Goal: Information Seeking & Learning: Learn about a topic

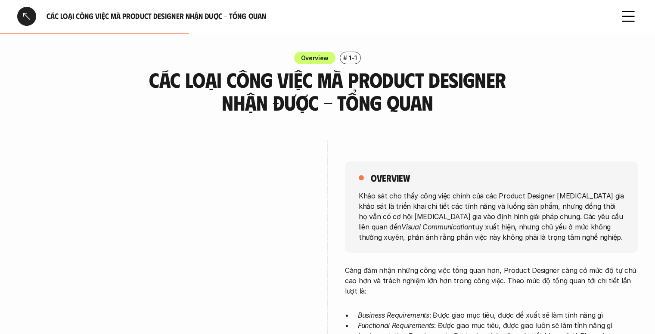
scroll to position [244, 0]
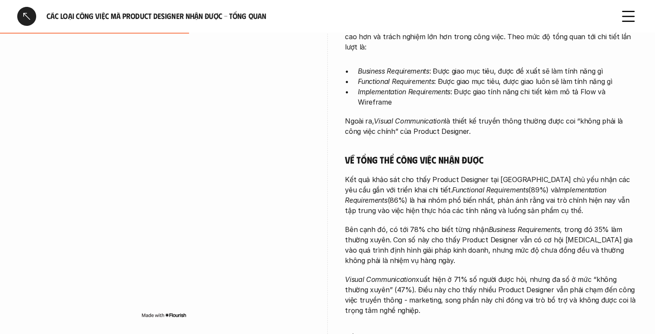
click at [514, 155] on div "Càng đảm nhận những công việc tổng quan hơn, Product Designer càng có mức độ tự…" at bounding box center [491, 238] width 293 height 434
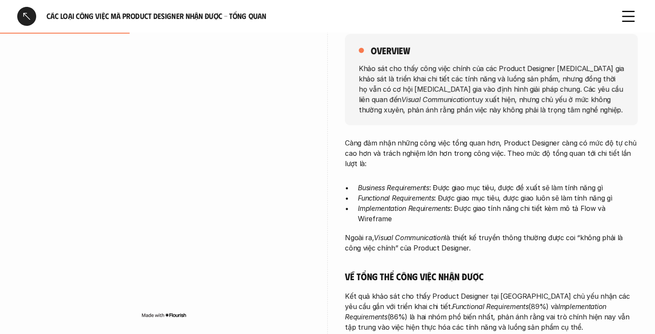
scroll to position [115, 0]
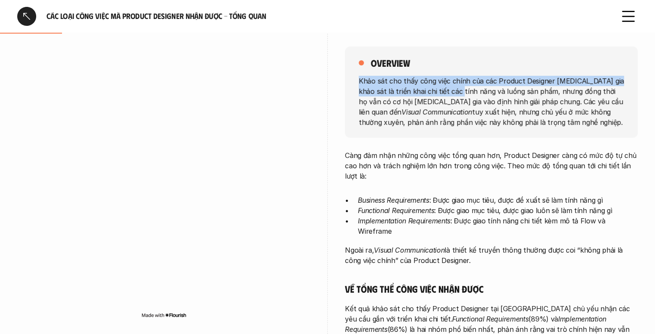
drag, startPoint x: 443, startPoint y: 71, endPoint x: 462, endPoint y: 96, distance: 31.1
click at [459, 94] on div "overview Khảo sát cho thấy công việc chính của các Product Designer [MEDICAL_DA…" at bounding box center [491, 91] width 293 height 91
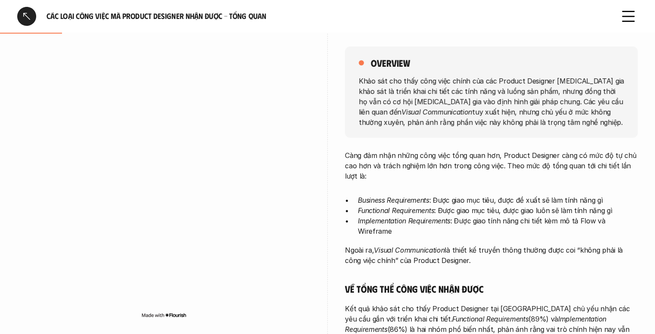
click at [462, 96] on p "Khảo sát cho thấy công việc chính của các Product Designer [MEDICAL_DATA] gia k…" at bounding box center [491, 101] width 265 height 52
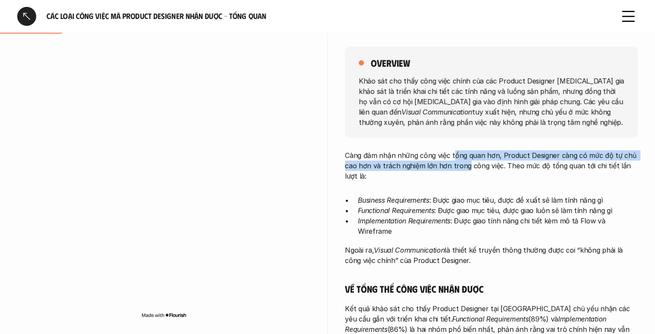
drag, startPoint x: 455, startPoint y: 149, endPoint x: 466, endPoint y: 162, distance: 17.7
click at [466, 162] on div "overview Khảo sát cho thấy công việc chính của các Product Designer [MEDICAL_DA…" at bounding box center [491, 317] width 293 height 585
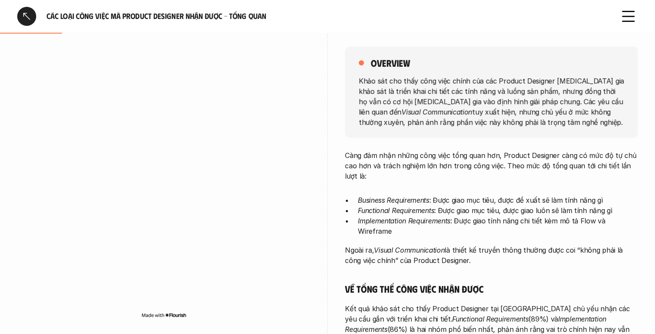
click at [468, 163] on p "Càng đảm nhận những công việc tổng quan hơn, Product Designer càng có mức độ tự…" at bounding box center [491, 165] width 293 height 31
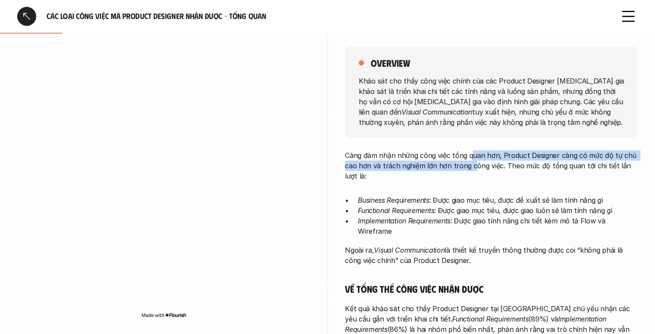
drag, startPoint x: 469, startPoint y: 153, endPoint x: 469, endPoint y: 167, distance: 13.8
click at [469, 167] on p "Càng đảm nhận những công việc tổng quan hơn, Product Designer càng có mức độ tự…" at bounding box center [491, 165] width 293 height 31
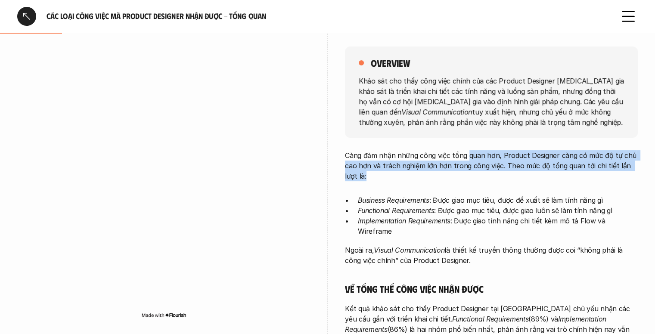
drag, startPoint x: 468, startPoint y: 157, endPoint x: 472, endPoint y: 171, distance: 14.8
click at [472, 171] on p "Càng đảm nhận những công việc tổng quan hơn, Product Designer càng có mức độ tự…" at bounding box center [491, 165] width 293 height 31
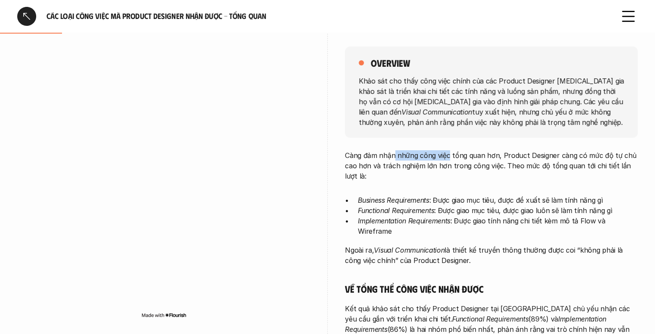
drag, startPoint x: 398, startPoint y: 147, endPoint x: 466, endPoint y: 166, distance: 70.9
click at [453, 161] on div "overview Khảo sát cho thấy công việc chính của các Product Designer [MEDICAL_DA…" at bounding box center [491, 317] width 293 height 585
click at [466, 166] on p "Càng đảm nhận những công việc tổng quan hơn, Product Designer càng có mức độ tự…" at bounding box center [491, 165] width 293 height 31
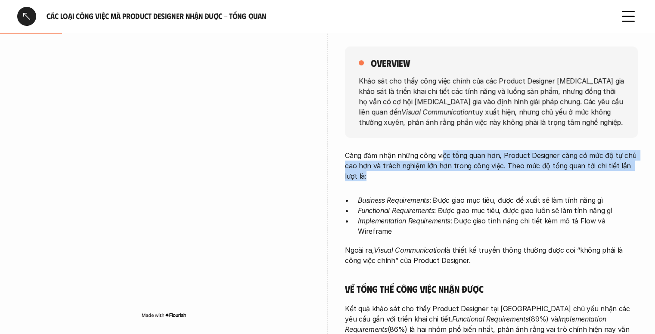
drag, startPoint x: 443, startPoint y: 159, endPoint x: 462, endPoint y: 185, distance: 32.0
drag, startPoint x: 437, startPoint y: 150, endPoint x: 470, endPoint y: 175, distance: 40.9
click at [465, 173] on p "Càng đảm nhận những công việc tổng quan hơn, Product Designer càng có mức độ tự…" at bounding box center [491, 165] width 293 height 31
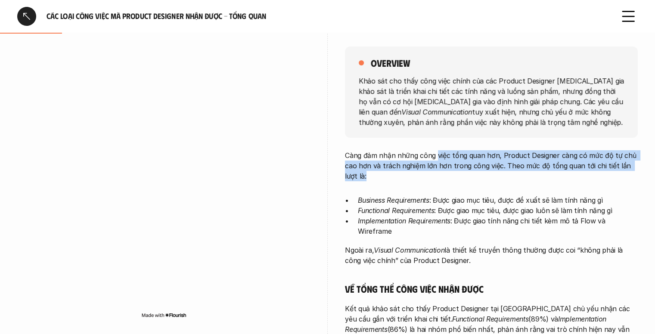
click at [470, 175] on p "Càng đảm nhận những công việc tổng quan hơn, Product Designer càng có mức độ tự…" at bounding box center [491, 165] width 293 height 31
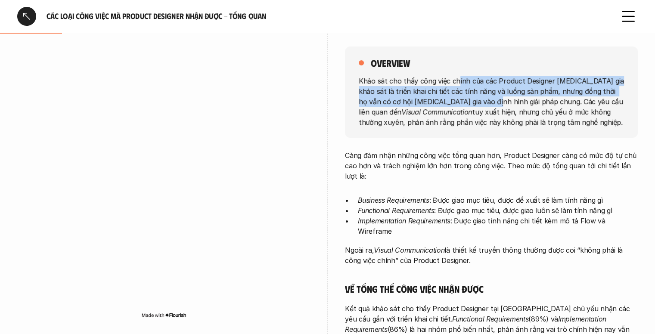
drag, startPoint x: 455, startPoint y: 81, endPoint x: 471, endPoint y: 105, distance: 29.3
click at [470, 103] on p "Khảo sát cho thấy công việc chính của các Product Designer [MEDICAL_DATA] gia k…" at bounding box center [491, 101] width 265 height 52
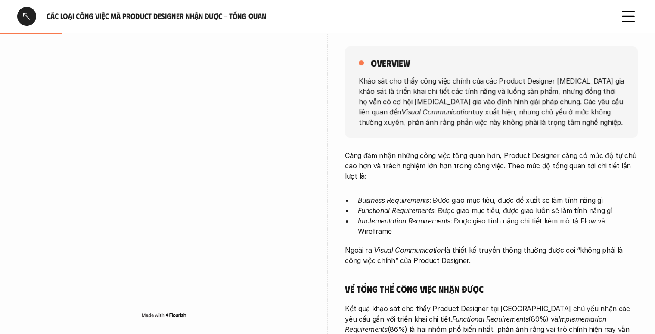
click at [471, 105] on p "Khảo sát cho thấy công việc chính của các Product Designer [MEDICAL_DATA] gia k…" at bounding box center [491, 101] width 265 height 52
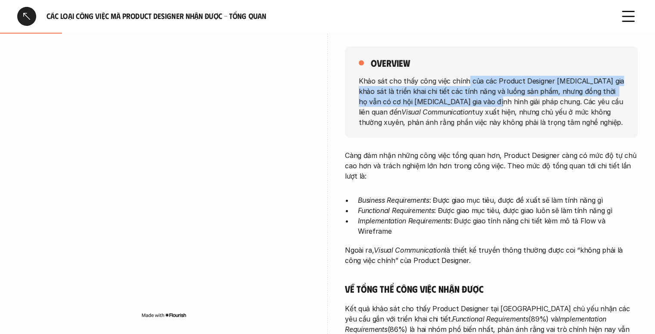
drag, startPoint x: 467, startPoint y: 85, endPoint x: 471, endPoint y: 101, distance: 16.6
click at [471, 101] on p "Khảo sát cho thấy công việc chính của các Product Designer [MEDICAL_DATA] gia k…" at bounding box center [491, 101] width 265 height 52
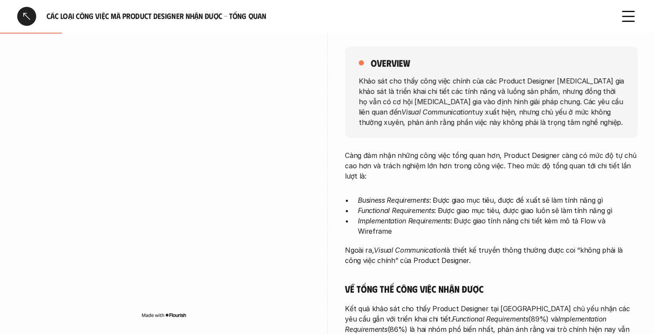
click at [449, 175] on p "Càng đảm nhận những công việc tổng quan hơn, Product Designer càng có mức độ tự…" at bounding box center [491, 165] width 293 height 31
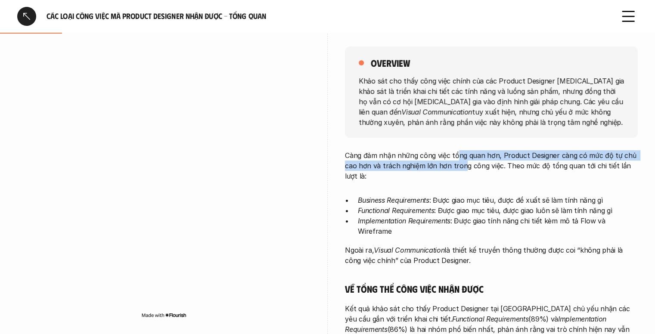
drag, startPoint x: 458, startPoint y: 149, endPoint x: 463, endPoint y: 163, distance: 15.1
click at [463, 163] on div "overview Khảo sát cho thấy công việc chính của các Product Designer [MEDICAL_DA…" at bounding box center [491, 317] width 293 height 585
click at [463, 163] on p "Càng đảm nhận những công việc tổng quan hơn, Product Designer càng có mức độ tự…" at bounding box center [491, 165] width 293 height 31
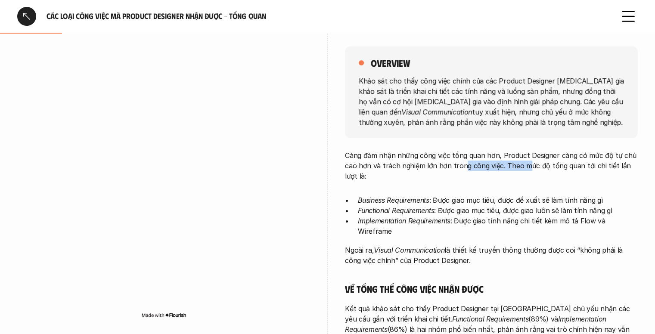
drag, startPoint x: 463, startPoint y: 163, endPoint x: 523, endPoint y: 170, distance: 61.1
click at [523, 170] on p "Càng đảm nhận những công việc tổng quan hơn, Product Designer càng có mức độ tự…" at bounding box center [491, 165] width 293 height 31
drag, startPoint x: 527, startPoint y: 167, endPoint x: 567, endPoint y: 171, distance: 40.2
click at [567, 171] on p "Càng đảm nhận những công việc tổng quan hơn, Product Designer càng có mức độ tự…" at bounding box center [491, 165] width 293 height 31
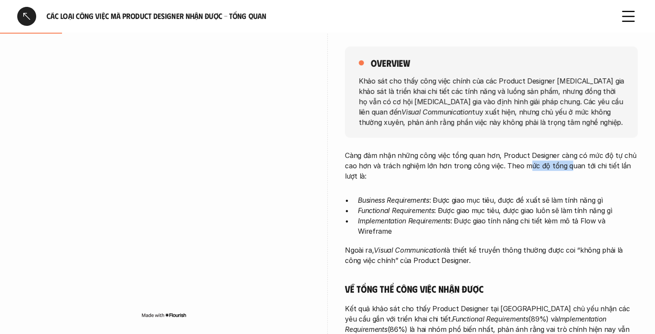
click at [567, 171] on p "Càng đảm nhận những công việc tổng quan hơn, Product Designer càng có mức độ tự…" at bounding box center [491, 165] width 293 height 31
click at [447, 210] on p "Functional Requirements : Được giao mục tiêu, được giao luôn sẽ làm tính năng gì" at bounding box center [498, 210] width 280 height 10
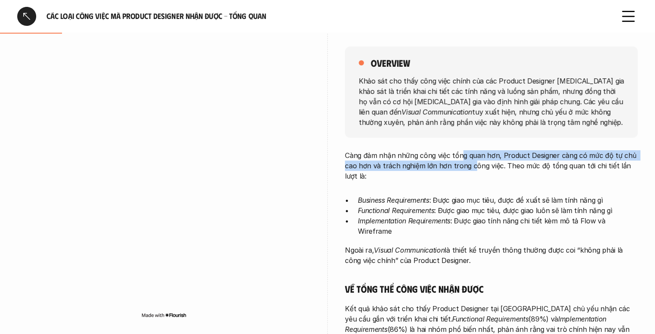
drag, startPoint x: 462, startPoint y: 149, endPoint x: 474, endPoint y: 166, distance: 20.8
click at [470, 161] on div "overview Khảo sát cho thấy công việc chính của các Product Designer [MEDICAL_DA…" at bounding box center [491, 317] width 293 height 585
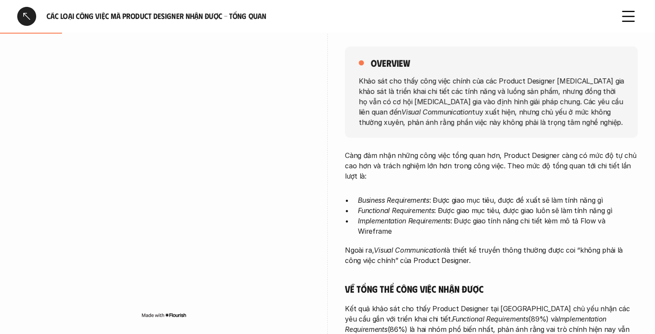
drag, startPoint x: 474, startPoint y: 166, endPoint x: 504, endPoint y: 191, distance: 39.4
click at [474, 166] on p "Càng đảm nhận những công việc tổng quan hơn, Product Designer càng có mức độ tự…" at bounding box center [491, 165] width 293 height 31
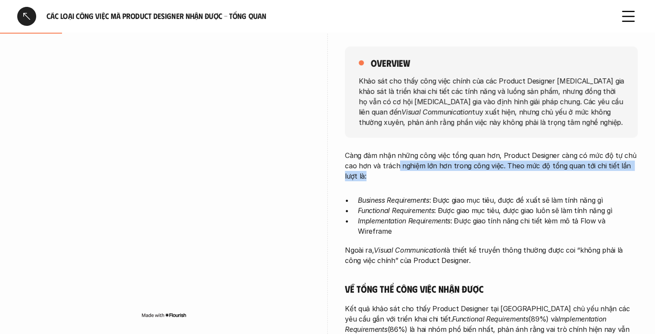
drag, startPoint x: 398, startPoint y: 165, endPoint x: 525, endPoint y: 179, distance: 127.7
click at [518, 177] on p "Càng đảm nhận những công việc tổng quan hơn, Product Designer càng có mức độ tự…" at bounding box center [491, 165] width 293 height 31
click at [525, 179] on p "Càng đảm nhận những công việc tổng quan hơn, Product Designer càng có mức độ tự…" at bounding box center [491, 165] width 293 height 31
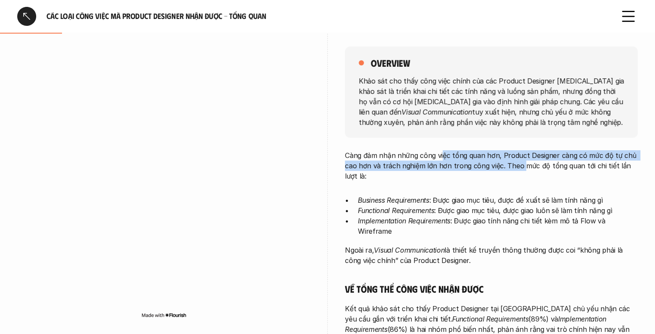
drag, startPoint x: 443, startPoint y: 160, endPoint x: 521, endPoint y: 162, distance: 78.8
click at [521, 162] on p "Càng đảm nhận những công việc tổng quan hơn, Product Designer càng có mức độ tự…" at bounding box center [491, 165] width 293 height 31
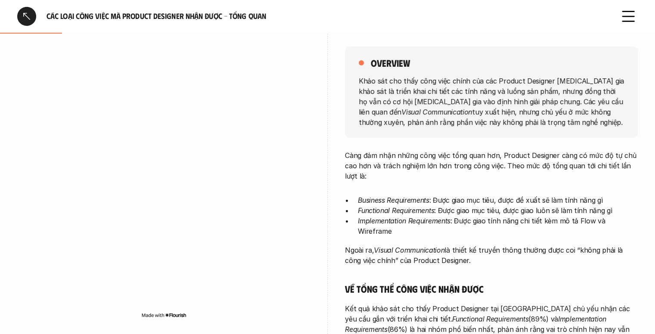
click at [532, 165] on p "Càng đảm nhận những công việc tổng quan hơn, Product Designer càng có mức độ tự…" at bounding box center [491, 165] width 293 height 31
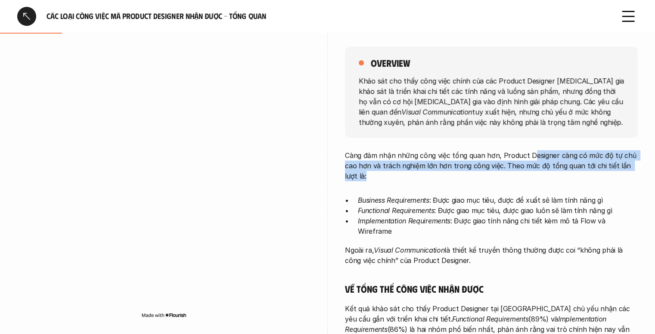
drag, startPoint x: 532, startPoint y: 155, endPoint x: 551, endPoint y: 173, distance: 26.5
click at [551, 173] on p "Càng đảm nhận những công việc tổng quan hơn, Product Designer càng có mức độ tự…" at bounding box center [491, 165] width 293 height 31
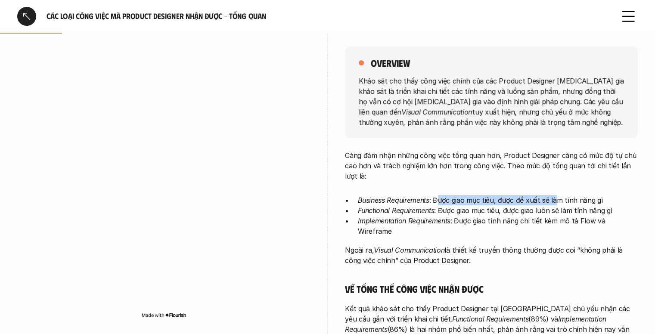
drag, startPoint x: 439, startPoint y: 190, endPoint x: 555, endPoint y: 204, distance: 117.1
click at [556, 204] on p "Business Requirements : Được giao mục tiêu, được đề xuất sẽ làm tính năng gì" at bounding box center [498, 200] width 280 height 10
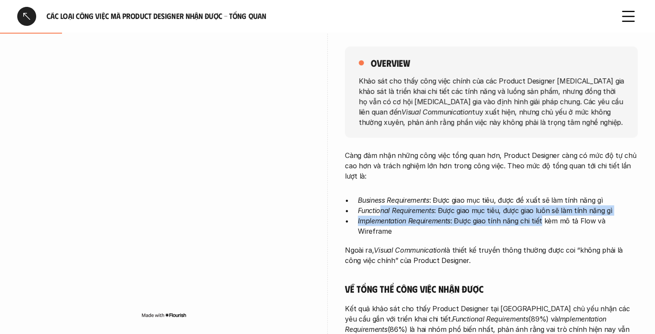
drag, startPoint x: 380, startPoint y: 214, endPoint x: 541, endPoint y: 216, distance: 160.6
click at [541, 216] on ul "Business Requirements : Được giao mục tiêu, được đề xuất sẽ làm tính năng gì Fu…" at bounding box center [491, 215] width 293 height 41
click at [541, 216] on p "Implementation Requirements : Được giao tính năng chi tiết kèm mô tả Flow và Wi…" at bounding box center [498, 226] width 280 height 21
drag, startPoint x: 486, startPoint y: 215, endPoint x: 553, endPoint y: 217, distance: 67.2
click at [553, 217] on ul "Business Requirements : Được giao mục tiêu, được đề xuất sẽ làm tính năng gì Fu…" at bounding box center [491, 215] width 293 height 41
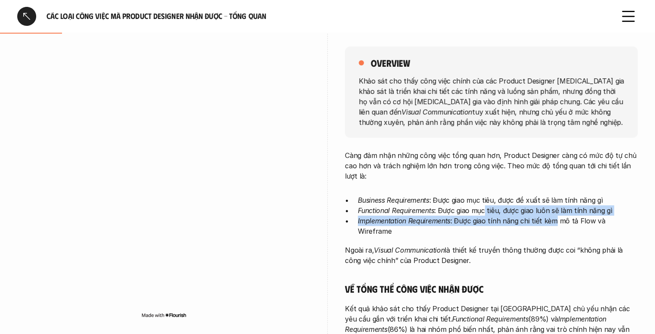
click at [553, 217] on p "Implementation Requirements : Được giao tính năng chi tiết kèm mô tả Flow và Wi…" at bounding box center [498, 226] width 280 height 21
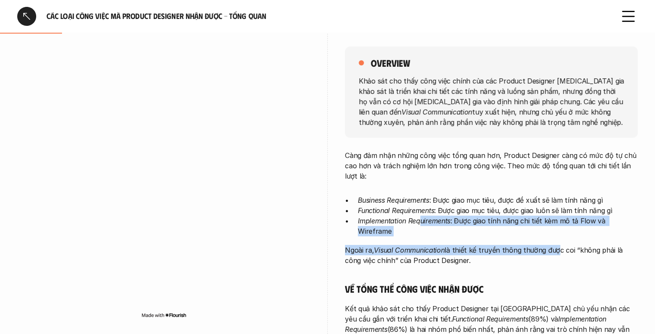
drag, startPoint x: 422, startPoint y: 224, endPoint x: 551, endPoint y: 232, distance: 129.4
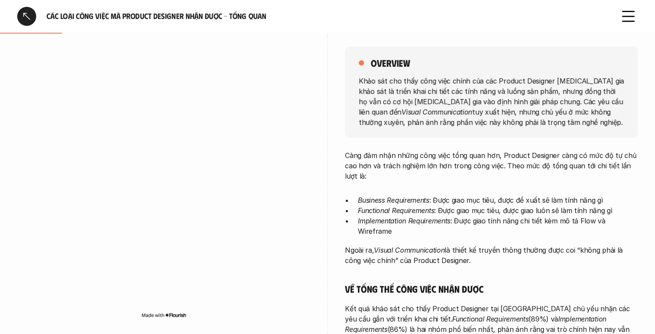
click at [575, 245] on p "Ngoài ra, Visual Communication là thiết kế truyền thông thường được coi “không …" at bounding box center [491, 255] width 293 height 21
drag, startPoint x: 485, startPoint y: 242, endPoint x: 508, endPoint y: 251, distance: 24.7
click at [520, 254] on p "Ngoài ra, Visual Communication là thiết kế truyền thông thường được coi “không …" at bounding box center [491, 255] width 293 height 21
drag, startPoint x: 505, startPoint y: 232, endPoint x: 510, endPoint y: 245, distance: 13.5
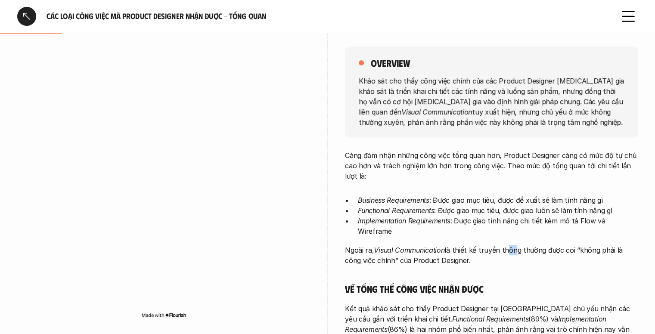
click at [510, 245] on p "Ngoài ra, Visual Communication là thiết kế truyền thông thường được coi “không …" at bounding box center [491, 255] width 293 height 21
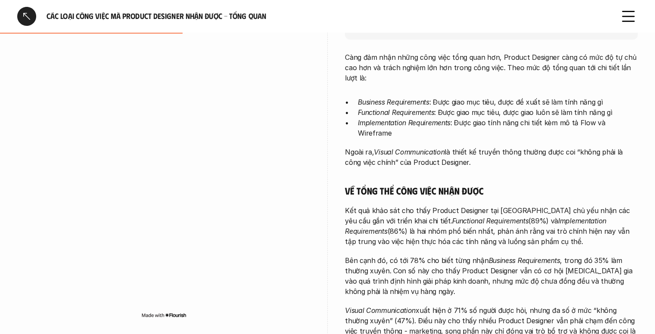
scroll to position [244, 0]
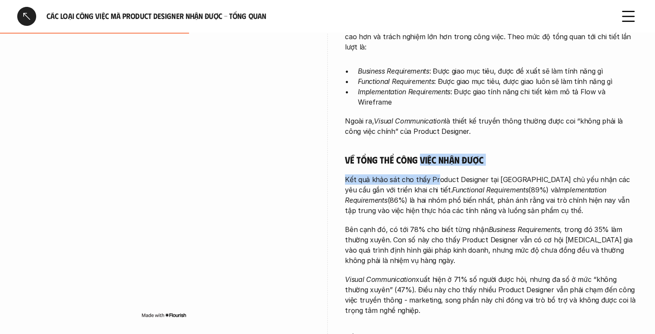
drag, startPoint x: 418, startPoint y: 149, endPoint x: 434, endPoint y: 164, distance: 22.2
click at [434, 164] on div "Càng đảm nhận những công việc tổng quan hơn, Product Designer càng có mức độ tự…" at bounding box center [491, 238] width 293 height 434
click at [434, 174] on p "Kết quả khảo sát cho thấy Product Designer tại [GEOGRAPHIC_DATA] chủ yếu nhận c…" at bounding box center [491, 194] width 293 height 41
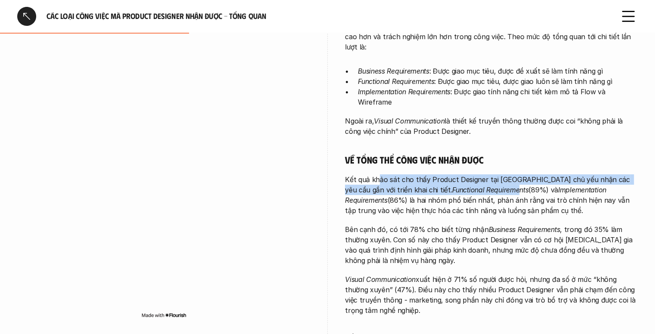
drag, startPoint x: 380, startPoint y: 164, endPoint x: 468, endPoint y: 175, distance: 89.0
click at [468, 175] on p "Kết quả khảo sát cho thấy Product Designer tại [GEOGRAPHIC_DATA] chủ yếu nhận c…" at bounding box center [491, 194] width 293 height 41
click at [468, 186] on em "Functional Requirements" at bounding box center [490, 190] width 76 height 9
drag, startPoint x: 443, startPoint y: 170, endPoint x: 502, endPoint y: 174, distance: 59.1
click at [502, 174] on p "Kết quả khảo sát cho thấy Product Designer tại [GEOGRAPHIC_DATA] chủ yếu nhận c…" at bounding box center [491, 194] width 293 height 41
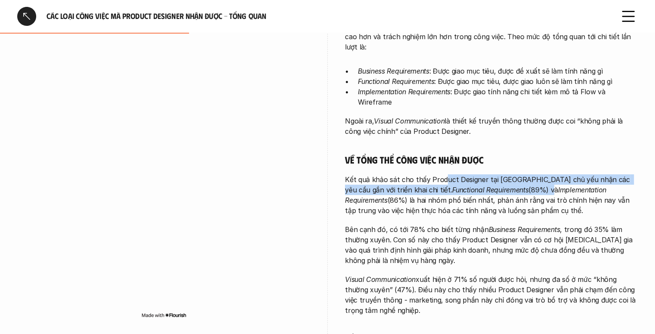
click at [502, 174] on p "Kết quả khảo sát cho thấy Product Designer tại [GEOGRAPHIC_DATA] chủ yếu nhận c…" at bounding box center [491, 194] width 293 height 41
drag, startPoint x: 480, startPoint y: 171, endPoint x: 544, endPoint y: 179, distance: 64.2
click at [544, 179] on p "Kết quả khảo sát cho thấy Product Designer tại [GEOGRAPHIC_DATA] chủ yếu nhận c…" at bounding box center [491, 194] width 293 height 41
click at [544, 186] on em "Implementation Requirements" at bounding box center [476, 195] width 263 height 19
drag, startPoint x: 542, startPoint y: 164, endPoint x: 547, endPoint y: 183, distance: 19.2
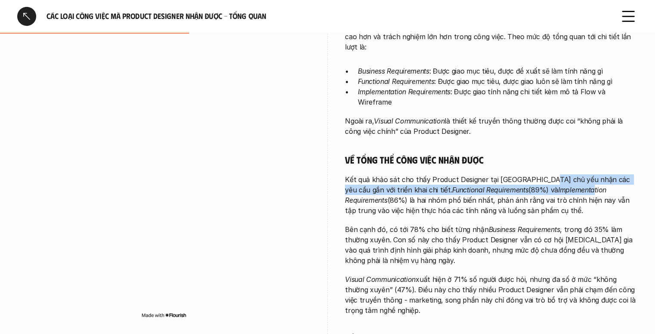
click at [547, 183] on p "Kết quả khảo sát cho thấy Product Designer tại [GEOGRAPHIC_DATA] chủ yếu nhận c…" at bounding box center [491, 194] width 293 height 41
click at [547, 186] on em "Implementation Requirements" at bounding box center [476, 195] width 263 height 19
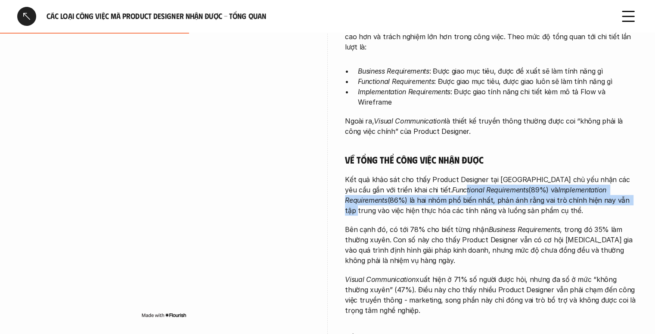
drag, startPoint x: 415, startPoint y: 177, endPoint x: 561, endPoint y: 185, distance: 146.6
click at [560, 185] on p "Kết quả khảo sát cho thấy Product Designer tại [GEOGRAPHIC_DATA] chủ yếu nhận c…" at bounding box center [491, 194] width 293 height 41
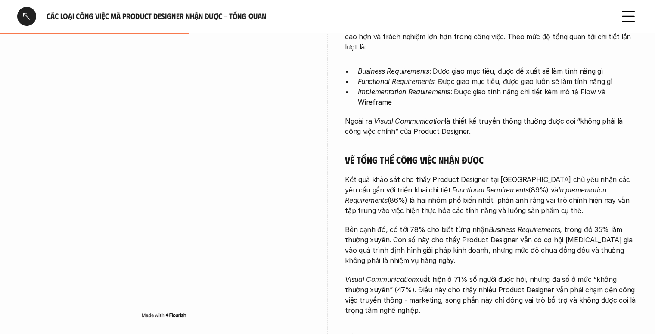
click at [561, 185] on p "Kết quả khảo sát cho thấy Product Designer tại [GEOGRAPHIC_DATA] chủ yếu nhận c…" at bounding box center [491, 194] width 293 height 41
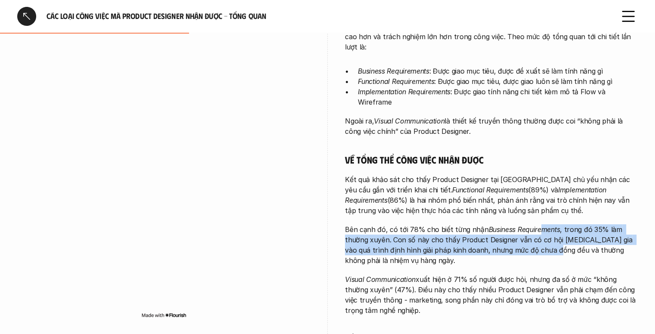
drag, startPoint x: 539, startPoint y: 222, endPoint x: 547, endPoint y: 241, distance: 19.9
click at [547, 240] on p "Bên cạnh đó, có tới 78% cho biết từng nhận Business Requirements , trong đó 35%…" at bounding box center [491, 244] width 293 height 41
click at [547, 241] on p "Bên cạnh đó, có tới 78% cho biết từng nhận Business Requirements , trong đó 35%…" at bounding box center [491, 244] width 293 height 41
drag, startPoint x: 509, startPoint y: 221, endPoint x: 511, endPoint y: 235, distance: 14.4
click at [511, 235] on p "Bên cạnh đó, có tới 78% cho biết từng nhận Business Requirements , trong đó 35%…" at bounding box center [491, 244] width 293 height 41
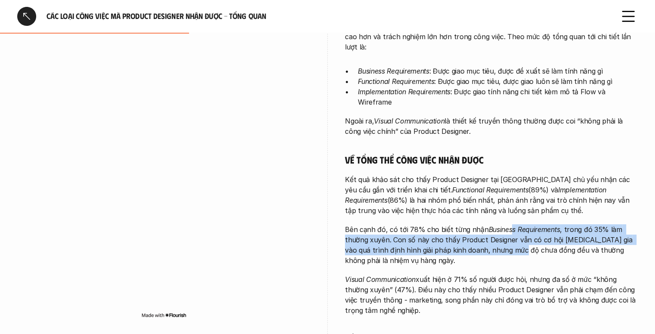
click at [511, 235] on p "Bên cạnh đó, có tới 78% cho biết từng nhận Business Requirements , trong đó 35%…" at bounding box center [491, 244] width 293 height 41
drag, startPoint x: 489, startPoint y: 223, endPoint x: 493, endPoint y: 238, distance: 15.8
click at [493, 238] on p "Bên cạnh đó, có tới 78% cho biết từng nhận Business Requirements , trong đó 35%…" at bounding box center [491, 244] width 293 height 41
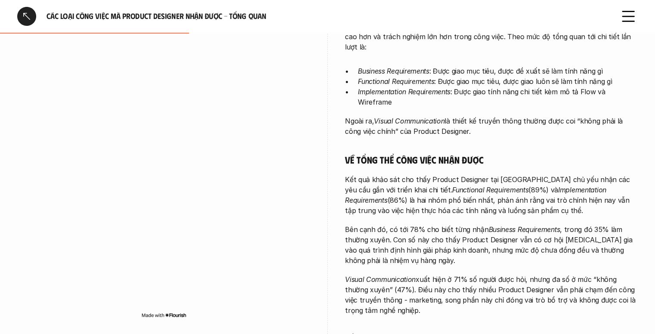
scroll to position [287, 0]
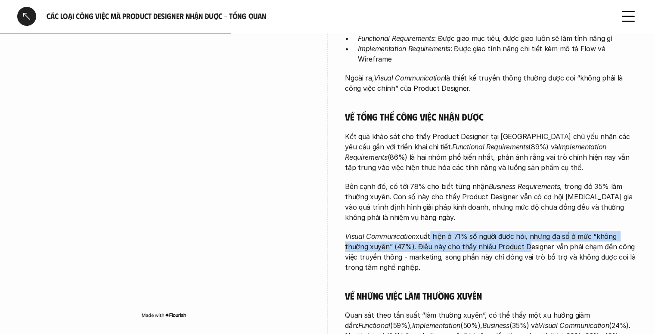
drag, startPoint x: 429, startPoint y: 217, endPoint x: 509, endPoint y: 235, distance: 82.5
click at [500, 234] on div "Càng đảm nhận những công việc tổng quan hơn, Product Designer càng có mức độ tự…" at bounding box center [491, 195] width 293 height 434
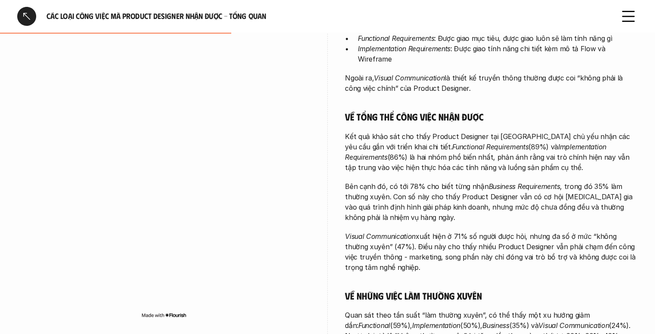
click at [512, 236] on p "Visual Communication xuất hiện ở 71% số người được hỏi, nhưng đa số ở mức “khôn…" at bounding box center [491, 251] width 293 height 41
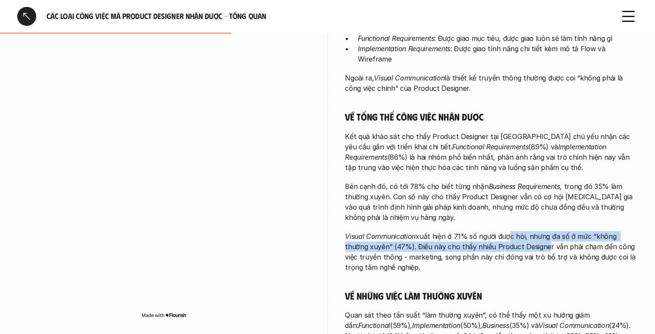
drag, startPoint x: 505, startPoint y: 222, endPoint x: 518, endPoint y: 238, distance: 20.5
click at [518, 238] on p "Visual Communication xuất hiện ở 71% số người được hỏi, nhưng đa số ở mức “khôn…" at bounding box center [491, 251] width 293 height 41
drag, startPoint x: 515, startPoint y: 226, endPoint x: 520, endPoint y: 241, distance: 15.8
click at [520, 241] on p "Visual Communication xuất hiện ở 71% số người được hỏi, nhưng đa số ở mức “khôn…" at bounding box center [491, 251] width 293 height 41
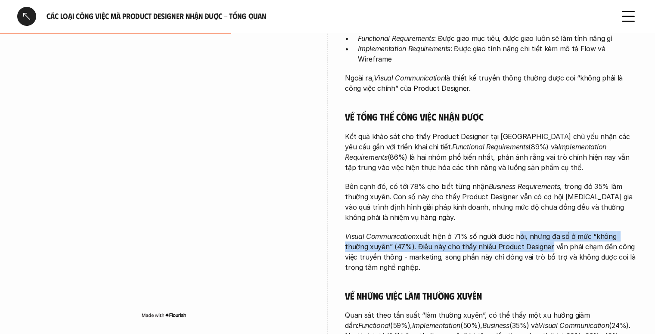
click at [520, 241] on p "Visual Communication xuất hiện ở 71% số người được hỏi, nhưng đa số ở mức “khôn…" at bounding box center [491, 251] width 293 height 41
drag, startPoint x: 520, startPoint y: 228, endPoint x: 525, endPoint y: 238, distance: 11.6
click at [525, 238] on p "Visual Communication xuất hiện ở 71% số người được hỏi, nhưng đa số ở mức “khôn…" at bounding box center [491, 251] width 293 height 41
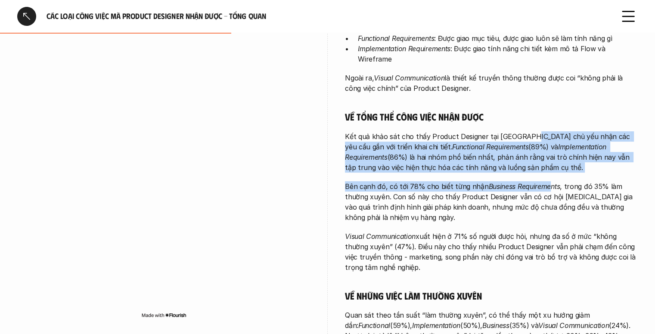
drag, startPoint x: 528, startPoint y: 133, endPoint x: 548, endPoint y: 170, distance: 42.0
click at [548, 170] on div "Càng đảm nhận những công việc tổng quan hơn, Product Designer càng có mức độ tự…" at bounding box center [491, 195] width 293 height 434
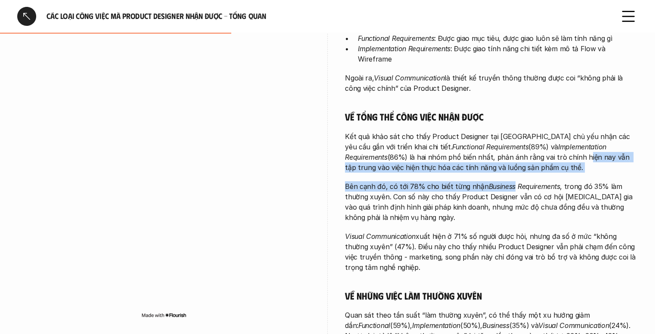
drag, startPoint x: 509, startPoint y: 142, endPoint x: 512, endPoint y: 179, distance: 36.7
click at [512, 178] on div "Càng đảm nhận những công việc tổng quan hơn, Product Designer càng có mức độ tự…" at bounding box center [491, 195] width 293 height 434
click at [512, 182] on em "Business Requirements" at bounding box center [523, 186] width 71 height 9
drag, startPoint x: 502, startPoint y: 143, endPoint x: 513, endPoint y: 180, distance: 38.8
click at [513, 180] on div "Càng đảm nhận những công việc tổng quan hơn, Product Designer càng có mức độ tự…" at bounding box center [491, 195] width 293 height 434
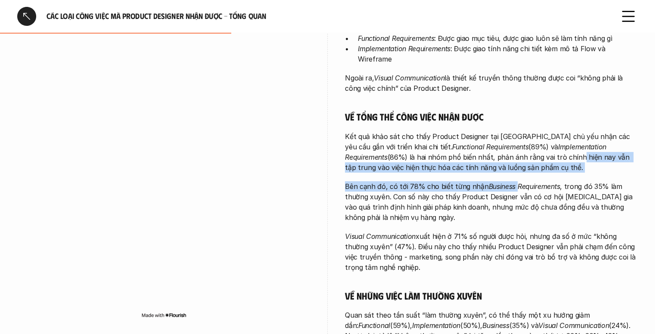
click at [513, 181] on p "Bên cạnh đó, có tới 78% cho biết từng nhận Business Requirements , trong đó 35%…" at bounding box center [491, 201] width 293 height 41
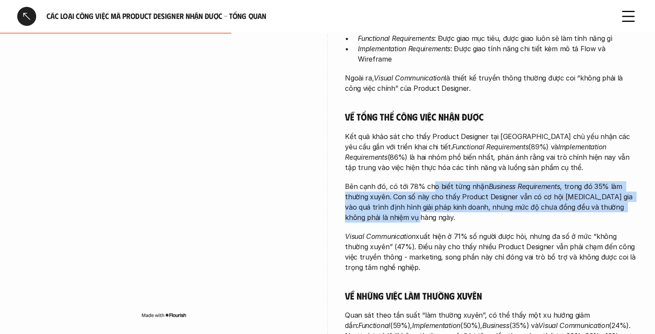
drag, startPoint x: 429, startPoint y: 168, endPoint x: 458, endPoint y: 207, distance: 48.3
click at [457, 206] on div "Càng đảm nhận những công việc tổng quan hơn, Product Designer càng có mức độ tự…" at bounding box center [491, 195] width 293 height 434
click at [458, 207] on p "Bên cạnh đó, có tới 78% cho biết từng nhận Business Requirements , trong đó 35%…" at bounding box center [491, 201] width 293 height 41
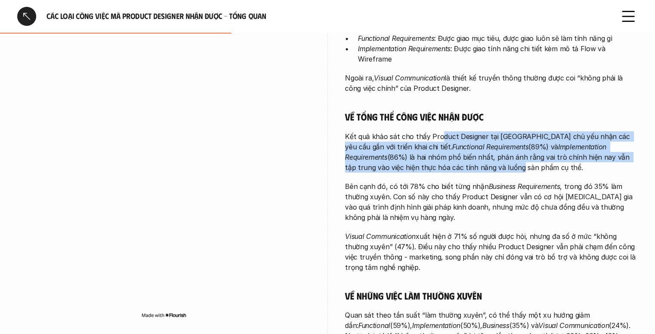
drag, startPoint x: 439, startPoint y: 137, endPoint x: 443, endPoint y: 161, distance: 23.6
click at [441, 157] on p "Kết quả khảo sát cho thấy Product Designer tại [GEOGRAPHIC_DATA] chủ yếu nhận c…" at bounding box center [491, 151] width 293 height 41
click at [443, 161] on p "Kết quả khảo sát cho thấy Product Designer tại [GEOGRAPHIC_DATA] chủ yếu nhận c…" at bounding box center [491, 151] width 293 height 41
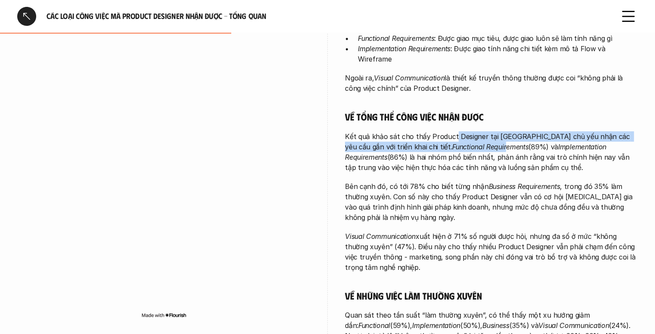
drag, startPoint x: 453, startPoint y: 118, endPoint x: 453, endPoint y: 145, distance: 27.1
click at [453, 143] on div "Càng đảm nhận những công việc tổng quan hơn, Product Designer càng có mức độ tự…" at bounding box center [491, 195] width 293 height 434
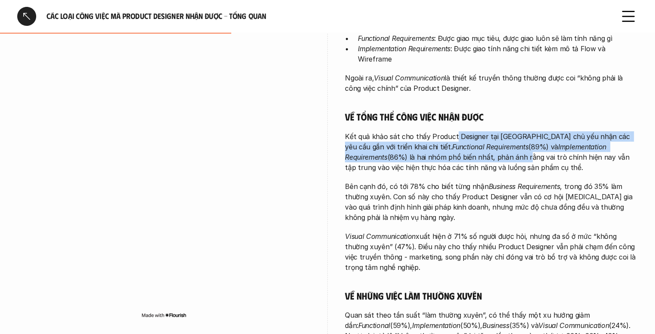
click at [453, 145] on p "Kết quả khảo sát cho thấy Product Designer tại [GEOGRAPHIC_DATA] chủ yếu nhận c…" at bounding box center [491, 151] width 293 height 41
drag, startPoint x: 396, startPoint y: 130, endPoint x: 478, endPoint y: 151, distance: 84.9
click at [478, 151] on p "Kết quả khảo sát cho thấy Product Designer tại [GEOGRAPHIC_DATA] chủ yếu nhận c…" at bounding box center [491, 151] width 293 height 41
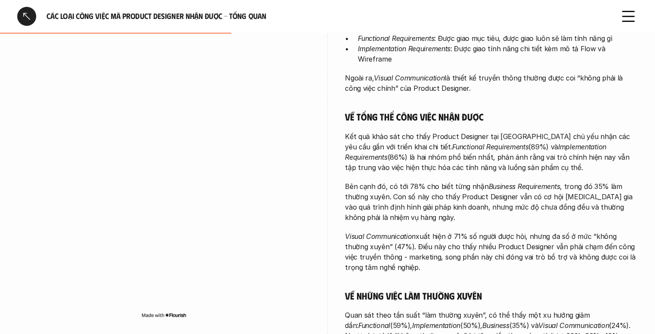
click at [482, 150] on p "Kết quả khảo sát cho thấy Product Designer tại [GEOGRAPHIC_DATA] chủ yếu nhận c…" at bounding box center [491, 151] width 293 height 41
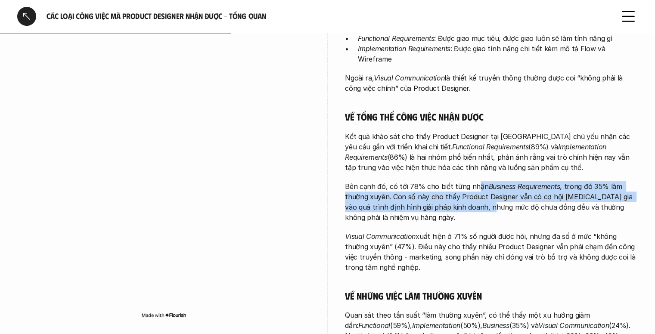
drag, startPoint x: 474, startPoint y: 176, endPoint x: 487, endPoint y: 197, distance: 25.1
click at [487, 197] on p "Bên cạnh đó, có tới 78% cho biết từng nhận Business Requirements , trong đó 35%…" at bounding box center [491, 201] width 293 height 41
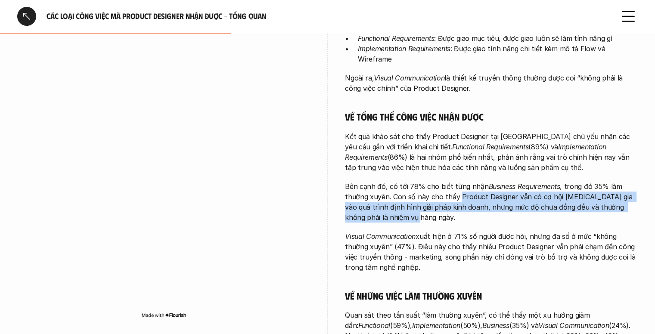
drag, startPoint x: 458, startPoint y: 185, endPoint x: 478, endPoint y: 206, distance: 29.2
click at [478, 205] on p "Bên cạnh đó, có tới 78% cho biết từng nhận Business Requirements , trong đó 35%…" at bounding box center [491, 201] width 293 height 41
click at [478, 206] on p "Bên cạnh đó, có tới 78% cho biết từng nhận Business Requirements , trong đó 35%…" at bounding box center [491, 201] width 293 height 41
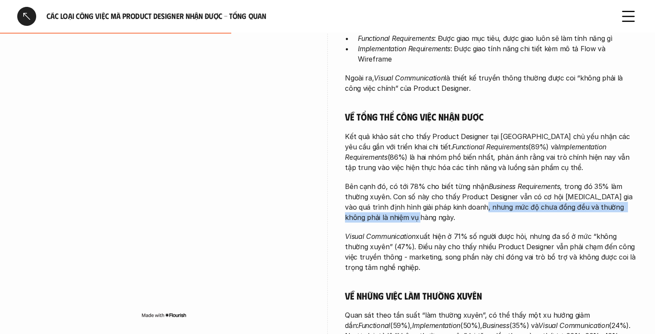
drag, startPoint x: 478, startPoint y: 195, endPoint x: 482, endPoint y: 205, distance: 11.6
click at [482, 204] on p "Bên cạnh đó, có tới 78% cho biết từng nhận Business Requirements , trong đó 35%…" at bounding box center [491, 201] width 293 height 41
click at [482, 205] on p "Bên cạnh đó, có tới 78% cho biết từng nhận Business Requirements , trong đó 35%…" at bounding box center [491, 201] width 293 height 41
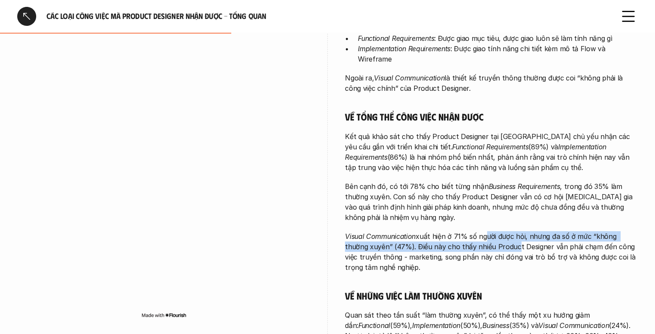
drag, startPoint x: 482, startPoint y: 219, endPoint x: 489, endPoint y: 232, distance: 15.0
click at [489, 232] on div "Càng đảm nhận những công việc tổng quan hơn, Product Designer càng có mức độ tự…" at bounding box center [491, 195] width 293 height 434
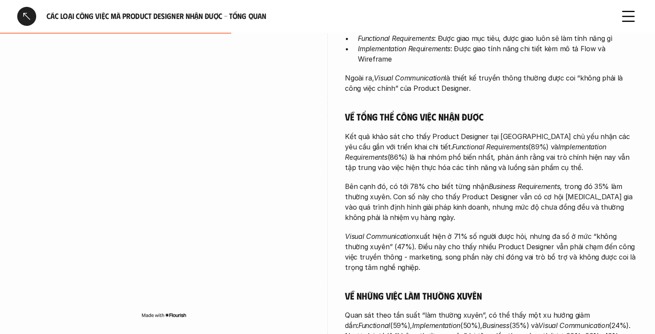
click at [489, 232] on p "Visual Communication xuất hiện ở 71% số người được hỏi, nhưng đa số ở mức “khôn…" at bounding box center [491, 251] width 293 height 41
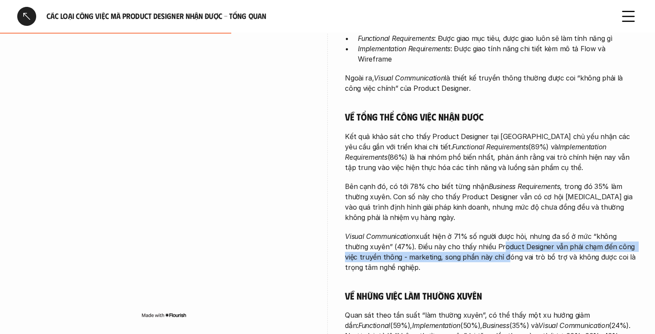
drag, startPoint x: 473, startPoint y: 234, endPoint x: 485, endPoint y: 245, distance: 16.4
click at [485, 245] on p "Visual Communication xuất hiện ở 71% số người được hỏi, nhưng đa số ở mức “khôn…" at bounding box center [491, 251] width 293 height 41
click at [486, 246] on p "Visual Communication xuất hiện ở 71% số người được hỏi, nhưng đa số ở mức “khôn…" at bounding box center [491, 251] width 293 height 41
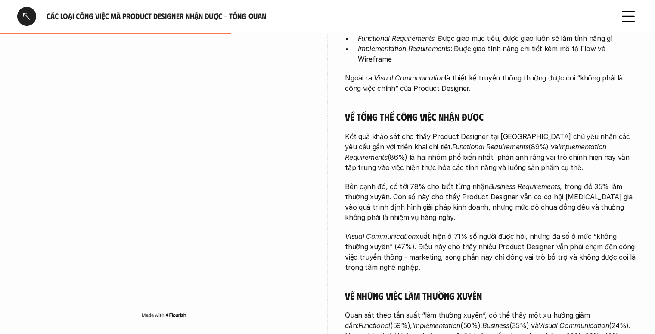
click at [480, 232] on p "Visual Communication xuất hiện ở 71% số người được hỏi, nhưng đa số ở mức “khôn…" at bounding box center [491, 251] width 293 height 41
drag, startPoint x: 467, startPoint y: 232, endPoint x: 522, endPoint y: 242, distance: 55.5
click at [522, 242] on p "Visual Communication xuất hiện ở 71% số người được hỏi, nhưng đa số ở mức “khôn…" at bounding box center [491, 251] width 293 height 41
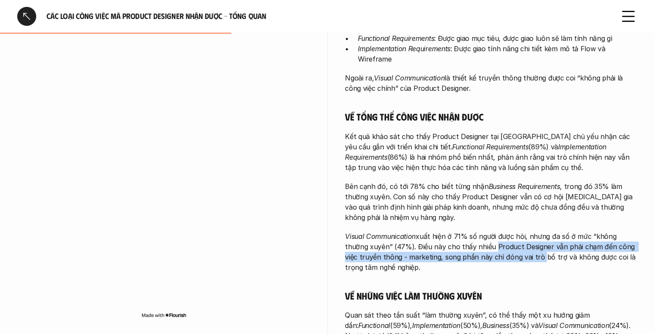
click at [522, 242] on p "Visual Communication xuất hiện ở 71% số người được hỏi, nhưng đa số ở mức “khôn…" at bounding box center [491, 251] width 293 height 41
drag, startPoint x: 494, startPoint y: 232, endPoint x: 508, endPoint y: 245, distance: 18.6
click at [505, 244] on p "Visual Communication xuất hiện ở 71% số người được hỏi, nhưng đa số ở mức “khôn…" at bounding box center [491, 251] width 293 height 41
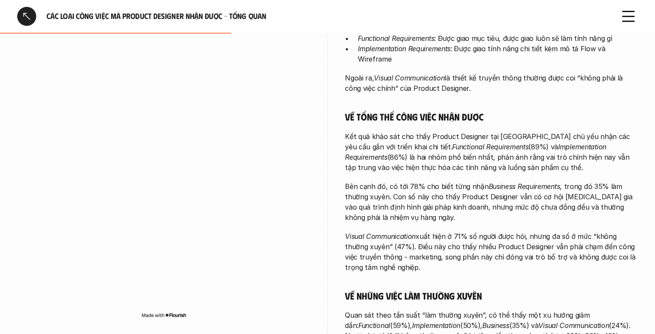
click at [508, 245] on p "Visual Communication xuất hiện ở 71% số người được hỏi, nhưng đa số ở mức “khôn…" at bounding box center [491, 251] width 293 height 41
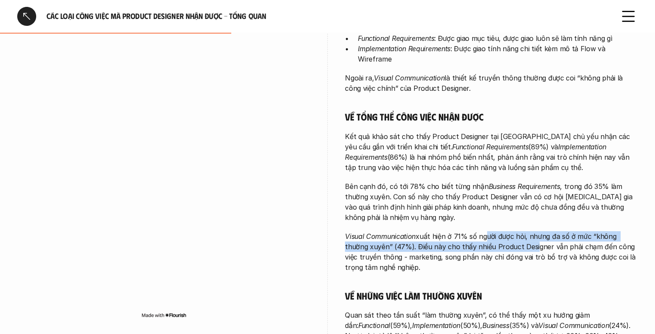
drag, startPoint x: 482, startPoint y: 228, endPoint x: 510, endPoint y: 240, distance: 30.1
click at [508, 239] on p "Visual Communication xuất hiện ở 71% số người được hỏi, nhưng đa số ở mức “khôn…" at bounding box center [491, 251] width 293 height 41
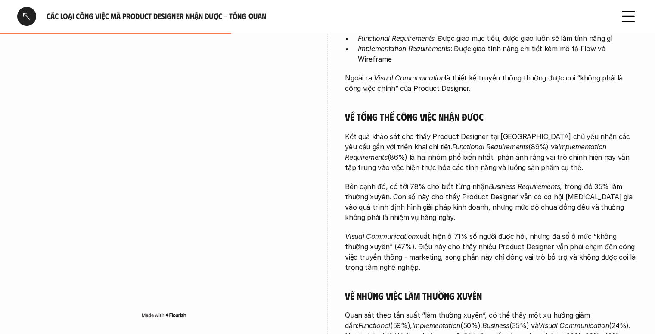
click at [514, 241] on p "Visual Communication xuất hiện ở 71% số người được hỏi, nhưng đa số ở mức “khôn…" at bounding box center [491, 251] width 293 height 41
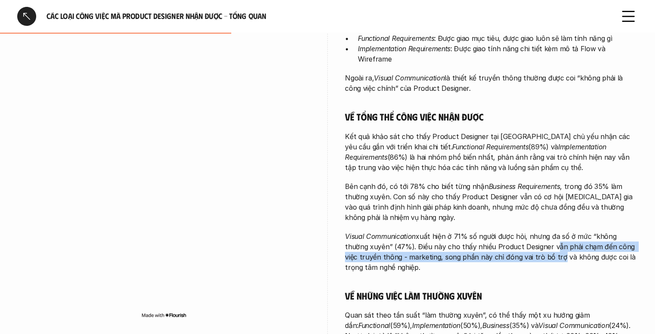
drag, startPoint x: 536, startPoint y: 245, endPoint x: 539, endPoint y: 249, distance: 5.5
click at [539, 249] on p "Visual Communication xuất hiện ở 71% số người được hỏi, nhưng đa số ở mức “khôn…" at bounding box center [491, 251] width 293 height 41
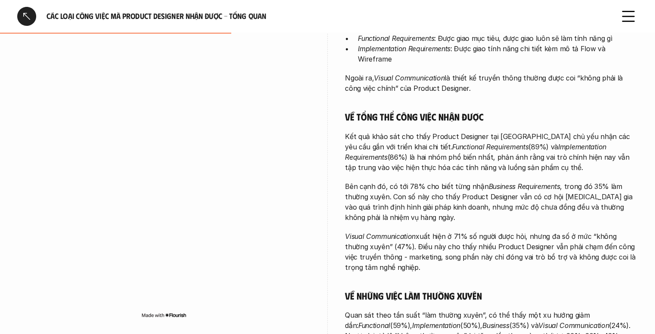
click at [522, 241] on p "Visual Communication xuất hiện ở 71% số người được hỏi, nhưng đa số ở mức “khôn…" at bounding box center [491, 251] width 293 height 41
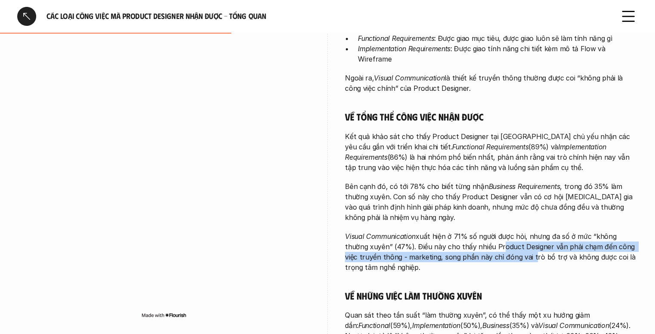
drag, startPoint x: 473, startPoint y: 237, endPoint x: 516, endPoint y: 250, distance: 45.4
click at [516, 249] on p "Visual Communication xuất hiện ở 71% số người được hỏi, nhưng đa số ở mức “khôn…" at bounding box center [491, 251] width 293 height 41
click at [516, 250] on p "Visual Communication xuất hiện ở 71% số người được hỏi, nhưng đa số ở mức “khôn…" at bounding box center [491, 251] width 293 height 41
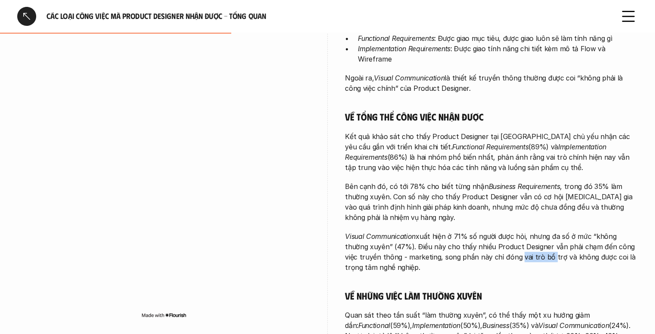
drag, startPoint x: 502, startPoint y: 246, endPoint x: 541, endPoint y: 248, distance: 38.8
click at [538, 247] on p "Visual Communication xuất hiện ở 71% số người được hỏi, nhưng đa số ở mức “khôn…" at bounding box center [491, 251] width 293 height 41
click at [545, 248] on p "Visual Communication xuất hiện ở 71% số người được hỏi, nhưng đa số ở mức “khôn…" at bounding box center [491, 251] width 293 height 41
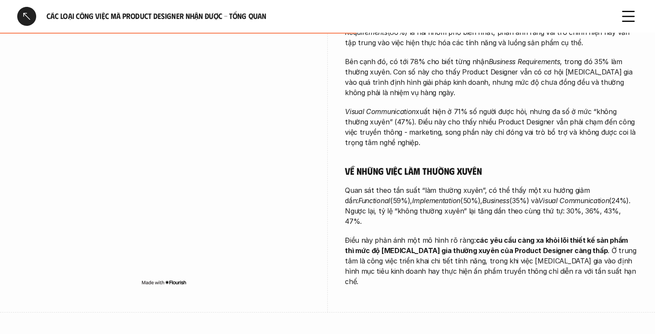
scroll to position [416, 0]
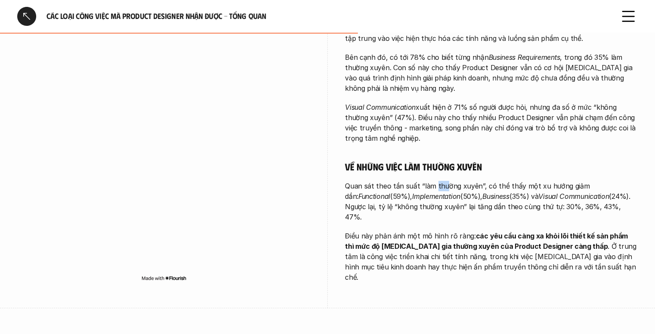
drag, startPoint x: 432, startPoint y: 178, endPoint x: 448, endPoint y: 182, distance: 16.0
click at [444, 181] on p "Quan sát theo tần suất “làm thường xuyên”, có thể thấy một xu hướng giảm dần: F…" at bounding box center [491, 201] width 293 height 41
click at [482, 192] on em "Business" at bounding box center [495, 196] width 27 height 9
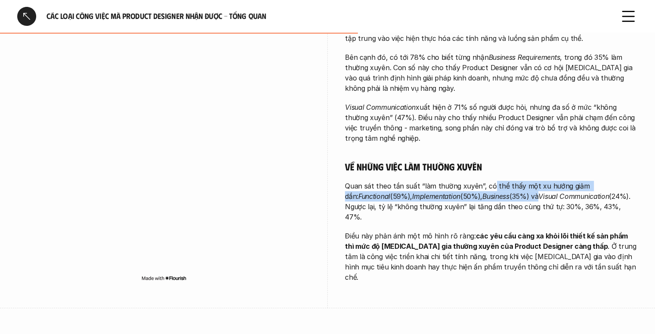
drag, startPoint x: 487, startPoint y: 173, endPoint x: 499, endPoint y: 183, distance: 15.8
click at [498, 183] on p "Quan sát theo tần suất “làm thường xuyên”, có thể thấy một xu hướng giảm dần: F…" at bounding box center [491, 201] width 293 height 41
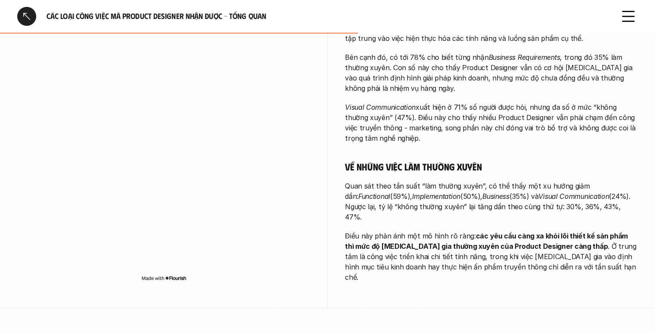
click at [499, 183] on p "Quan sát theo tần suất “làm thường xuyên”, có thể thấy một xu hướng giảm dần: F…" at bounding box center [491, 201] width 293 height 41
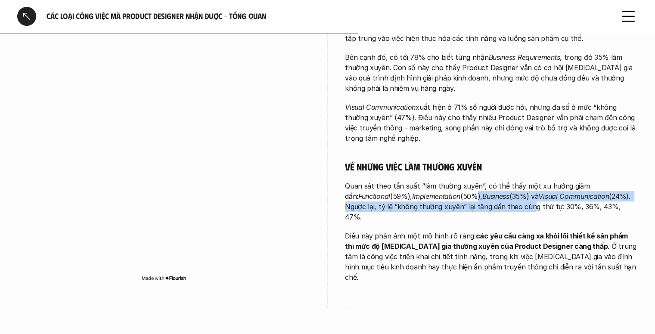
drag, startPoint x: 430, startPoint y: 189, endPoint x: 487, endPoint y: 192, distance: 57.3
click at [487, 192] on p "Quan sát theo tần suất “làm thường xuyên”, có thể thấy một xu hướng giảm dần: F…" at bounding box center [491, 201] width 293 height 41
drag, startPoint x: 470, startPoint y: 182, endPoint x: 499, endPoint y: 197, distance: 32.9
click at [499, 196] on p "Quan sát theo tần suất “làm thường xuyên”, có thể thấy một xu hướng giảm dần: F…" at bounding box center [491, 201] width 293 height 41
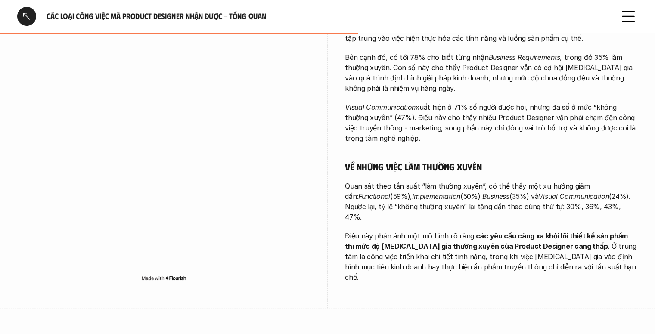
click at [501, 198] on p "Quan sát theo tần suất “làm thường xuyên”, có thể thấy một xu hướng giảm dần: F…" at bounding box center [491, 201] width 293 height 41
drag, startPoint x: 482, startPoint y: 192, endPoint x: 499, endPoint y: 207, distance: 22.9
click at [496, 204] on div "Càng đảm nhận những công việc tổng quan hơn, Product Designer càng có mức độ tự…" at bounding box center [491, 66] width 293 height 434
click at [499, 207] on div "Càng đảm nhận những công việc tổng quan hơn, Product Designer càng có mức độ tự…" at bounding box center [491, 66] width 293 height 434
drag, startPoint x: 437, startPoint y: 197, endPoint x: 486, endPoint y: 206, distance: 49.1
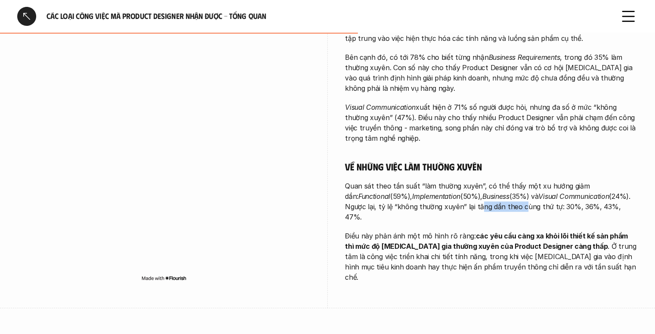
click at [482, 205] on div "Càng đảm nhận những công việc tổng quan hơn, Product Designer càng có mức độ tự…" at bounding box center [491, 66] width 293 height 434
click at [486, 206] on div "Càng đảm nhận những công việc tổng quan hơn, Product Designer càng có mức độ tự…" at bounding box center [491, 66] width 293 height 434
drag, startPoint x: 440, startPoint y: 197, endPoint x: 504, endPoint y: 202, distance: 64.7
click at [504, 202] on div "Càng đảm nhận những công việc tổng quan hơn, Product Designer càng có mức độ tự…" at bounding box center [491, 66] width 293 height 434
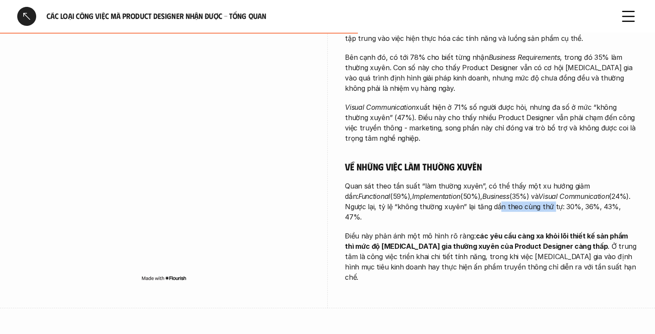
drag, startPoint x: 453, startPoint y: 195, endPoint x: 541, endPoint y: 202, distance: 87.7
click at [517, 199] on p "Quan sát theo tần suất “làm thường xuyên”, có thể thấy một xu hướng giảm dần: F…" at bounding box center [491, 201] width 293 height 41
click at [551, 203] on div "Càng đảm nhận những công việc tổng quan hơn, Product Designer càng có mức độ tự…" at bounding box center [491, 66] width 293 height 434
drag, startPoint x: 449, startPoint y: 200, endPoint x: 485, endPoint y: 202, distance: 36.7
click at [478, 201] on p "Quan sát theo tần suất “làm thường xuyên”, có thể thấy một xu hướng giảm dần: F…" at bounding box center [491, 201] width 293 height 41
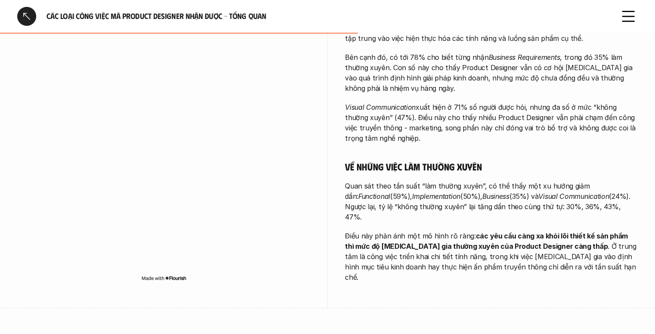
click at [493, 204] on div "Càng đảm nhận những công việc tổng quan hơn, Product Designer càng có mức độ tự…" at bounding box center [491, 66] width 293 height 434
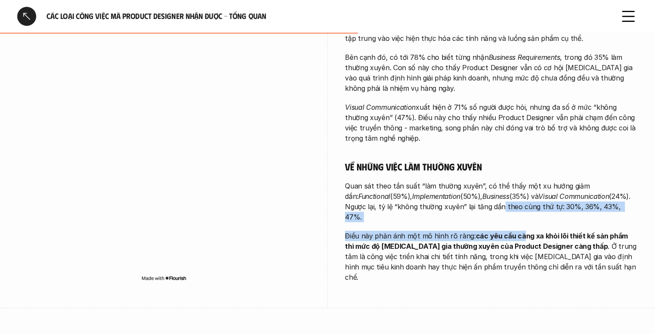
drag, startPoint x: 454, startPoint y: 192, endPoint x: 532, endPoint y: 213, distance: 80.8
click at [523, 211] on div "Càng đảm nhận những công việc tổng quan hơn, Product Designer càng có mức độ tự…" at bounding box center [491, 66] width 293 height 434
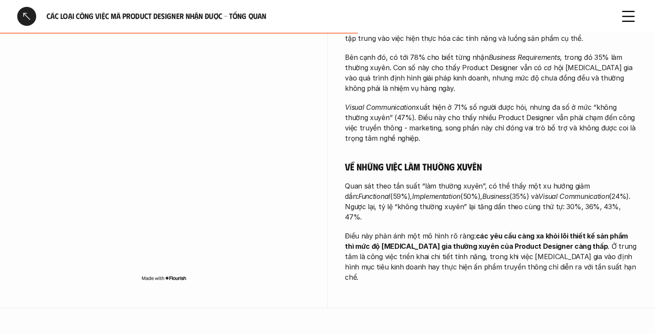
click at [532, 232] on strong "các yêu cầu càng xa khỏi lõi thiết kế sản phẩm thì mức độ [MEDICAL_DATA] gia th…" at bounding box center [487, 241] width 285 height 19
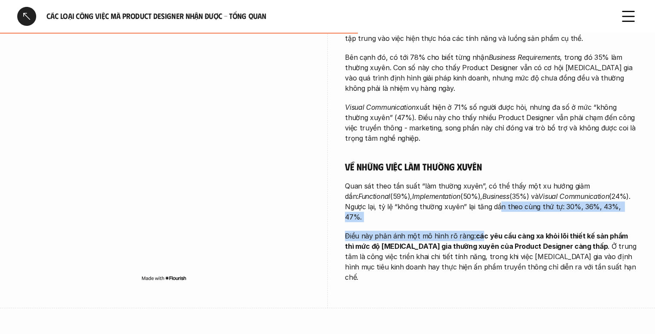
drag, startPoint x: 453, startPoint y: 193, endPoint x: 481, endPoint y: 221, distance: 39.6
click at [480, 219] on div "Càng đảm nhận những công việc tổng quan hơn, Product Designer càng có mức độ tự…" at bounding box center [491, 66] width 293 height 434
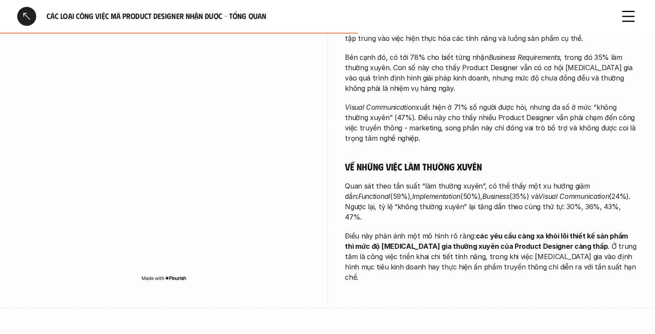
click at [483, 232] on strong "các yêu cầu càng xa khỏi lõi thiết kế sản phẩm thì mức độ [MEDICAL_DATA] gia th…" at bounding box center [487, 241] width 285 height 19
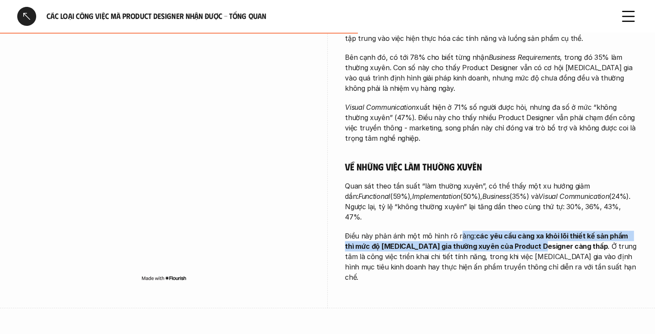
drag, startPoint x: 458, startPoint y: 211, endPoint x: 537, endPoint y: 229, distance: 81.3
click at [529, 231] on p "Điều này phản ánh một mô hình rõ ràng: các yêu cầu càng xa khỏi lõi thiết kế sả…" at bounding box center [491, 257] width 293 height 52
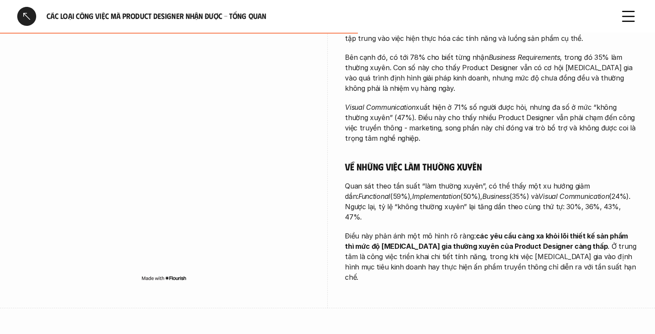
click at [545, 231] on p "Điều này phản ánh một mô hình rõ ràng: các yêu cầu càng xa khỏi lõi thiết kế sả…" at bounding box center [491, 257] width 293 height 52
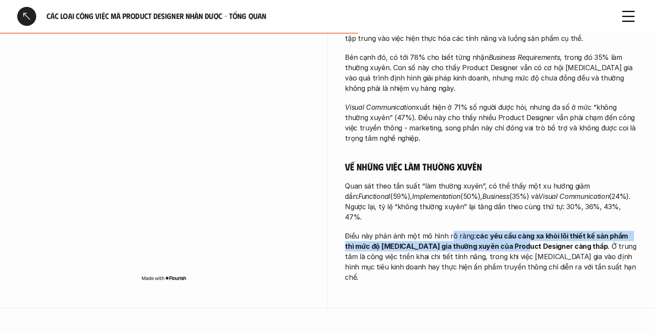
drag, startPoint x: 448, startPoint y: 211, endPoint x: 525, endPoint y: 231, distance: 79.6
click at [522, 231] on p "Điều này phản ánh một mô hình rõ ràng: các yêu cầu càng xa khỏi lõi thiết kế sả…" at bounding box center [491, 257] width 293 height 52
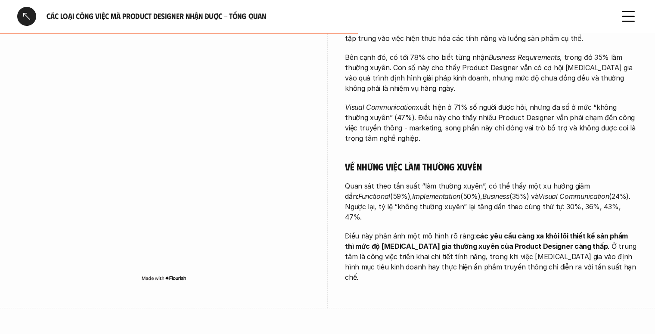
click at [534, 232] on p "Điều này phản ánh một mô hình rõ ràng: các yêu cầu càng xa khỏi lõi thiết kế sả…" at bounding box center [491, 257] width 293 height 52
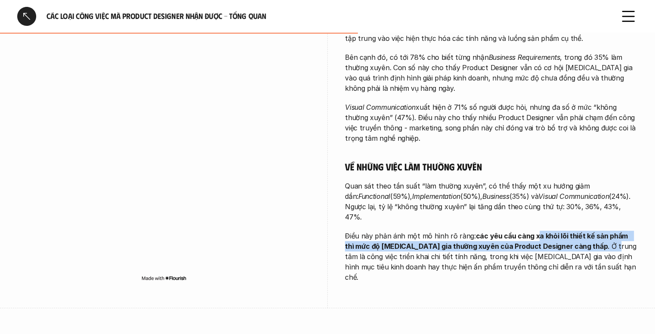
drag, startPoint x: 532, startPoint y: 220, endPoint x: 567, endPoint y: 231, distance: 36.6
click at [564, 231] on p "Điều này phản ánh một mô hình rõ ràng: các yêu cầu càng xa khỏi lõi thiết kế sả…" at bounding box center [491, 257] width 293 height 52
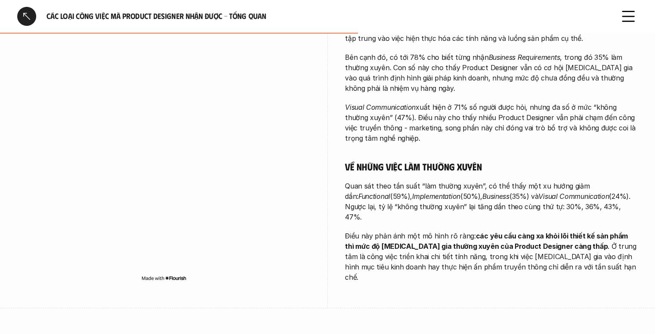
click at [570, 231] on p "Điều này phản ánh một mô hình rõ ràng: các yêu cầu càng xa khỏi lõi thiết kế sả…" at bounding box center [491, 257] width 293 height 52
drag, startPoint x: 546, startPoint y: 216, endPoint x: 572, endPoint y: 219, distance: 26.0
click at [570, 232] on strong "các yêu cầu càng xa khỏi lõi thiết kế sản phẩm thì mức độ [MEDICAL_DATA] gia th…" at bounding box center [487, 241] width 285 height 19
click at [575, 232] on strong "các yêu cầu càng xa khỏi lõi thiết kế sản phẩm thì mức độ [MEDICAL_DATA] gia th…" at bounding box center [487, 241] width 285 height 19
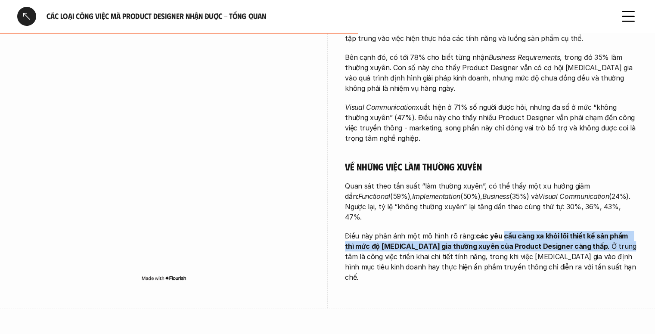
drag, startPoint x: 499, startPoint y: 219, endPoint x: 584, endPoint y: 221, distance: 84.4
click at [577, 231] on p "Điều này phản ánh một mô hình rõ ràng: các yêu cầu càng xa khỏi lõi thiết kế sả…" at bounding box center [491, 257] width 293 height 52
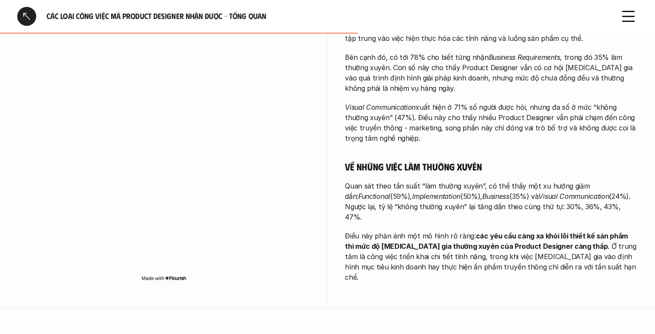
click at [584, 231] on p "Điều này phản ánh một mô hình rõ ràng: các yêu cầu càng xa khỏi lõi thiết kế sả…" at bounding box center [491, 257] width 293 height 52
drag, startPoint x: 459, startPoint y: 228, endPoint x: 497, endPoint y: 234, distance: 38.0
click at [494, 234] on p "Điều này phản ánh một mô hình rõ ràng: các yêu cầu càng xa khỏi lõi thiết kế sả…" at bounding box center [491, 257] width 293 height 52
click at [518, 236] on p "Điều này phản ánh một mô hình rõ ràng: các yêu cầu càng xa khỏi lõi thiết kế sả…" at bounding box center [491, 257] width 293 height 52
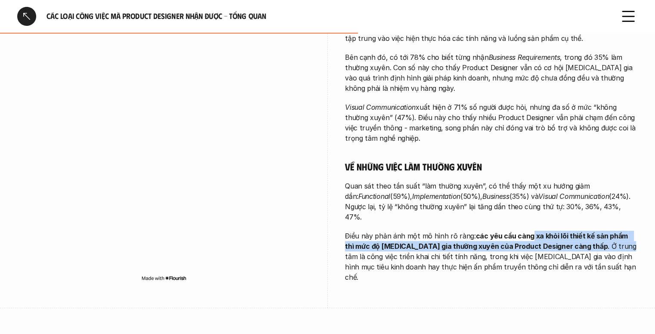
drag, startPoint x: 527, startPoint y: 217, endPoint x: 579, endPoint y: 224, distance: 52.2
click at [576, 231] on p "Điều này phản ánh một mô hình rõ ràng: các yêu cầu càng xa khỏi lõi thiết kế sả…" at bounding box center [491, 257] width 293 height 52
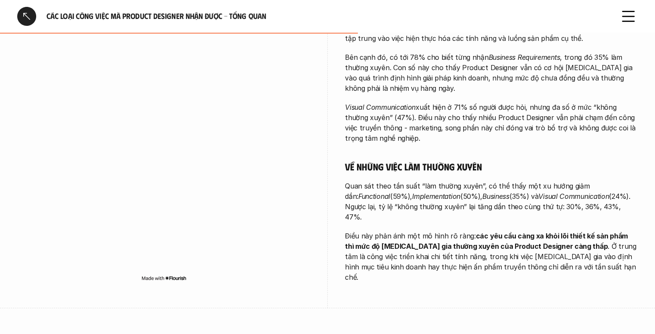
click at [579, 231] on p "Điều này phản ánh một mô hình rõ ràng: các yêu cầu càng xa khỏi lõi thiết kế sả…" at bounding box center [491, 257] width 293 height 52
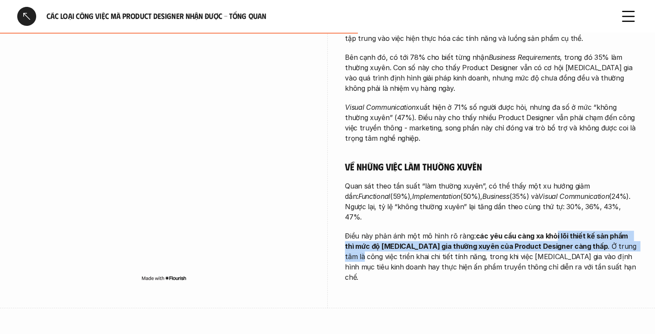
drag, startPoint x: 551, startPoint y: 216, endPoint x: 602, endPoint y: 225, distance: 51.6
click at [599, 231] on p "Điều này phản ánh một mô hình rõ ràng: các yêu cầu càng xa khỏi lõi thiết kế sả…" at bounding box center [491, 257] width 293 height 52
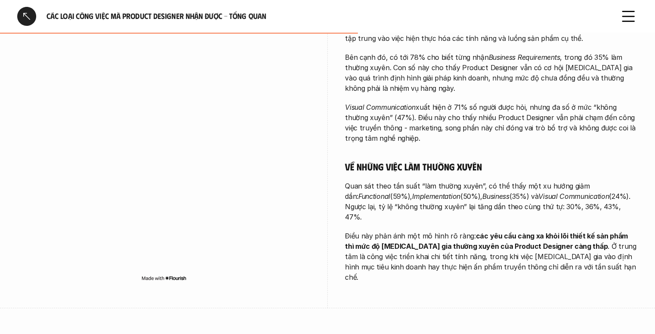
click at [604, 231] on p "Điều này phản ánh một mô hình rõ ràng: các yêu cầu càng xa khỏi lõi thiết kế sả…" at bounding box center [491, 257] width 293 height 52
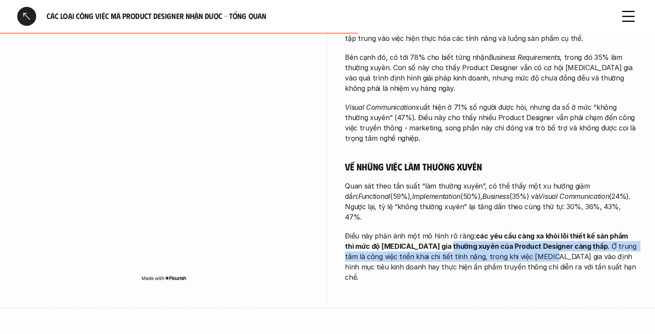
drag
click at [497, 238] on p "Điều này phản ánh một mô hình rõ ràng: các yêu cầu càng xa khỏi lõi thiết kế sả…" at bounding box center [491, 257] width 293 height 52
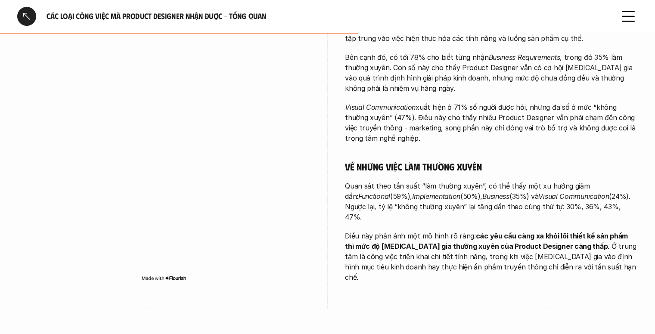
click at [505, 238] on p "Điều này phản ánh một mô hình rõ ràng: các yêu cầu càng xa khỏi lõi thiết kế sả…" at bounding box center [491, 257] width 293 height 52
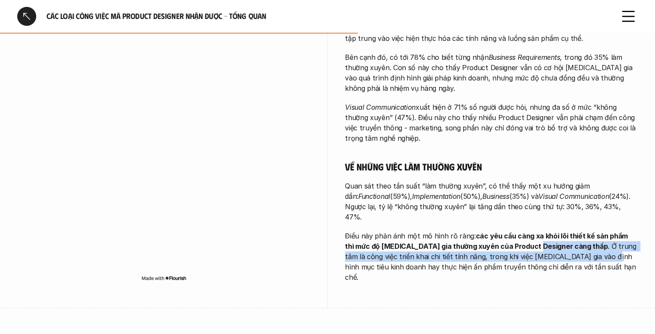
click at [553, 241] on p "Điều này phản ánh một mô hình rõ ràng: các yêu cầu càng xa khỏi lõi thiết kế sả…" at bounding box center [491, 257] width 293 height 52
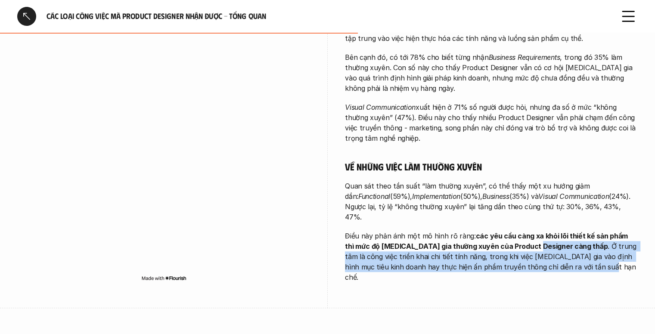
click at [555, 242] on p "Điều này phản ánh một mô hình rõ ràng: các yêu cầu càng xa khỏi lõi thiết kế sả…" at bounding box center [491, 257] width 293 height 52
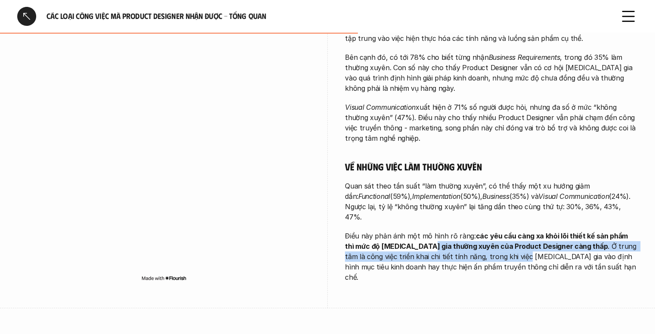
click at [473, 240] on p "Điều này phản ánh một mô hình rõ ràng: các yêu cầu càng xa khỏi lõi thiết kế sả…" at bounding box center [491, 257] width 293 height 52
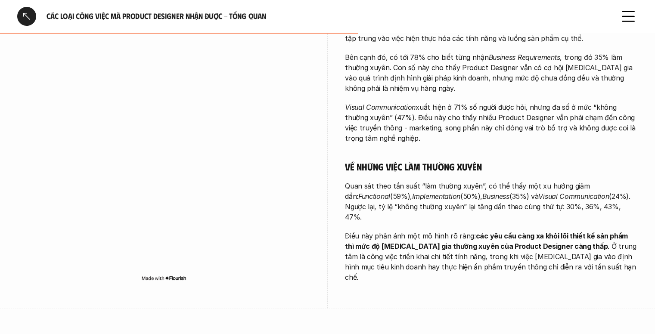
click at [474, 240] on p "Điều này phản ánh một mô hình rõ ràng: các yêu cầu càng xa khỏi lõi thiết kế sả…" at bounding box center [491, 257] width 293 height 52
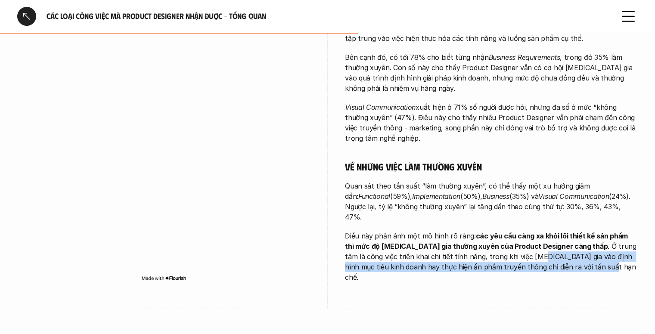
click at [553, 248] on p "Điều này phản ánh một mô hình rõ ràng: các yêu cầu càng xa khỏi lõi thiết kế sả…" at bounding box center [491, 257] width 293 height 52
click at [557, 248] on p "Điều này phản ánh một mô hình rõ ràng: các yêu cầu càng xa khỏi lõi thiết kế sả…" at bounding box center [491, 257] width 293 height 52
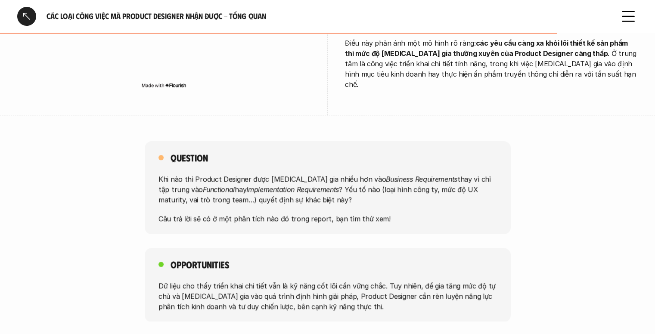
scroll to position [632, 0]
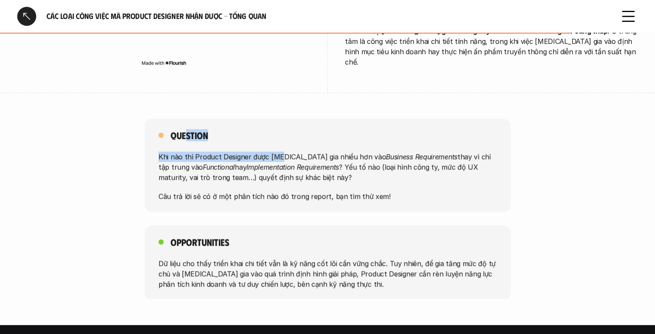
drag, startPoint x: 187, startPoint y: 111, endPoint x: 310, endPoint y: 133, distance: 124.6
click at [284, 130] on div "Question Khi nào thì Product Designer được [MEDICAL_DATA] gia nhiều hơn vào Bus…" at bounding box center [328, 165] width 366 height 93
click at [310, 152] on p "Khi nào thì Product Designer được [MEDICAL_DATA] gia nhiều hơn vào Business Req…" at bounding box center [327, 167] width 338 height 31
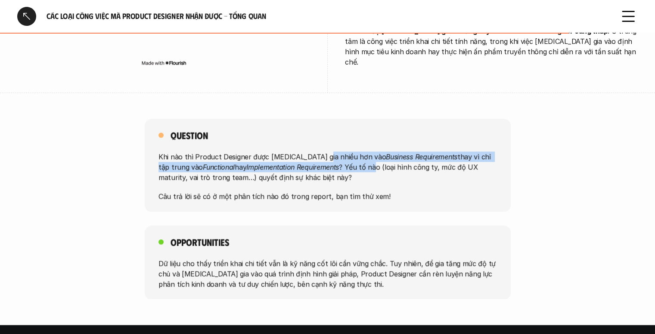
drag, startPoint x: 318, startPoint y: 122, endPoint x: 335, endPoint y: 140, distance: 24.4
click at [334, 152] on p "Khi nào thì Product Designer được [MEDICAL_DATA] gia nhiều hơn vào Business Req…" at bounding box center [327, 167] width 338 height 31
click at [335, 152] on p "Khi nào thì Product Designer được [MEDICAL_DATA] gia nhiều hơn vào Business Req…" at bounding box center [327, 167] width 338 height 31
drag, startPoint x: 356, startPoint y: 119, endPoint x: 364, endPoint y: 136, distance: 18.9
click at [364, 136] on div "Question Khi nào thì Product Designer được [MEDICAL_DATA] gia nhiều hơn vào Bus…" at bounding box center [328, 165] width 366 height 93
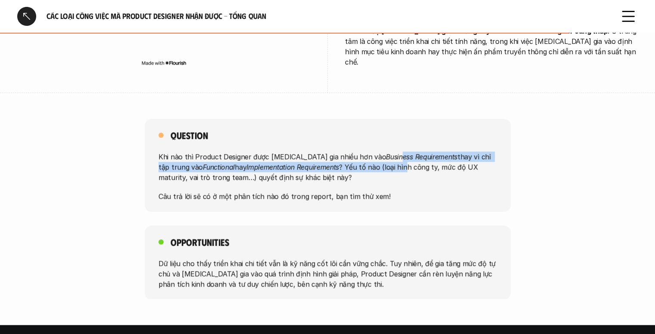
click at [364, 152] on p "Khi nào thì Product Designer được [MEDICAL_DATA] gia nhiều hơn vào Business Req…" at bounding box center [327, 167] width 338 height 31
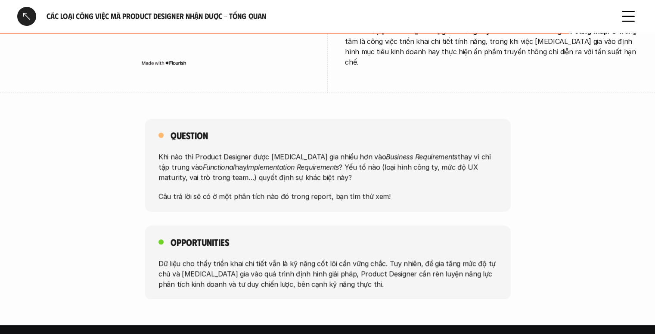
drag, startPoint x: 357, startPoint y: 121, endPoint x: 363, endPoint y: 135, distance: 15.2
click at [360, 152] on p "Khi nào thì Product Designer được [MEDICAL_DATA] gia nhiều hơn vào Business Req…" at bounding box center [327, 167] width 338 height 31
click at [363, 152] on p "Khi nào thì Product Designer được [MEDICAL_DATA] gia nhiều hơn vào Business Req…" at bounding box center [327, 167] width 338 height 31
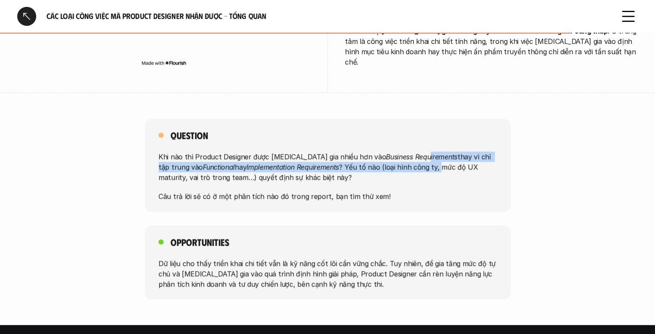
drag, startPoint x: 386, startPoint y: 119, endPoint x: 400, endPoint y: 142, distance: 26.7
click at [398, 140] on div "Question Khi nào thì Product Designer được [MEDICAL_DATA] gia nhiều hơn vào Bus…" at bounding box center [328, 165] width 366 height 93
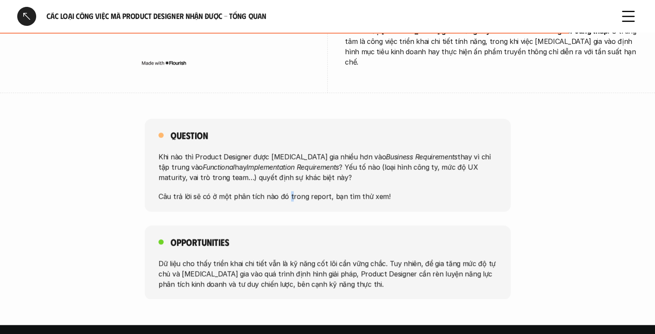
drag, startPoint x: 284, startPoint y: 169, endPoint x: 297, endPoint y: 173, distance: 13.8
click at [289, 171] on div "Question Khi nào thì Product Designer được [MEDICAL_DATA] gia nhiều hơn vào Bus…" at bounding box center [328, 165] width 366 height 93
drag, startPoint x: 358, startPoint y: 162, endPoint x: 365, endPoint y: 164, distance: 7.0
click at [364, 164] on div "Khi nào thì Product Designer được [MEDICAL_DATA] gia nhiều hơn vào Business Req…" at bounding box center [327, 177] width 338 height 50
click at [379, 155] on div "Khi nào thì Product Designer được [MEDICAL_DATA] gia nhiều hơn vào Business Req…" at bounding box center [327, 177] width 338 height 50
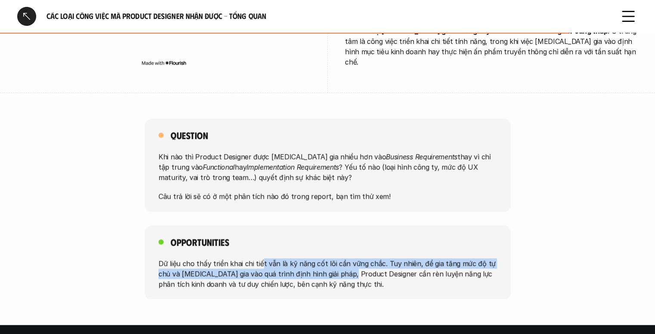
drag, startPoint x: 262, startPoint y: 225, endPoint x: 360, endPoint y: 247, distance: 100.1
click at [350, 245] on div "Opportunities Dữ liệu cho thấy triển khai chi tiết vẫn là kỹ năng cốt lõi cần v…" at bounding box center [328, 263] width 366 height 74
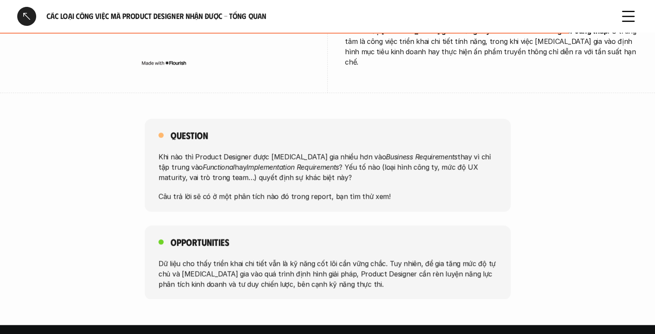
click at [360, 258] on p "Dữ liệu cho thấy triển khai chi tiết vẫn là kỹ năng cốt lõi cần vững chắc. Tuy …" at bounding box center [327, 273] width 338 height 31
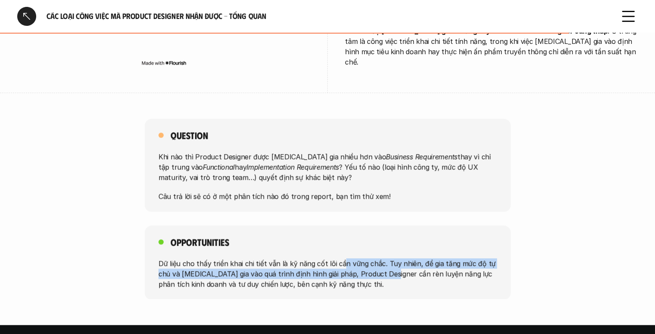
drag, startPoint x: 338, startPoint y: 232, endPoint x: 387, endPoint y: 244, distance: 50.0
click at [387, 258] on p "Dữ liệu cho thấy triển khai chi tiết vẫn là kỹ năng cốt lõi cần vững chắc. Tuy …" at bounding box center [327, 273] width 338 height 31
drag, startPoint x: 370, startPoint y: 235, endPoint x: 378, endPoint y: 247, distance: 13.7
click at [378, 258] on p "Dữ liệu cho thấy triển khai chi tiết vẫn là kỹ năng cốt lõi cần vững chắc. Tuy …" at bounding box center [327, 273] width 338 height 31
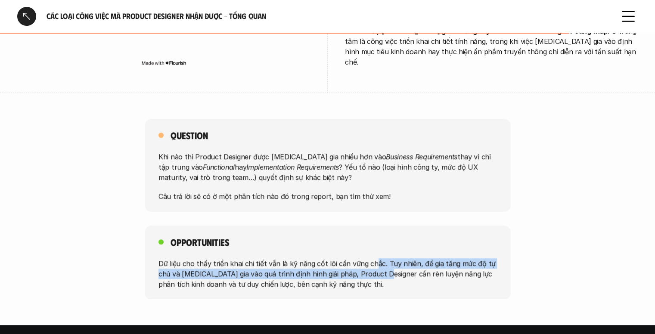
click at [378, 258] on p "Dữ liệu cho thấy triển khai chi tiết vẫn là kỹ năng cốt lõi cần vững chắc. Tuy …" at bounding box center [327, 273] width 338 height 31
drag, startPoint x: 377, startPoint y: 231, endPoint x: 386, endPoint y: 247, distance: 17.7
click at [386, 258] on p "Dữ liệu cho thấy triển khai chi tiết vẫn là kỹ năng cốt lõi cần vững chắc. Tuy …" at bounding box center [327, 273] width 338 height 31
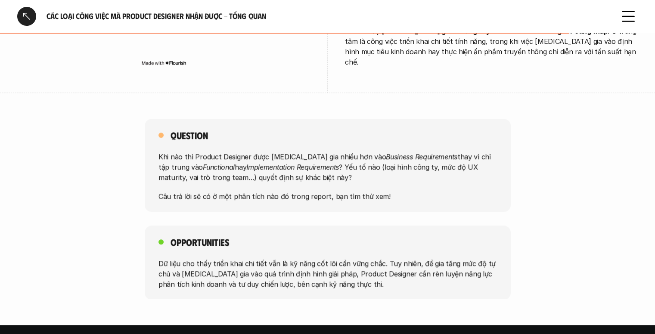
click at [386, 258] on p "Dữ liệu cho thấy triển khai chi tiết vẫn là kỹ năng cốt lõi cần vững chắc. Tuy …" at bounding box center [327, 273] width 338 height 31
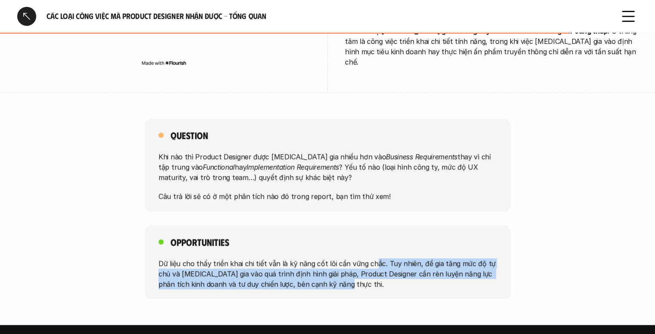
drag, startPoint x: 370, startPoint y: 233, endPoint x: 384, endPoint y: 248, distance: 20.1
click at [384, 258] on p "Dữ liệu cho thấy triển khai chi tiết vẫn là kỹ năng cốt lõi cần vững chắc. Tuy …" at bounding box center [327, 273] width 338 height 31
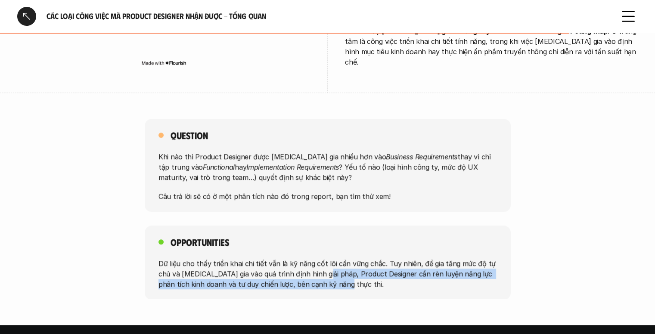
drag, startPoint x: 319, startPoint y: 241, endPoint x: 390, endPoint y: 250, distance: 71.1
click at [387, 258] on p "Dữ liệu cho thấy triển khai chi tiết vẫn là kỹ năng cốt lõi cần vững chắc. Tuy …" at bounding box center [327, 273] width 338 height 31
click at [390, 258] on p "Dữ liệu cho thấy triển khai chi tiết vẫn là kỹ năng cốt lõi cần vững chắc. Tuy …" at bounding box center [327, 273] width 338 height 31
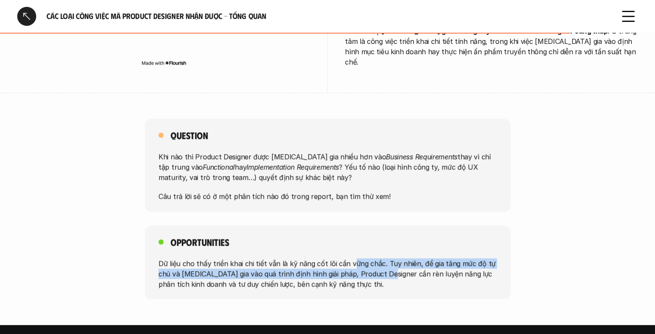
drag, startPoint x: 350, startPoint y: 235, endPoint x: 384, endPoint y: 242, distance: 34.7
click at [384, 258] on p "Dữ liệu cho thấy triển khai chi tiết vẫn là kỹ năng cốt lõi cần vững chắc. Tuy …" at bounding box center [327, 273] width 338 height 31
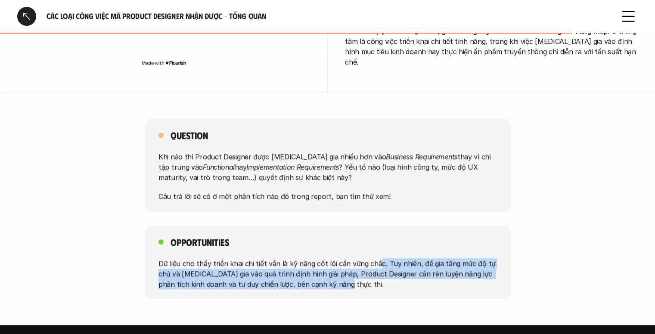
drag, startPoint x: 372, startPoint y: 234, endPoint x: 384, endPoint y: 248, distance: 18.7
click at [384, 258] on p "Dữ liệu cho thấy triển khai chi tiết vẫn là kỹ năng cốt lõi cần vững chắc. Tuy …" at bounding box center [327, 273] width 338 height 31
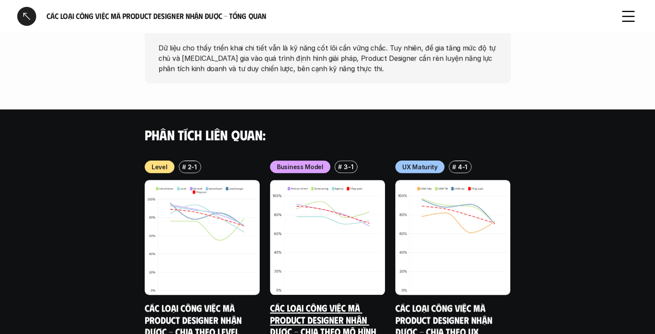
scroll to position [890, 0]
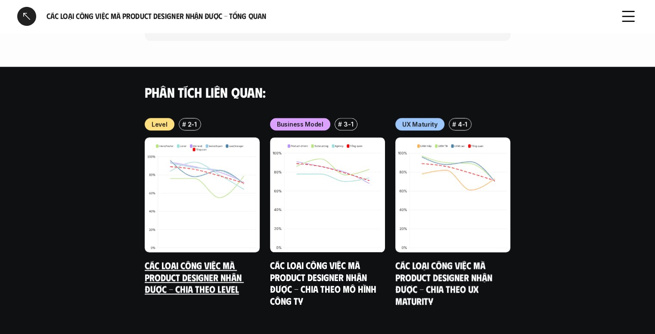
click at [229, 203] on img at bounding box center [202, 194] width 115 height 115
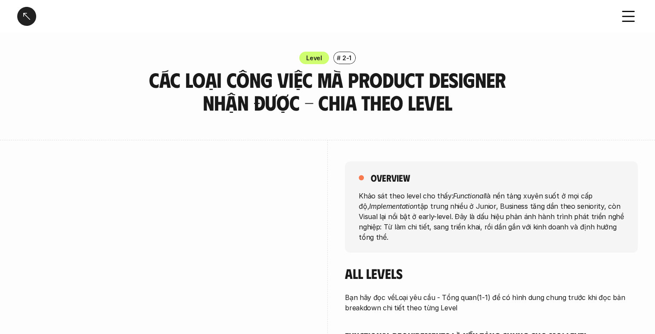
scroll to position [890, 0]
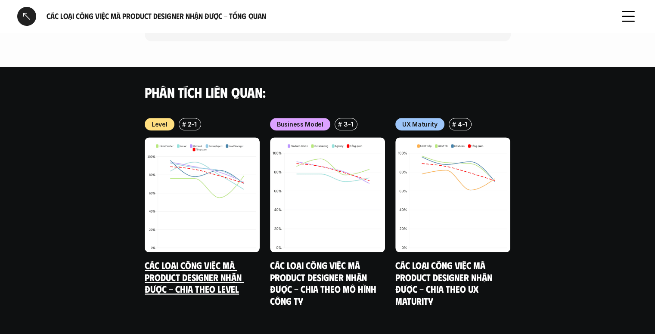
click at [215, 180] on img at bounding box center [202, 194] width 115 height 115
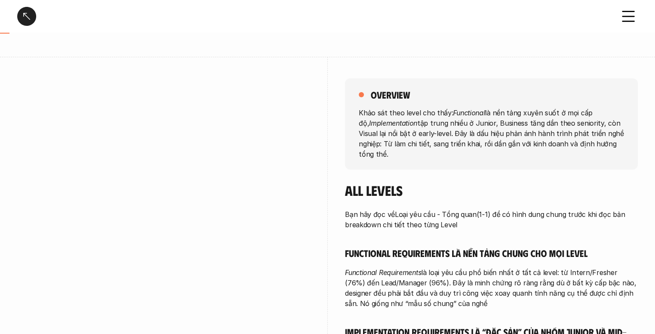
scroll to position [86, 0]
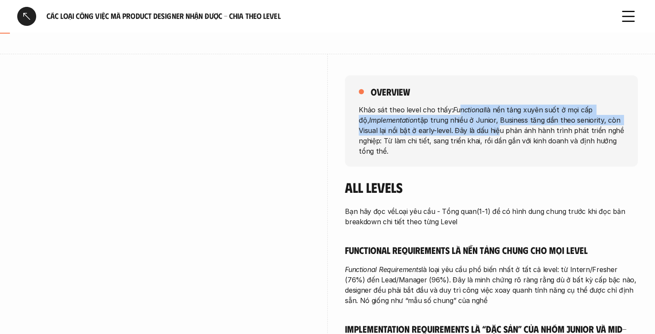
drag, startPoint x: 460, startPoint y: 108, endPoint x: 495, endPoint y: 128, distance: 40.9
click at [494, 128] on p "Khảo sát theo level cho thấy: Functional là nền tảng xuyên suốt ở mọi cấp độ, I…" at bounding box center [491, 130] width 265 height 52
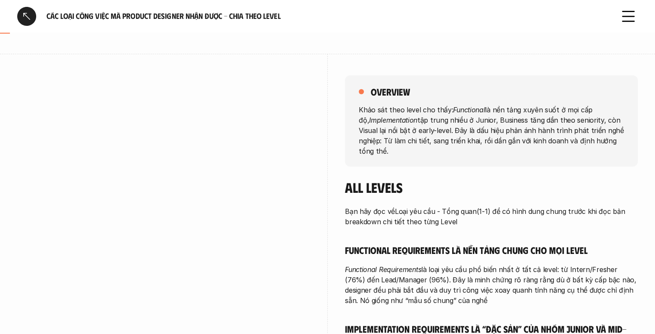
click at [495, 128] on p "Khảo sát theo level cho thấy: Functional là nền tảng xuyên suốt ở mọi cấp độ, I…" at bounding box center [491, 130] width 265 height 52
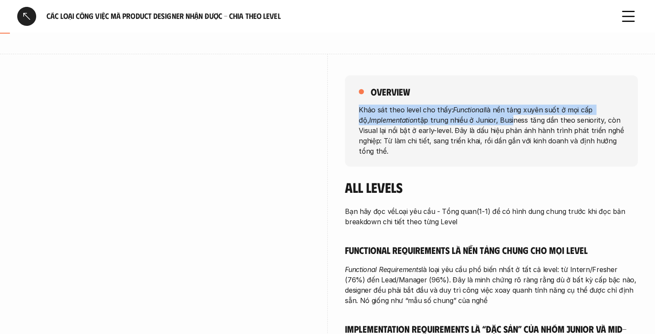
drag, startPoint x: 487, startPoint y: 95, endPoint x: 498, endPoint y: 116, distance: 23.1
click at [498, 116] on div "overview Khảo sát theo level cho thấy: Functional là nền tảng xuyên suốt ở mọi …" at bounding box center [491, 120] width 293 height 91
click at [498, 116] on p "Khảo sát theo level cho thấy: Functional là nền tảng xuyên suốt ở mọi cấp độ, I…" at bounding box center [491, 130] width 265 height 52
drag, startPoint x: 492, startPoint y: 105, endPoint x: 494, endPoint y: 124, distance: 19.0
click at [494, 124] on p "Khảo sát theo level cho thấy: Functional là nền tảng xuyên suốt ở mọi cấp độ, I…" at bounding box center [491, 130] width 265 height 52
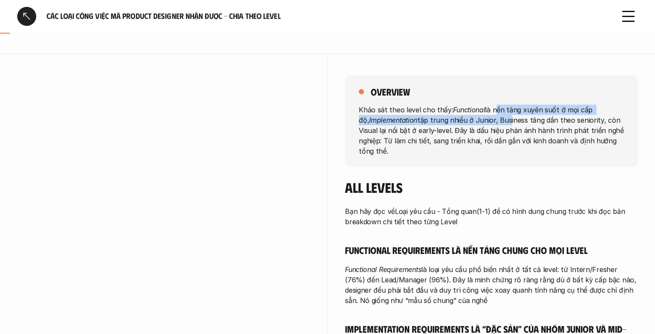
click at [494, 124] on p "Khảo sát theo level cho thấy: Functional là nền tảng xuyên suốt ở mọi cấp độ, I…" at bounding box center [491, 130] width 265 height 52
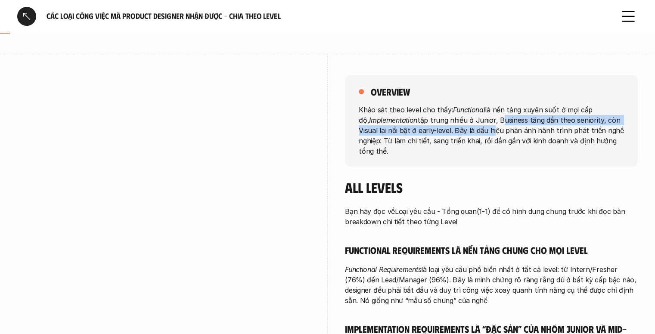
drag, startPoint x: 488, startPoint y: 118, endPoint x: 491, endPoint y: 128, distance: 10.8
click at [491, 128] on p "Khảo sát theo level cho thấy: Functional là nền tảng xuyên suốt ở mọi cấp độ, I…" at bounding box center [491, 130] width 265 height 52
drag, startPoint x: 503, startPoint y: 123, endPoint x: 552, endPoint y: 128, distance: 49.3
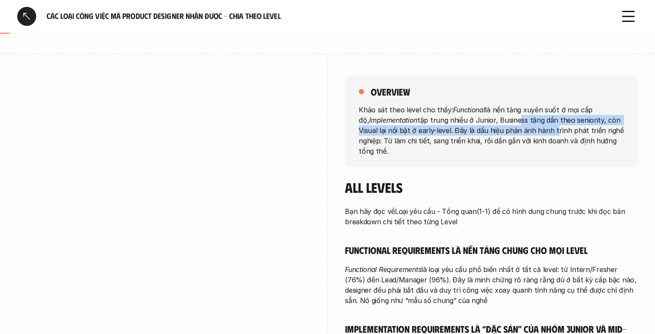
click at [552, 128] on p "Khảo sát theo level cho thấy: Functional là nền tảng xuyên suốt ở mọi cấp độ, I…" at bounding box center [491, 130] width 265 height 52
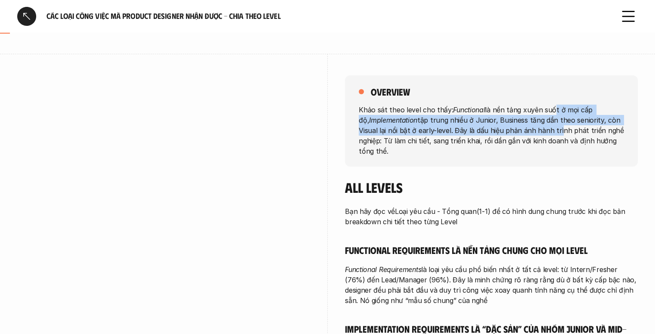
drag, startPoint x: 549, startPoint y: 114, endPoint x: 555, endPoint y: 128, distance: 15.6
click at [555, 127] on p "Khảo sát theo level cho thấy: Functional là nền tảng xuyên suốt ở mọi cấp độ, I…" at bounding box center [491, 130] width 265 height 52
click at [556, 130] on p "Khảo sát theo level cho thấy: Functional là nền tảng xuyên suốt ở mọi cấp độ, I…" at bounding box center [491, 130] width 265 height 52
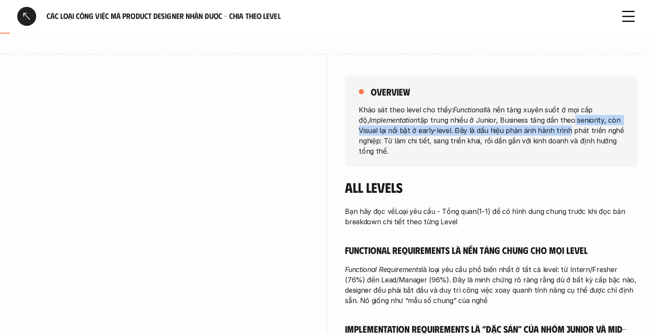
drag, startPoint x: 556, startPoint y: 117, endPoint x: 561, endPoint y: 134, distance: 18.5
click at [561, 134] on p "Khảo sát theo level cho thấy: Functional là nền tảng xuyên suốt ở mọi cấp độ, I…" at bounding box center [491, 130] width 265 height 52
drag, startPoint x: 560, startPoint y: 121, endPoint x: 561, endPoint y: 129, distance: 8.7
click at [561, 129] on p "Khảo sát theo level cho thấy: Functional là nền tảng xuyên suốt ở mọi cấp độ, I…" at bounding box center [491, 130] width 265 height 52
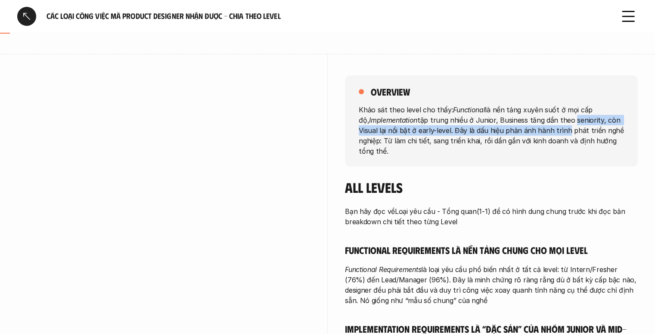
click at [561, 129] on p "Khảo sát theo level cho thấy: Functional là nền tảng xuyên suốt ở mọi cấp độ, I…" at bounding box center [491, 130] width 265 height 52
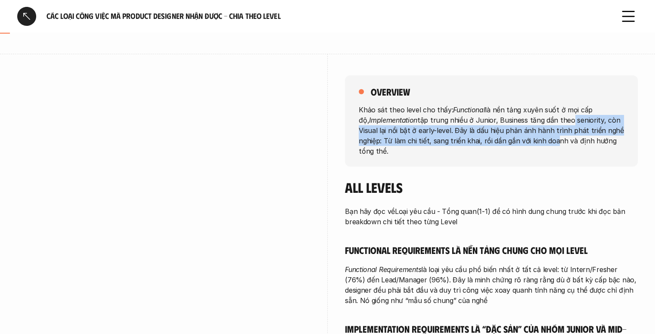
drag, startPoint x: 554, startPoint y: 121, endPoint x: 551, endPoint y: 136, distance: 15.9
click at [551, 136] on p "Khảo sát theo level cho thấy: Functional là nền tảng xuyên suốt ở mọi cấp độ, I…" at bounding box center [491, 130] width 265 height 52
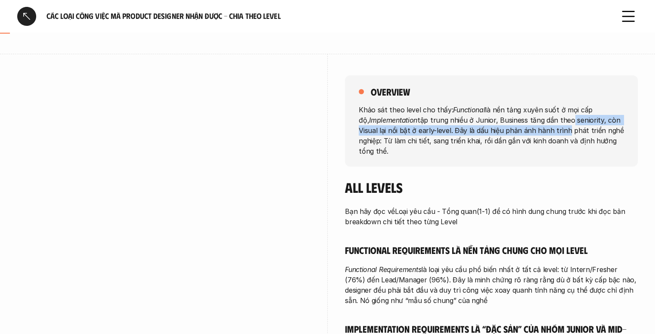
drag, startPoint x: 556, startPoint y: 120, endPoint x: 562, endPoint y: 133, distance: 14.1
click at [562, 133] on p "Khảo sát theo level cho thấy: Functional là nền tảng xuyên suốt ở mọi cấp độ, I…" at bounding box center [491, 130] width 265 height 52
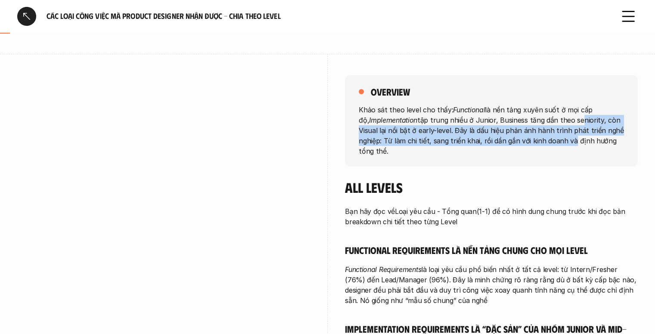
drag, startPoint x: 567, startPoint y: 122, endPoint x: 568, endPoint y: 135, distance: 13.0
click at [568, 135] on p "Khảo sát theo level cho thấy: Functional là nền tảng xuyên suốt ở mọi cấp độ, I…" at bounding box center [491, 130] width 265 height 52
drag, startPoint x: 567, startPoint y: 124, endPoint x: 568, endPoint y: 140, distance: 16.0
click at [568, 140] on p "Khảo sát theo level cho thấy: Functional là nền tảng xuyên suốt ở mọi cấp độ, I…" at bounding box center [491, 130] width 265 height 52
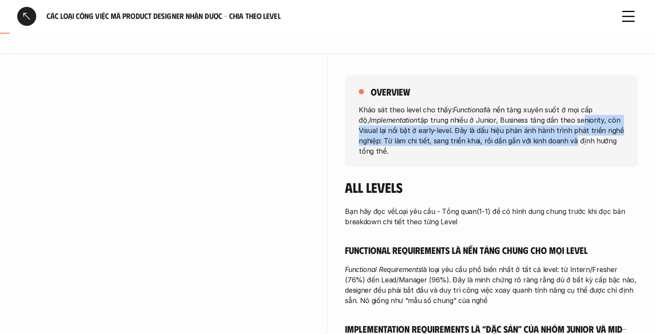
click at [568, 140] on p "Khảo sát theo level cho thấy: Functional là nền tảng xuyên suốt ở mọi cấp độ, I…" at bounding box center [491, 130] width 265 height 52
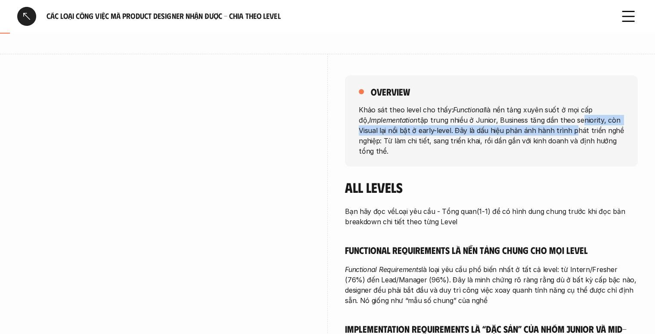
drag, startPoint x: 566, startPoint y: 124, endPoint x: 568, endPoint y: 135, distance: 10.6
click at [568, 135] on p "Khảo sát theo level cho thấy: Functional là nền tảng xuyên suốt ở mọi cấp độ, I…" at bounding box center [491, 130] width 265 height 52
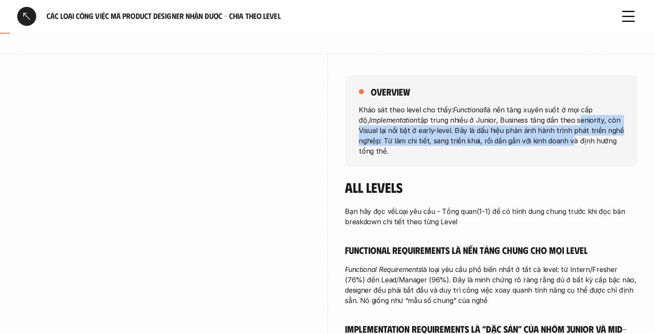
drag, startPoint x: 562, startPoint y: 123, endPoint x: 566, endPoint y: 136, distance: 14.3
click at [566, 136] on p "Khảo sát theo level cho thấy: Functional là nền tảng xuyên suốt ở mọi cấp độ, I…" at bounding box center [491, 130] width 265 height 52
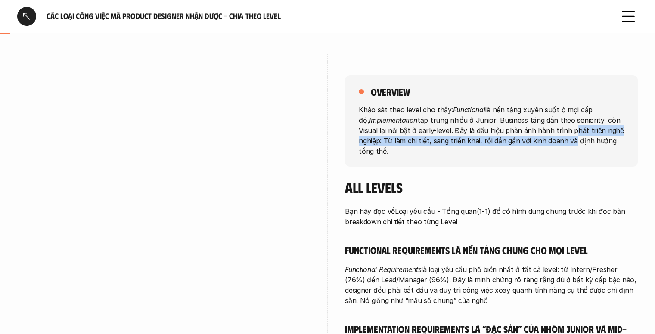
drag, startPoint x: 567, startPoint y: 130, endPoint x: 569, endPoint y: 142, distance: 12.2
click at [569, 142] on p "Khảo sát theo level cho thấy: Functional là nền tảng xuyên suốt ở mọi cấp độ, I…" at bounding box center [491, 130] width 265 height 52
drag, startPoint x: 564, startPoint y: 133, endPoint x: 567, endPoint y: 146, distance: 12.7
click at [566, 145] on p "Khảo sát theo level cho thấy: Functional là nền tảng xuyên suốt ở mọi cấp độ, I…" at bounding box center [491, 130] width 265 height 52
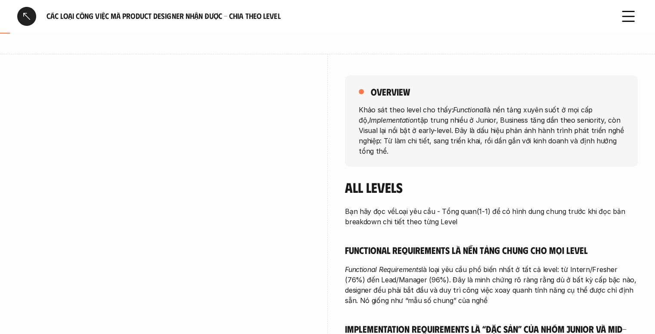
click at [567, 146] on p "Khảo sát theo level cho thấy: Functional là nền tảng xuyên suốt ở mọi cấp độ, I…" at bounding box center [491, 130] width 265 height 52
drag, startPoint x: 473, startPoint y: 104, endPoint x: 486, endPoint y: 118, distance: 19.5
click at [480, 115] on p "Khảo sát theo level cho thấy: Functional là nền tảng xuyên suốt ở mọi cấp độ, I…" at bounding box center [491, 130] width 265 height 52
click at [486, 118] on p "Khảo sát theo level cho thấy: Functional là nền tảng xuyên suốt ở mọi cấp độ, I…" at bounding box center [491, 130] width 265 height 52
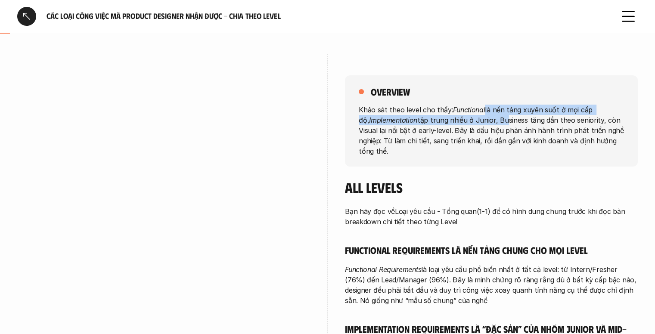
drag, startPoint x: 484, startPoint y: 106, endPoint x: 493, endPoint y: 126, distance: 21.2
click at [493, 125] on p "Khảo sát theo level cho thấy: Functional là nền tảng xuyên suốt ở mọi cấp độ, I…" at bounding box center [491, 130] width 265 height 52
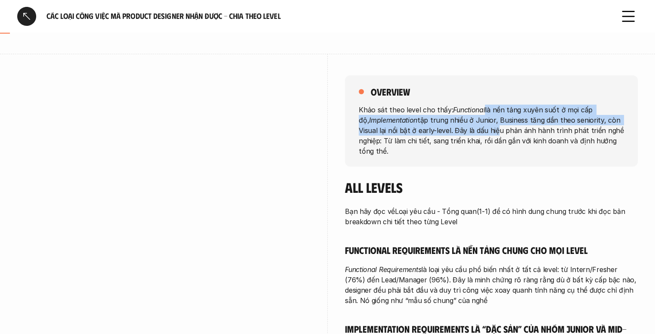
click at [493, 126] on p "Khảo sát theo level cho thấy: Functional là nền tảng xuyên suốt ở mọi cấp độ, I…" at bounding box center [491, 130] width 265 height 52
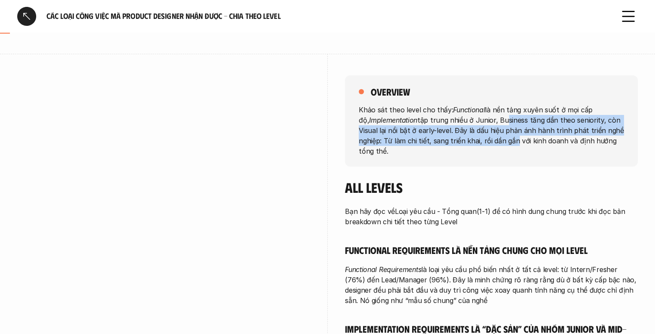
drag, startPoint x: 489, startPoint y: 117, endPoint x: 510, endPoint y: 138, distance: 29.8
click at [510, 138] on p "Khảo sát theo level cho thấy: Functional là nền tảng xuyên suốt ở mọi cấp độ, I…" at bounding box center [491, 130] width 265 height 52
drag, startPoint x: 507, startPoint y: 121, endPoint x: 509, endPoint y: 138, distance: 17.3
click at [509, 138] on p "Khảo sát theo level cho thấy: Functional là nền tảng xuyên suốt ở mọi cấp độ, I…" at bounding box center [491, 130] width 265 height 52
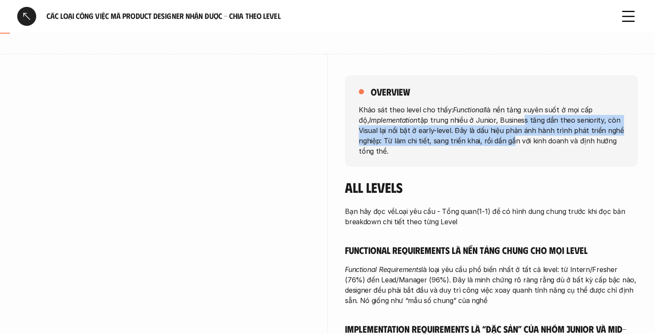
click at [509, 138] on p "Khảo sát theo level cho thấy: Functional là nền tảng xuyên suốt ở mọi cấp độ, I…" at bounding box center [491, 130] width 265 height 52
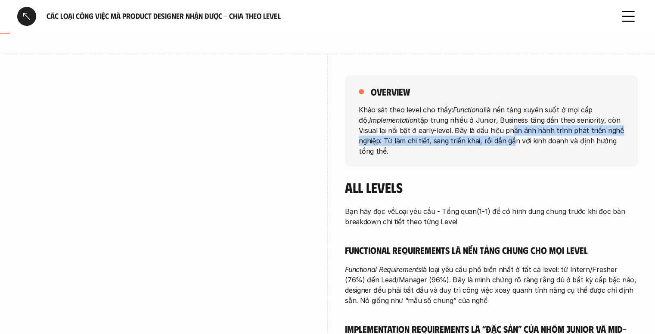
drag, startPoint x: 505, startPoint y: 126, endPoint x: 508, endPoint y: 139, distance: 13.6
click at [508, 139] on p "Khảo sát theo level cho thấy: Functional là nền tảng xuyên suốt ở mọi cấp độ, I…" at bounding box center [491, 130] width 265 height 52
drag, startPoint x: 509, startPoint y: 127, endPoint x: 513, endPoint y: 140, distance: 14.4
click at [513, 140] on p "Khảo sát theo level cho thấy: Functional là nền tảng xuyên suốt ở mọi cấp độ, I…" at bounding box center [491, 130] width 265 height 52
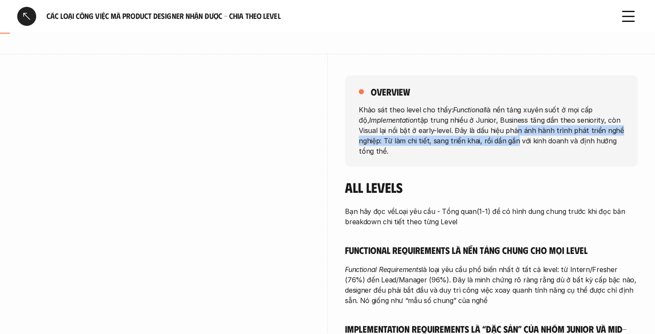
click at [513, 140] on p "Khảo sát theo level cho thấy: Functional là nền tảng xuyên suốt ở mọi cấp độ, I…" at bounding box center [491, 130] width 265 height 52
drag, startPoint x: 516, startPoint y: 131, endPoint x: 516, endPoint y: 143, distance: 12.1
click at [516, 143] on p "Khảo sát theo level cho thấy: Functional là nền tảng xuyên suốt ở mọi cấp độ, I…" at bounding box center [491, 130] width 265 height 52
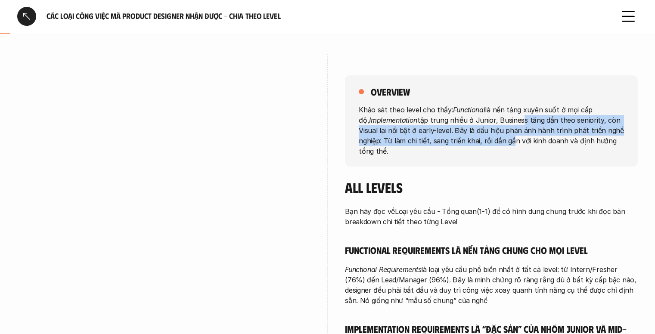
drag, startPoint x: 507, startPoint y: 124, endPoint x: 510, endPoint y: 144, distance: 19.6
click at [510, 144] on p "Khảo sát theo level cho thấy: Functional là nền tảng xuyên suốt ở mọi cấp độ, I…" at bounding box center [491, 130] width 265 height 52
drag, startPoint x: 511, startPoint y: 130, endPoint x: 514, endPoint y: 147, distance: 16.6
click at [514, 147] on p "Khảo sát theo level cho thấy: Functional là nền tảng xuyên suốt ở mọi cấp độ, I…" at bounding box center [491, 130] width 265 height 52
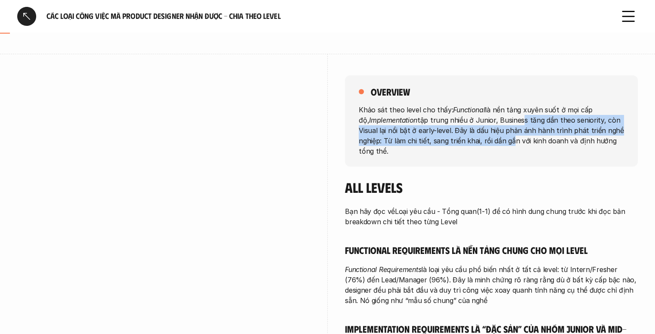
click at [514, 147] on p "Khảo sát theo level cho thấy: Functional là nền tảng xuyên suốt ở mọi cấp độ, I…" at bounding box center [491, 130] width 265 height 52
drag, startPoint x: 511, startPoint y: 135, endPoint x: 513, endPoint y: 149, distance: 13.5
click at [513, 149] on p "Khảo sát theo level cho thấy: Functional là nền tảng xuyên suốt ở mọi cấp độ, I…" at bounding box center [491, 130] width 265 height 52
drag, startPoint x: 514, startPoint y: 135, endPoint x: 514, endPoint y: 149, distance: 13.3
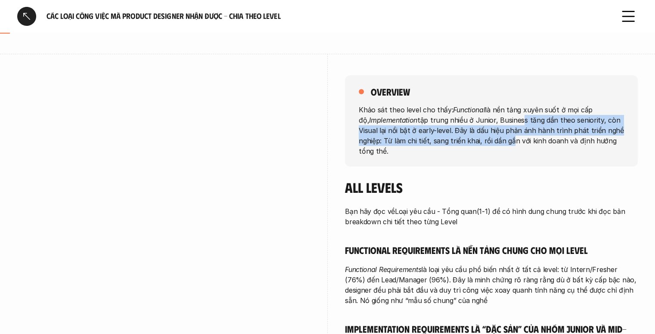
click at [514, 149] on p "Khảo sát theo level cho thấy: Functional là nền tảng xuyên suốt ở mọi cấp độ, I…" at bounding box center [491, 130] width 265 height 52
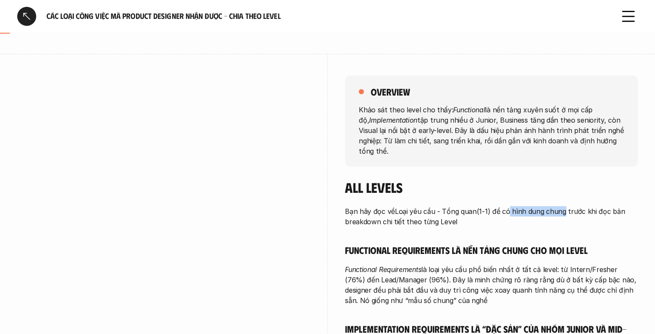
drag, startPoint x: 511, startPoint y: 210, endPoint x: 575, endPoint y: 220, distance: 65.3
click at [561, 216] on p "Bạn hãy đọc về Loại yêu cầu - Tổng quan (1-1) để có hình dung chung trước khi đ…" at bounding box center [491, 216] width 293 height 21
click at [575, 220] on p "Bạn hãy đọc về Loại yêu cầu - Tổng quan (1-1) để có hình dung chung trước khi đ…" at bounding box center [491, 216] width 293 height 21
drag, startPoint x: 554, startPoint y: 212, endPoint x: 576, endPoint y: 226, distance: 25.6
click at [576, 226] on p "Bạn hãy đọc về Loại yêu cầu - Tổng quan (1-1) để có hình dung chung trước khi đ…" at bounding box center [491, 216] width 293 height 21
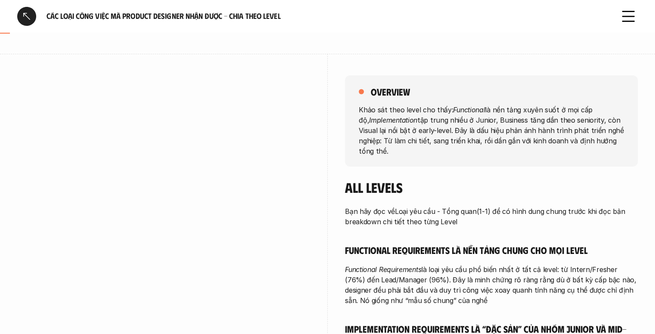
click at [576, 226] on p "Bạn hãy đọc về Loại yêu cầu - Tổng quan (1-1) để có hình dung chung trước khi đ…" at bounding box center [491, 216] width 293 height 21
click at [442, 209] on link "Loại yêu cầu - Tổng quan" at bounding box center [436, 211] width 82 height 9
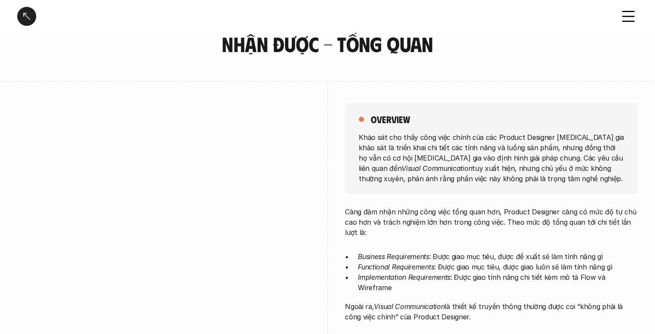
scroll to position [86, 0]
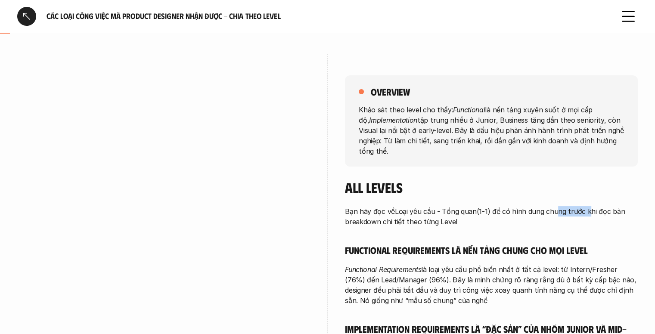
drag, startPoint x: 551, startPoint y: 209, endPoint x: 592, endPoint y: 218, distance: 42.4
click at [586, 217] on p "Bạn hãy đọc về Loại yêu cầu - Tổng quan (1-1) để có hình dung chung trước khi đ…" at bounding box center [491, 216] width 293 height 21
click at [592, 218] on p "Bạn hãy đọc về Loại yêu cầu - Tổng quan (1-1) để có hình dung chung trước khi đ…" at bounding box center [491, 216] width 293 height 21
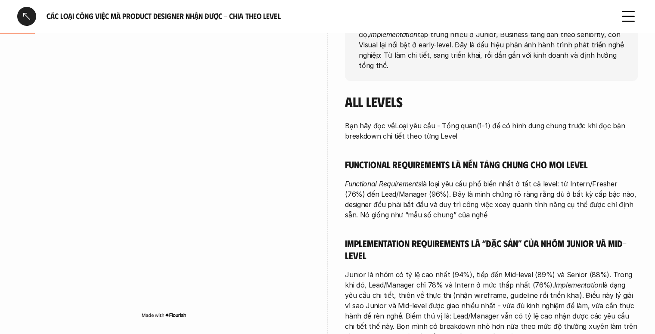
scroll to position [172, 0]
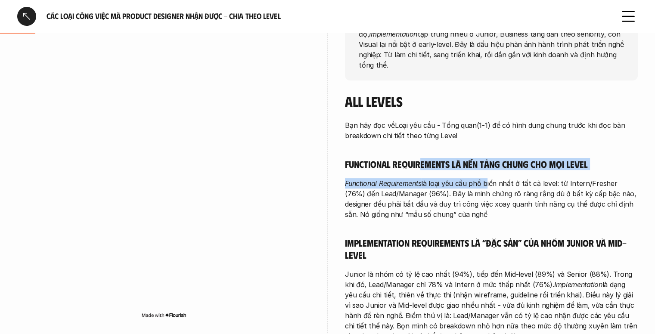
drag, startPoint x: 418, startPoint y: 164, endPoint x: 484, endPoint y: 179, distance: 68.1
click at [484, 179] on div "Bạn hãy đọc về Loại yêu cầu - Tổng quan (1-1) để có hình dung chung trước khi đ…" at bounding box center [491, 315] width 293 height 390
click at [486, 179] on p "Functional Requirements là loại yêu cầu phổ biến nhất ở tất cả level: từ Intern…" at bounding box center [491, 198] width 293 height 41
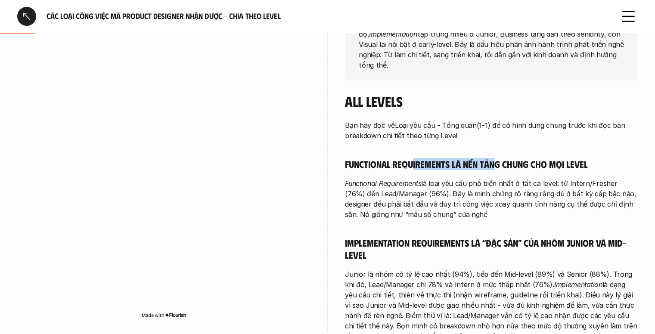
drag, startPoint x: 413, startPoint y: 159, endPoint x: 501, endPoint y: 173, distance: 89.3
click at [498, 173] on div "Bạn hãy đọc về Loại yêu cầu - Tổng quan (1-1) để có hình dung chung trước khi đ…" at bounding box center [491, 315] width 293 height 390
click at [501, 173] on div "Bạn hãy đọc về Loại yêu cầu - Tổng quan (1-1) để có hình dung chung trước khi đ…" at bounding box center [491, 315] width 293 height 390
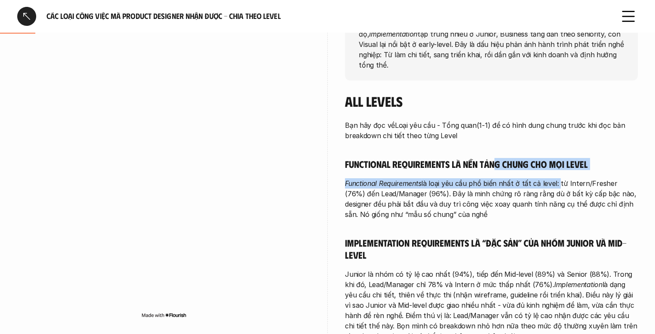
drag, startPoint x: 497, startPoint y: 170, endPoint x: 561, endPoint y: 178, distance: 64.7
click at [558, 177] on div "Bạn hãy đọc về Loại yêu cầu - Tổng quan (1-1) để có hình dung chung trước khi đ…" at bounding box center [491, 315] width 293 height 390
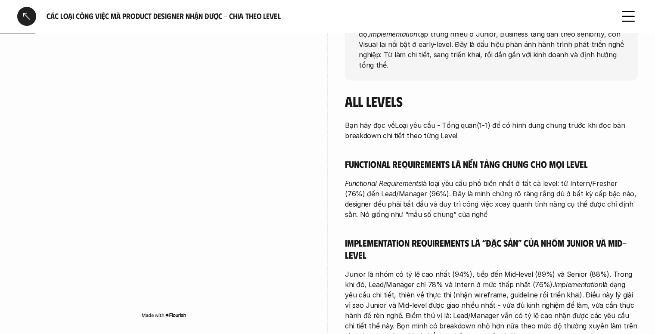
click at [564, 178] on div "Bạn hãy đọc về Loại yêu cầu - Tổng quan (1-1) để có hình dung chung trước khi đ…" at bounding box center [491, 315] width 293 height 390
drag, startPoint x: 437, startPoint y: 180, endPoint x: 559, endPoint y: 188, distance: 122.5
click at [554, 187] on p "Functional Requirements là loại yêu cầu phổ biến nhất ở tất cả level: từ Intern…" at bounding box center [491, 198] width 293 height 41
click at [563, 188] on p "Functional Requirements là loại yêu cầu phổ biến nhất ở tất cả level: từ Intern…" at bounding box center [491, 198] width 293 height 41
drag, startPoint x: 539, startPoint y: 184, endPoint x: 616, endPoint y: 188, distance: 77.6
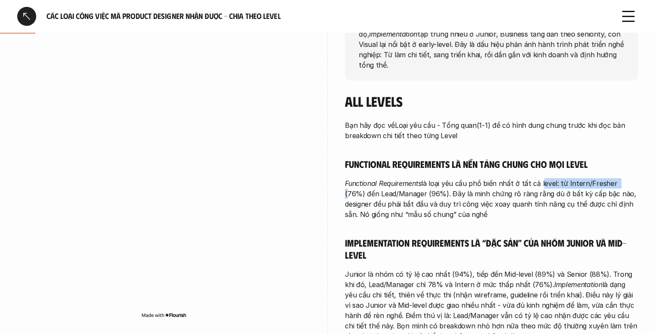
click at [613, 188] on p "Functional Requirements là loại yêu cầu phổ biến nhất ở tất cả level: từ Intern…" at bounding box center [491, 198] width 293 height 41
click at [616, 188] on p "Functional Requirements là loại yêu cầu phổ biến nhất ở tất cả level: từ Intern…" at bounding box center [491, 198] width 293 height 41
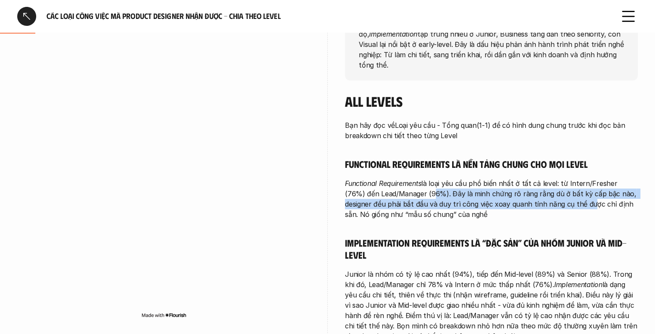
drag, startPoint x: 425, startPoint y: 195, endPoint x: 564, endPoint y: 203, distance: 138.9
click at [561, 203] on p "Functional Requirements là loại yêu cầu phổ biến nhất ở tất cả level: từ Intern…" at bounding box center [491, 198] width 293 height 41
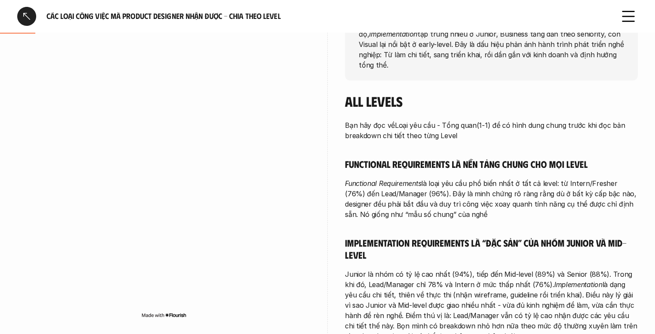
click at [567, 202] on p "Functional Requirements là loại yêu cầu phổ biến nhất ở tất cả level: từ Intern…" at bounding box center [491, 198] width 293 height 41
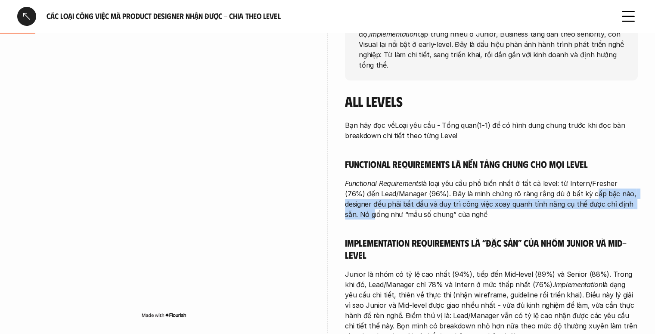
drag, startPoint x: 565, startPoint y: 196, endPoint x: 633, endPoint y: 203, distance: 68.3
click at [632, 203] on p "Functional Requirements là loại yêu cầu phổ biến nhất ở tất cả level: từ Intern…" at bounding box center [491, 198] width 293 height 41
click at [633, 203] on p "Functional Requirements là loại yêu cầu phổ biến nhất ở tất cả level: từ Intern…" at bounding box center [491, 198] width 293 height 41
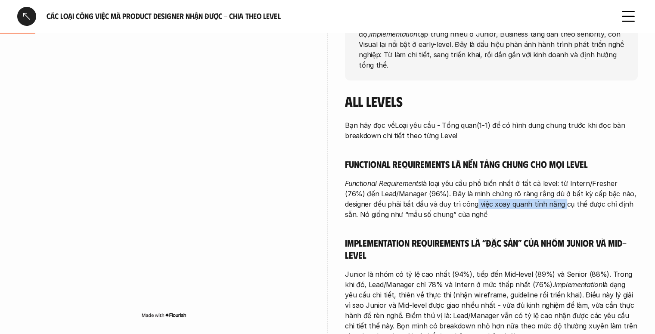
drag, startPoint x: 440, startPoint y: 205, endPoint x: 536, endPoint y: 208, distance: 96.1
click at [530, 208] on p "Functional Requirements là loại yêu cầu phổ biến nhất ở tất cả level: từ Intern…" at bounding box center [491, 198] width 293 height 41
click at [536, 208] on p "Functional Requirements là loại yêu cầu phổ biến nhất ở tất cả level: từ Intern…" at bounding box center [491, 198] width 293 height 41
drag, startPoint x: 494, startPoint y: 205, endPoint x: 551, endPoint y: 206, distance: 56.8
click at [549, 206] on p "Functional Requirements là loại yêu cầu phổ biến nhất ở tất cả level: từ Intern…" at bounding box center [491, 198] width 293 height 41
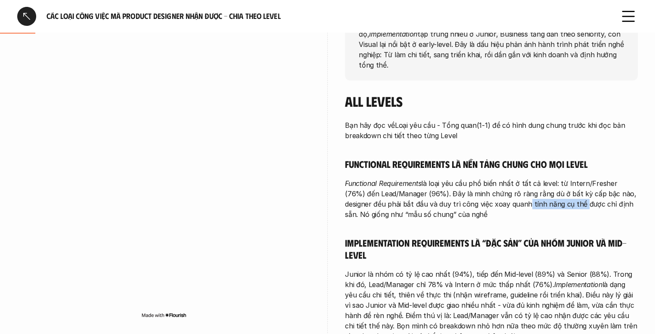
click at [551, 206] on p "Functional Requirements là loại yêu cầu phổ biến nhất ở tất cả level: từ Intern…" at bounding box center [491, 198] width 293 height 41
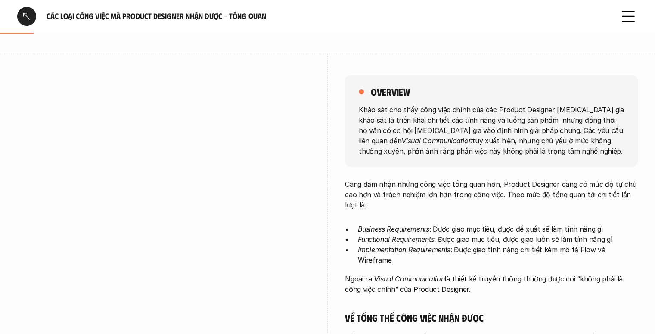
scroll to position [172, 0]
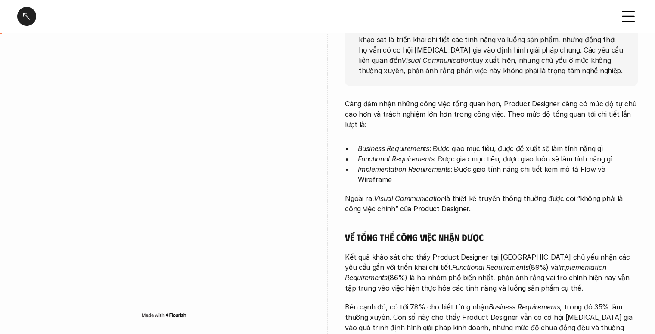
scroll to position [172, 0]
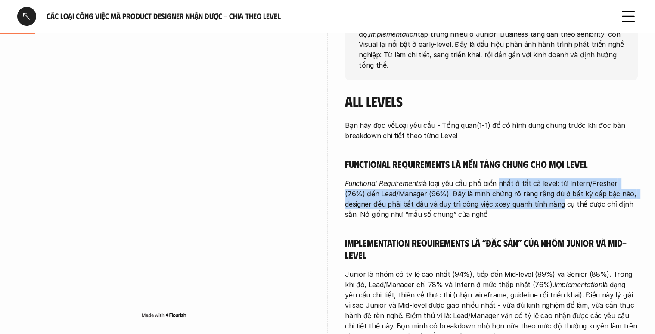
drag, startPoint x: 508, startPoint y: 193, endPoint x: 540, endPoint y: 212, distance: 37.4
click at [530, 208] on p "Functional Requirements là loại yêu cầu phổ biến nhất ở tất cả level: từ Intern…" at bounding box center [491, 198] width 293 height 41
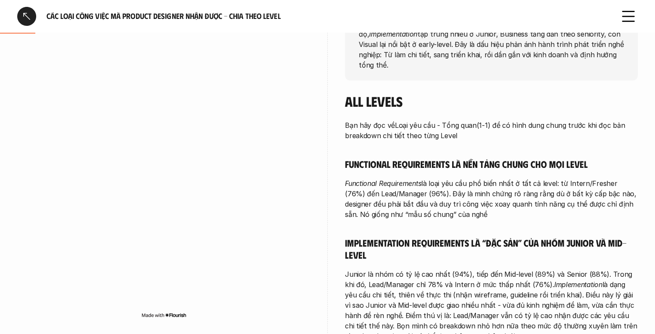
click at [540, 212] on p "Functional Requirements là loại yêu cầu phổ biến nhất ở tất cả level: từ Intern…" at bounding box center [491, 198] width 293 height 41
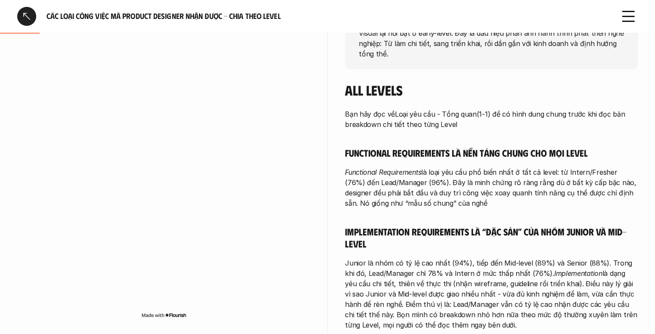
scroll to position [215, 0]
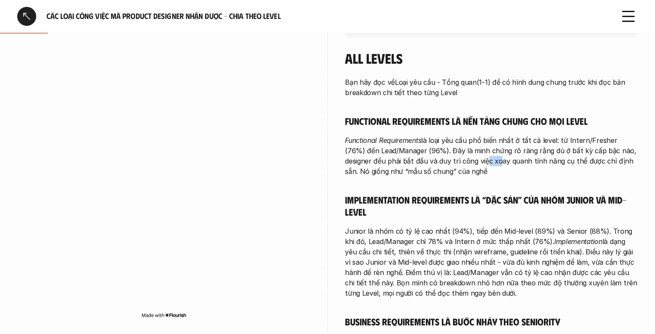
drag, startPoint x: 453, startPoint y: 161, endPoint x: 477, endPoint y: 168, distance: 25.0
click at [472, 166] on p "Functional Requirements là loại yêu cầu phổ biến nhất ở tất cả level: từ Intern…" at bounding box center [491, 155] width 293 height 41
click at [477, 168] on p "Functional Requirements là loại yêu cầu phổ biến nhất ở tất cả level: từ Intern…" at bounding box center [491, 155] width 293 height 41
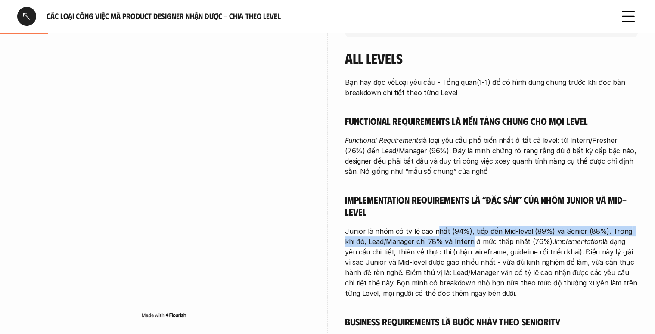
drag, startPoint x: 433, startPoint y: 233, endPoint x: 463, endPoint y: 238, distance: 30.5
click at [460, 237] on p "Junior là nhóm có tỷ lệ cao nhất (94%), tiếp đến Mid-level (89%) và Senior (88%…" at bounding box center [491, 262] width 293 height 72
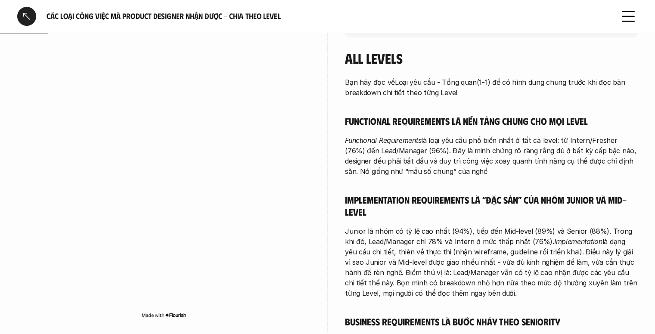
click at [465, 239] on p "Junior là nhóm có tỷ lệ cao nhất (94%), tiếp đến Mid-level (89%) và Senior (88%…" at bounding box center [491, 262] width 293 height 72
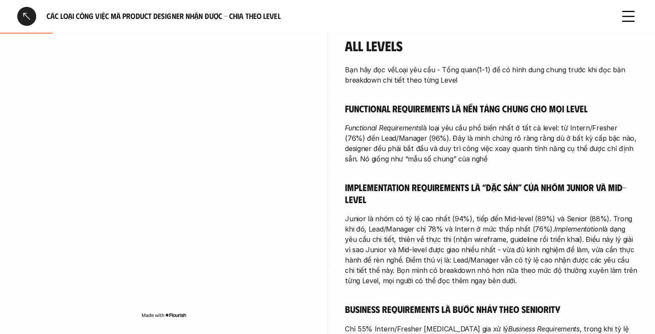
scroll to position [258, 0]
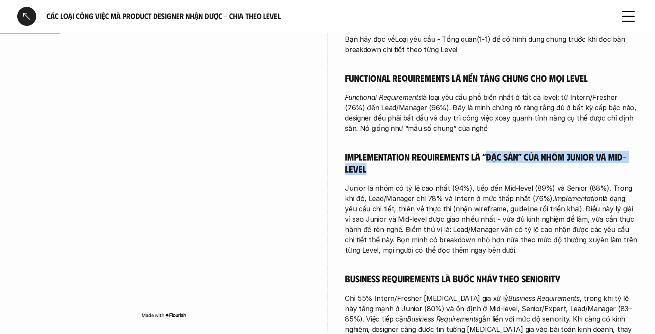
drag, startPoint x: 486, startPoint y: 159, endPoint x: 500, endPoint y: 172, distance: 19.5
click at [496, 168] on h5 "Implementation Requirements là “đặc sản” của nhóm Junior và Mid-level" at bounding box center [491, 163] width 293 height 24
click at [500, 172] on h5 "Implementation Requirements là “đặc sản” của nhóm Junior và Mid-level" at bounding box center [491, 163] width 293 height 24
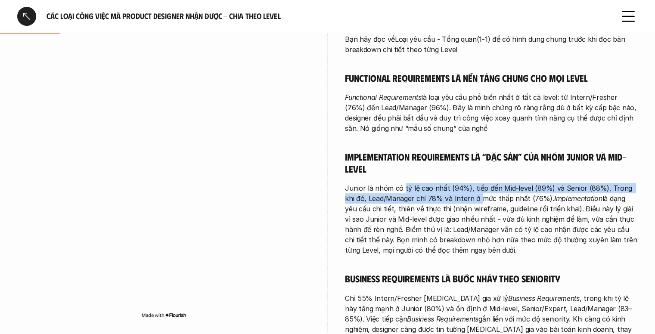
drag, startPoint x: 402, startPoint y: 183, endPoint x: 470, endPoint y: 197, distance: 69.9
click at [470, 197] on p "Junior là nhóm có tỷ lệ cao nhất (94%), tiếp đến Mid-level (89%) và Senior (88%…" at bounding box center [491, 219] width 293 height 72
drag, startPoint x: 479, startPoint y: 186, endPoint x: 537, endPoint y: 199, distance: 59.1
click at [525, 197] on p "Junior là nhóm có tỷ lệ cao nhất (94%), tiếp đến Mid-level (89%) và Senior (88%…" at bounding box center [491, 219] width 293 height 72
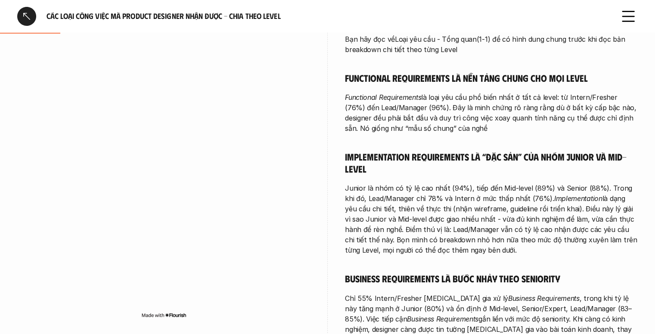
click at [554, 199] on em "Implementation" at bounding box center [578, 198] width 48 height 9
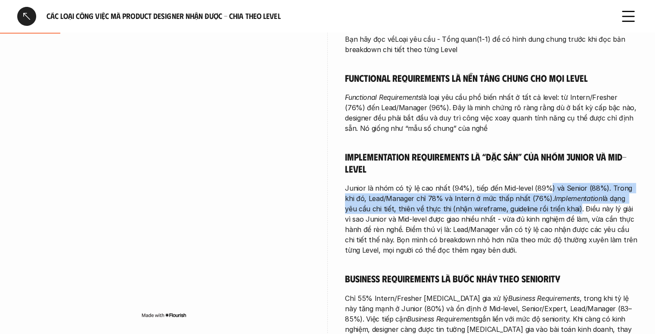
drag, startPoint x: 542, startPoint y: 188, endPoint x: 544, endPoint y: 211, distance: 22.9
click at [544, 209] on p "Junior là nhóm có tỷ lệ cao nhất (94%), tiếp đến Mid-level (89%) và Senior (88%…" at bounding box center [491, 219] width 293 height 72
click at [544, 211] on p "Junior là nhóm có tỷ lệ cao nhất (94%), tiếp đến Mid-level (89%) và Senior (88%…" at bounding box center [491, 219] width 293 height 72
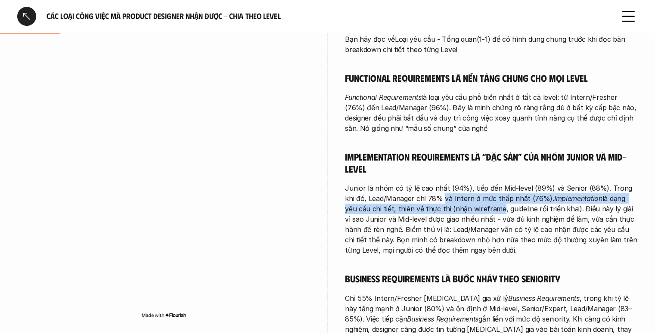
drag, startPoint x: 432, startPoint y: 199, endPoint x: 474, endPoint y: 211, distance: 43.2
click at [474, 211] on p "Junior là nhóm có tỷ lệ cao nhất (94%), tiếp đến Mid-level (89%) và Senior (88%…" at bounding box center [491, 219] width 293 height 72
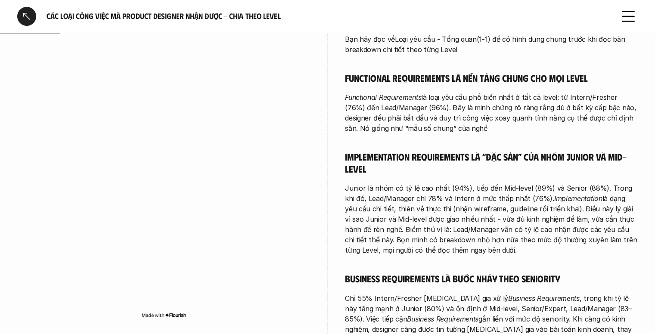
click at [481, 214] on p "Junior là nhóm có tỷ lệ cao nhất (94%), tiếp đến Mid-level (89%) và Senior (88%…" at bounding box center [491, 219] width 293 height 72
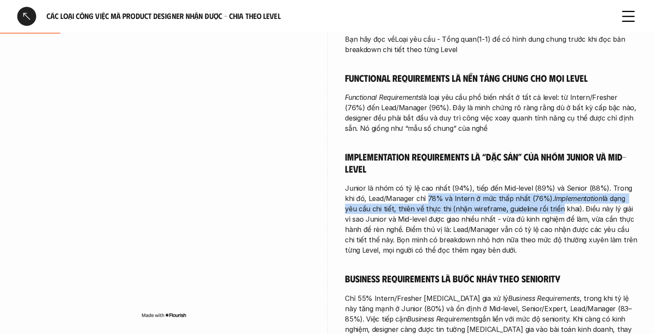
drag, startPoint x: 417, startPoint y: 201, endPoint x: 533, endPoint y: 206, distance: 116.3
click at [530, 206] on p "Junior là nhóm có tỷ lệ cao nhất (94%), tiếp đến Mid-level (89%) và Senior (88%…" at bounding box center [491, 219] width 293 height 72
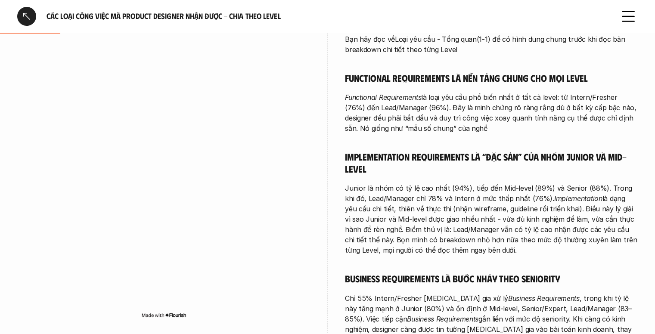
click at [536, 206] on p "Junior là nhóm có tỷ lệ cao nhất (94%), tiếp đến Mid-level (89%) và Senior (88%…" at bounding box center [491, 219] width 293 height 72
drag, startPoint x: 447, startPoint y: 198, endPoint x: 530, endPoint y: 204, distance: 83.7
click at [529, 204] on p "Junior là nhóm có tỷ lệ cao nhất (94%), tiếp đến Mid-level (89%) và Senior (88%…" at bounding box center [491, 219] width 293 height 72
click at [538, 205] on p "Junior là nhóm có tỷ lệ cao nhất (94%), tiếp đến Mid-level (89%) và Senior (88%…" at bounding box center [491, 219] width 293 height 72
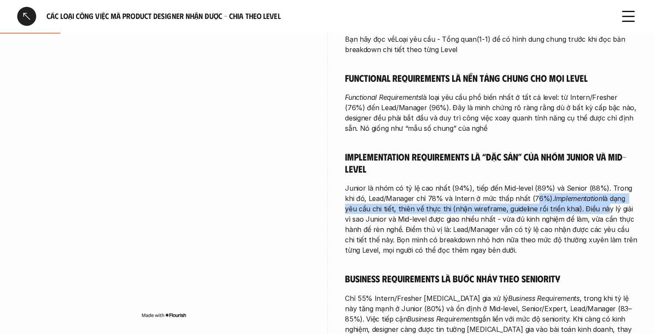
drag, startPoint x: 520, startPoint y: 201, endPoint x: 579, endPoint y: 208, distance: 59.0
click at [575, 208] on p "Junior là nhóm có tỷ lệ cao nhất (94%), tiếp đến Mid-level (89%) và Senior (88%…" at bounding box center [491, 219] width 293 height 72
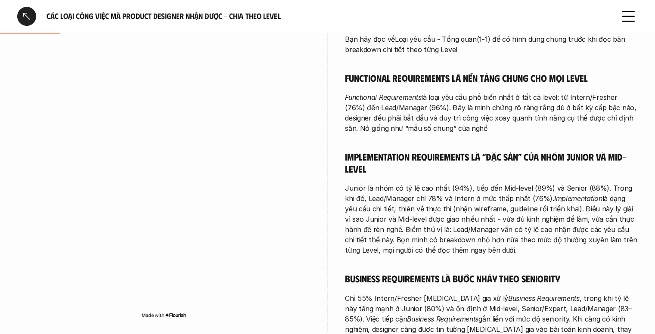
click at [579, 208] on p "Junior là nhóm có tỷ lệ cao nhất (94%), tiếp đến Mid-level (89%) và Senior (88%…" at bounding box center [491, 219] width 293 height 72
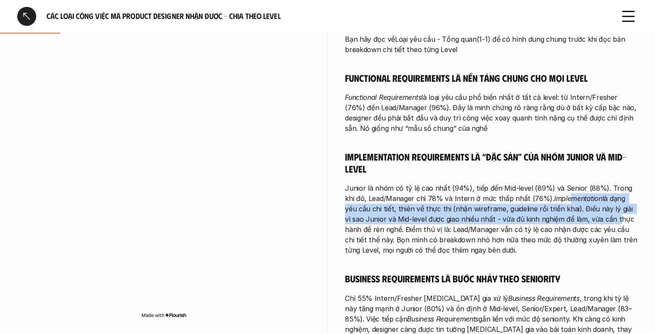
drag, startPoint x: 551, startPoint y: 201, endPoint x: 593, endPoint y: 215, distance: 44.7
click at [593, 214] on p "Junior là nhóm có tỷ lệ cao nhất (94%), tiếp đến Mid-level (89%) và Senior (88%…" at bounding box center [491, 219] width 293 height 72
click at [593, 215] on p "Junior là nhóm có tỷ lệ cao nhất (94%), tiếp đến Mid-level (89%) và Senior (88%…" at bounding box center [491, 219] width 293 height 72
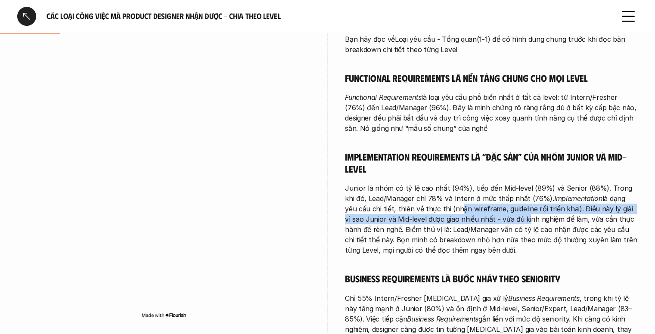
drag, startPoint x: 460, startPoint y: 206, endPoint x: 505, endPoint y: 215, distance: 46.1
click at [505, 215] on p "Junior là nhóm có tỷ lệ cao nhất (94%), tiếp đến Mid-level (89%) và Senior (88%…" at bounding box center [491, 219] width 293 height 72
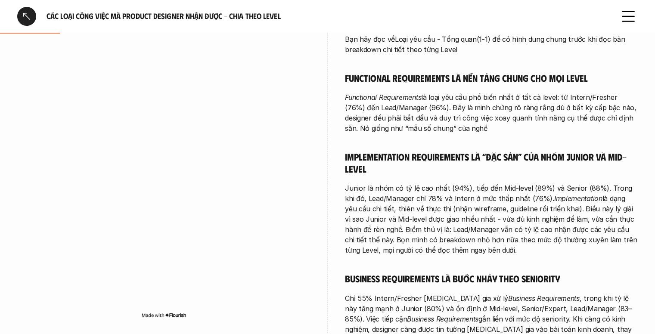
click at [517, 216] on p "Junior là nhóm có tỷ lệ cao nhất (94%), tiếp đến Mid-level (89%) và Senior (88%…" at bounding box center [491, 219] width 293 height 72
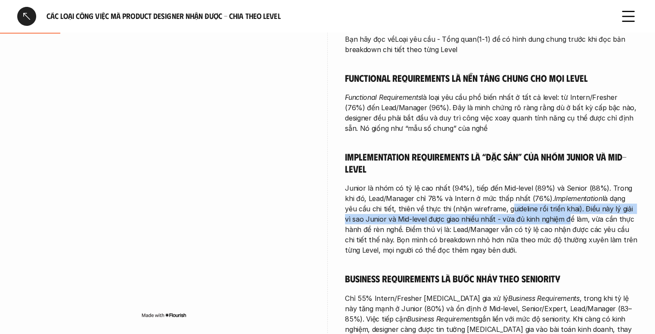
drag, startPoint x: 476, startPoint y: 209, endPoint x: 548, endPoint y: 217, distance: 72.3
click at [545, 216] on p "Junior là nhóm có tỷ lệ cao nhất (94%), tiếp đến Mid-level (89%) và Senior (88%…" at bounding box center [491, 219] width 293 height 72
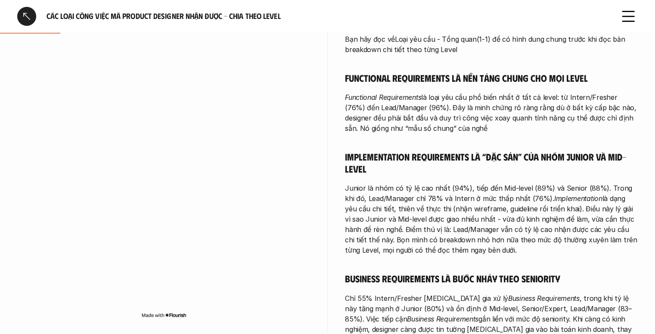
click at [551, 217] on p "Junior là nhóm có tỷ lệ cao nhất (94%), tiếp đến Mid-level (89%) và Senior (88%…" at bounding box center [491, 219] width 293 height 72
drag, startPoint x: 528, startPoint y: 207, endPoint x: 614, endPoint y: 211, distance: 86.2
click at [613, 211] on p "Junior là nhóm có tỷ lệ cao nhất (94%), tiếp đến Mid-level (89%) và Senior (88%…" at bounding box center [491, 219] width 293 height 72
click at [614, 211] on p "Junior là nhóm có tỷ lệ cao nhất (94%), tiếp đến Mid-level (89%) và Senior (88%…" at bounding box center [491, 219] width 293 height 72
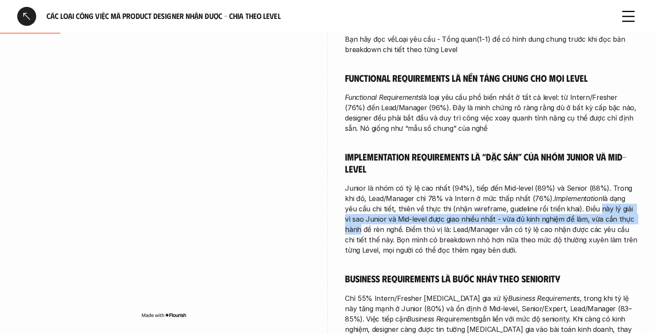
drag, startPoint x: 566, startPoint y: 212, endPoint x: 620, endPoint y: 218, distance: 54.6
click at [620, 218] on p "Junior là nhóm có tỷ lệ cao nhất (94%), tiếp đến Mid-level (89%) và Senior (88%…" at bounding box center [491, 219] width 293 height 72
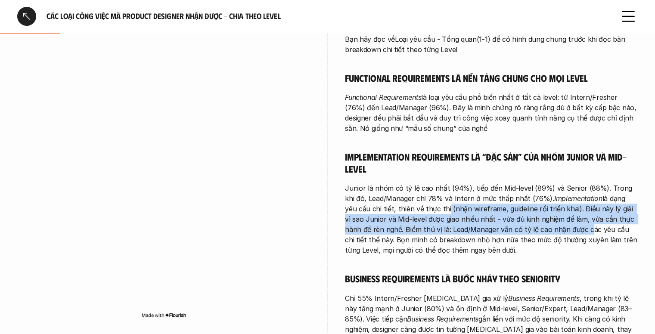
drag, startPoint x: 420, startPoint y: 212, endPoint x: 558, endPoint y: 232, distance: 139.1
click at [558, 232] on p "Junior là nhóm có tỷ lệ cao nhất (94%), tiếp đến Mid-level (89%) và Senior (88%…" at bounding box center [491, 219] width 293 height 72
click at [561, 232] on p "Junior là nhóm có tỷ lệ cao nhất (94%), tiếp đến Mid-level (89%) và Senior (88%…" at bounding box center [491, 219] width 293 height 72
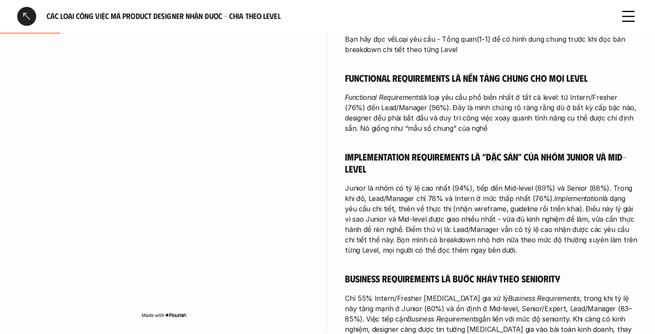
drag, startPoint x: 462, startPoint y: 224, endPoint x: 467, endPoint y: 240, distance: 16.5
click at [466, 239] on p "Junior là nhóm có tỷ lệ cao nhất (94%), tiếp đến Mid-level (89%) và Senior (88%…" at bounding box center [491, 219] width 293 height 72
click at [468, 240] on p "Junior là nhóm có tỷ lệ cao nhất (94%), tiếp đến Mid-level (89%) và Senior (88%…" at bounding box center [491, 219] width 293 height 72
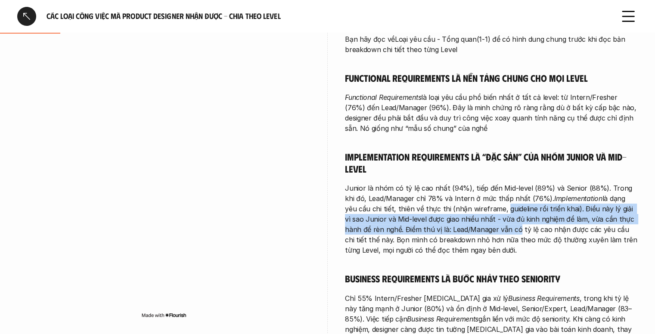
drag, startPoint x: 475, startPoint y: 209, endPoint x: 494, endPoint y: 243, distance: 39.3
click at [488, 236] on p "Junior là nhóm có tỷ lệ cao nhất (94%), tiếp đến Mid-level (89%) và Senior (88%…" at bounding box center [491, 219] width 293 height 72
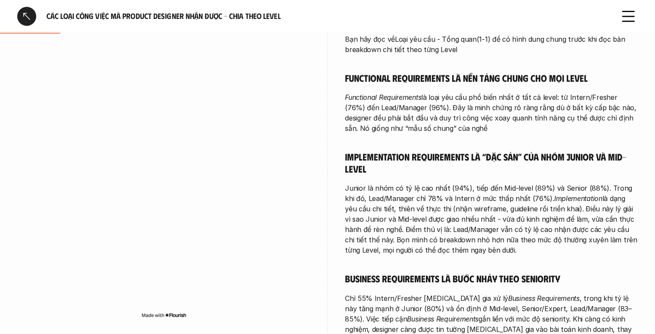
click at [495, 244] on p "Junior là nhóm có tỷ lệ cao nhất (94%), tiếp đến Mid-level (89%) và Senior (88%…" at bounding box center [491, 219] width 293 height 72
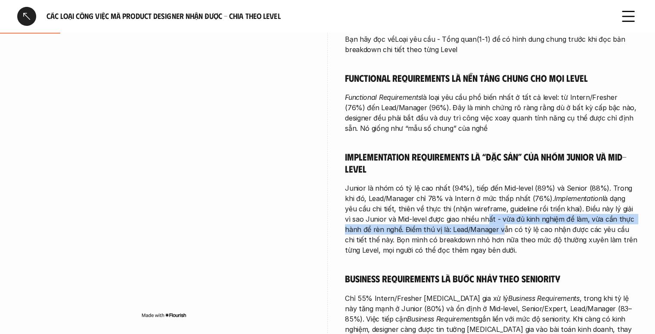
drag, startPoint x: 462, startPoint y: 218, endPoint x: 470, endPoint y: 237, distance: 21.0
click at [470, 233] on p "Junior là nhóm có tỷ lệ cao nhất (94%), tiếp đến Mid-level (89%) và Senior (88%…" at bounding box center [491, 219] width 293 height 72
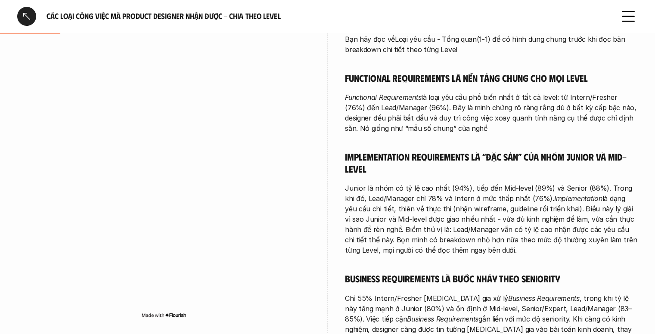
click at [471, 239] on p "Junior là nhóm có tỷ lệ cao nhất (94%), tiếp đến Mid-level (89%) và Senior (88%…" at bounding box center [491, 219] width 293 height 72
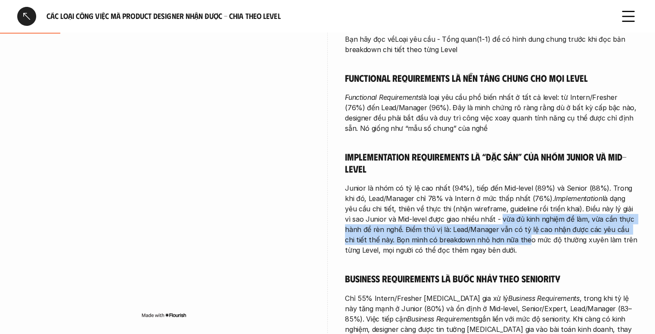
drag, startPoint x: 476, startPoint y: 223, endPoint x: 483, endPoint y: 240, distance: 18.7
click at [483, 239] on p "Junior là nhóm có tỷ lệ cao nhất (94%), tiếp đến Mid-level (89%) và Senior (88%…" at bounding box center [491, 219] width 293 height 72
click at [483, 240] on p "Junior là nhóm có tỷ lệ cao nhất (94%), tiếp đến Mid-level (89%) và Senior (88%…" at bounding box center [491, 219] width 293 height 72
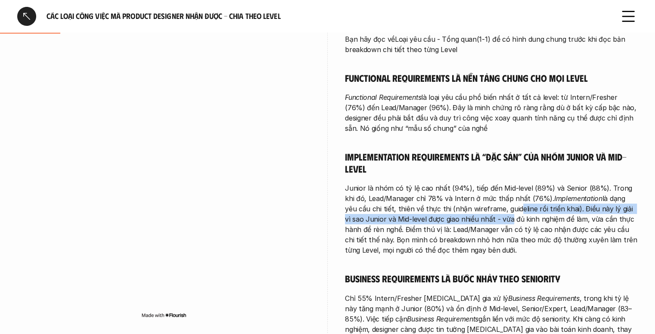
drag, startPoint x: 486, startPoint y: 208, endPoint x: 487, endPoint y: 224, distance: 15.5
click at [487, 224] on p "Junior là nhóm có tỷ lệ cao nhất (94%), tiếp đến Mid-level (89%) và Senior (88%…" at bounding box center [491, 219] width 293 height 72
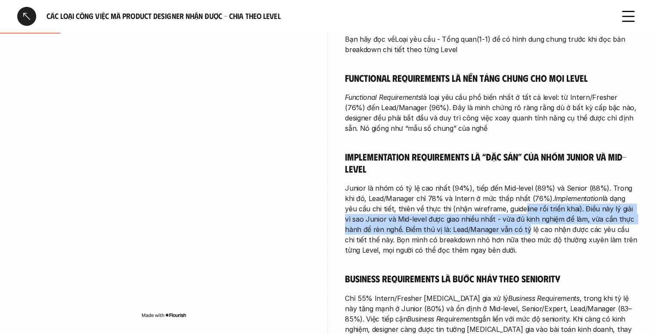
drag, startPoint x: 491, startPoint y: 213, endPoint x: 495, endPoint y: 228, distance: 15.6
click at [495, 228] on p "Junior là nhóm có tỷ lệ cao nhất (94%), tiếp đến Mid-level (89%) và Senior (88%…" at bounding box center [491, 219] width 293 height 72
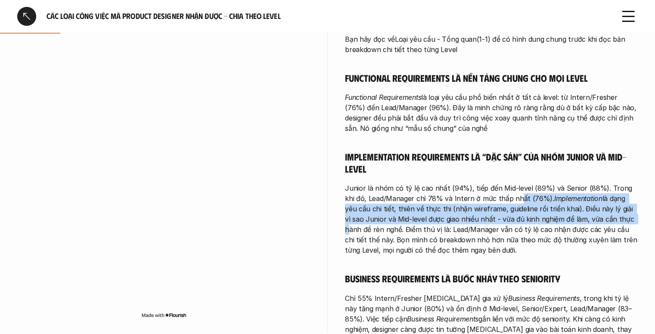
drag, startPoint x: 505, startPoint y: 201, endPoint x: 620, endPoint y: 221, distance: 116.7
click at [613, 220] on p "Junior là nhóm có tỷ lệ cao nhất (94%), tiếp đến Mid-level (89%) và Senior (88%…" at bounding box center [491, 219] width 293 height 72
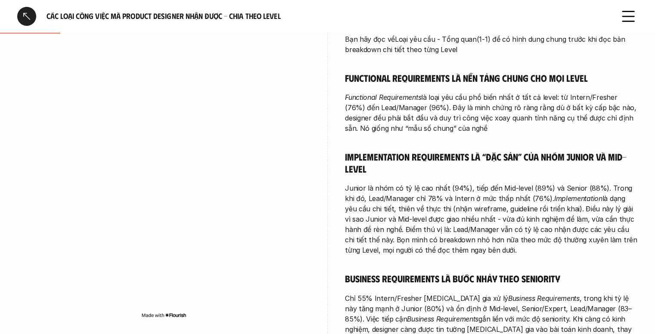
click at [620, 221] on p "Junior là nhóm có tỷ lệ cao nhất (94%), tiếp đến Mid-level (89%) và Senior (88%…" at bounding box center [491, 219] width 293 height 72
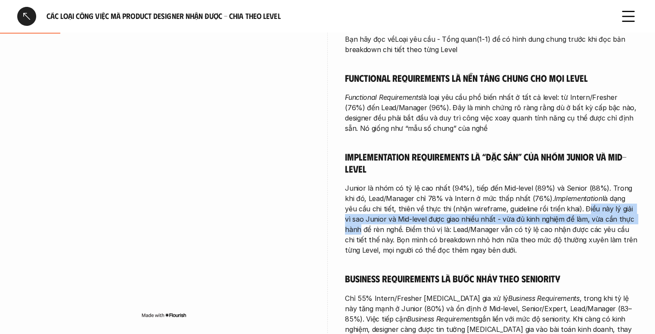
drag, startPoint x: 553, startPoint y: 209, endPoint x: 620, endPoint y: 217, distance: 67.7
click at [620, 217] on p "Junior là nhóm có tỷ lệ cao nhất (94%), tiếp đến Mid-level (89%) và Senior (88%…" at bounding box center [491, 219] width 293 height 72
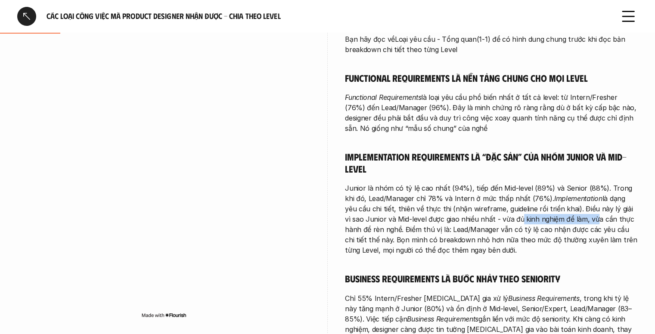
drag, startPoint x: 496, startPoint y: 215, endPoint x: 575, endPoint y: 216, distance: 79.2
click at [573, 216] on p "Junior là nhóm có tỷ lệ cao nhất (94%), tiếp đến Mid-level (89%) và Senior (88%…" at bounding box center [491, 219] width 293 height 72
click at [592, 221] on p "Junior là nhóm có tỷ lệ cao nhất (94%), tiếp đến Mid-level (89%) và Senior (88%…" at bounding box center [491, 219] width 293 height 72
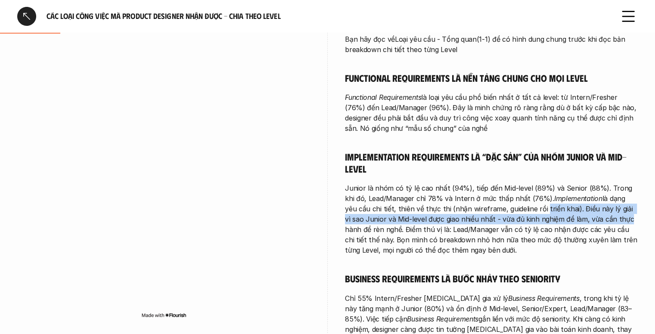
drag, startPoint x: 514, startPoint y: 208, endPoint x: 604, endPoint y: 221, distance: 91.0
click at [604, 221] on p "Junior là nhóm có tỷ lệ cao nhất (94%), tiếp đến Mid-level (89%) và Senior (88%…" at bounding box center [491, 219] width 293 height 72
click at [572, 220] on p "Junior là nhóm có tỷ lệ cao nhất (94%), tiếp đến Mid-level (89%) và Senior (88%…" at bounding box center [491, 219] width 293 height 72
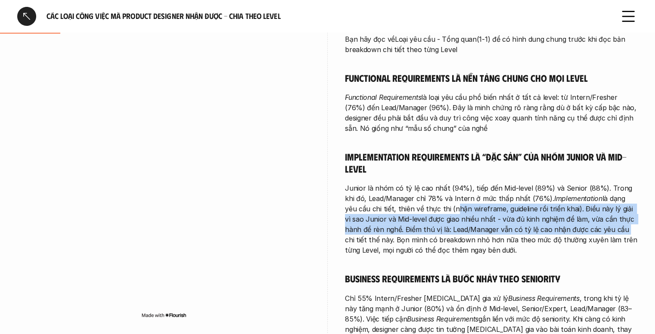
drag, startPoint x: 424, startPoint y: 207, endPoint x: 594, endPoint y: 229, distance: 171.1
click at [594, 229] on p "Junior là nhóm có tỷ lệ cao nhất (94%), tiếp đến Mid-level (89%) và Senior (88%…" at bounding box center [491, 219] width 293 height 72
click at [576, 209] on p "Junior là nhóm có tỷ lệ cao nhất (94%), tiếp đến Mid-level (89%) và Senior (88%…" at bounding box center [491, 219] width 293 height 72
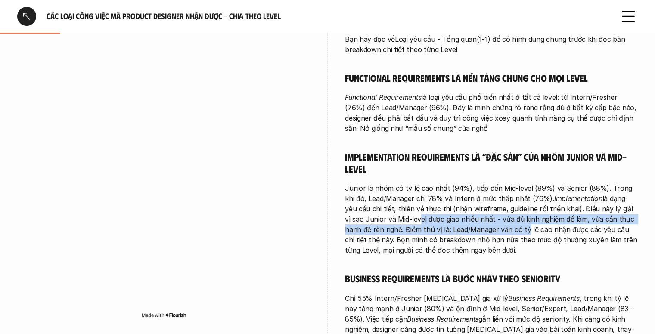
drag, startPoint x: 397, startPoint y: 216, endPoint x: 496, endPoint y: 228, distance: 100.2
click at [495, 228] on p "Junior là nhóm có tỷ lệ cao nhất (94%), tiếp đến Mid-level (89%) và Senior (88%…" at bounding box center [491, 219] width 293 height 72
click at [496, 228] on p "Junior là nhóm có tỷ lệ cao nhất (94%), tiếp đến Mid-level (89%) và Senior (88%…" at bounding box center [491, 219] width 293 height 72
drag, startPoint x: 426, startPoint y: 222, endPoint x: 524, endPoint y: 235, distance: 99.4
click at [520, 234] on p "Junior là nhóm có tỷ lệ cao nhất (94%), tiếp đến Mid-level (89%) và Senior (88%…" at bounding box center [491, 219] width 293 height 72
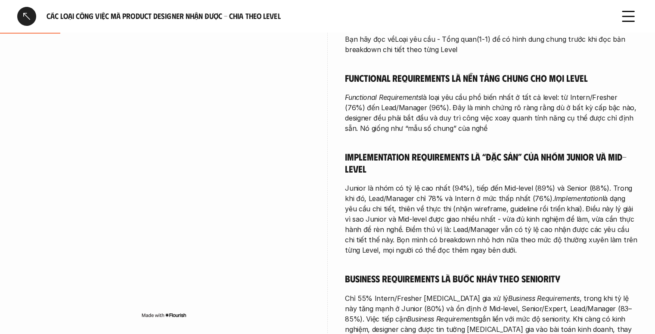
click at [524, 235] on p "Junior là nhóm có tỷ lệ cao nhất (94%), tiếp đến Mid-level (89%) và Senior (88%…" at bounding box center [491, 219] width 293 height 72
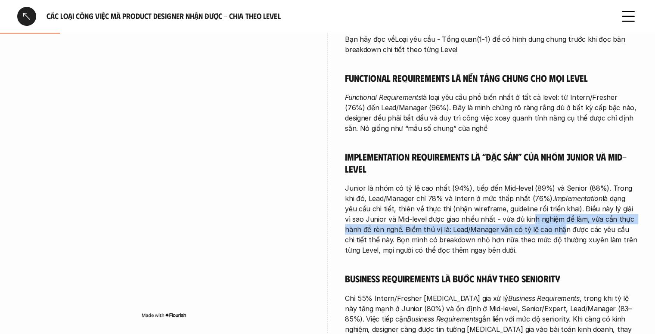
click at [533, 232] on p "Junior là nhóm có tỷ lệ cao nhất (94%), tiếp đến Mid-level (89%) và Senior (88%…" at bounding box center [491, 219] width 293 height 72
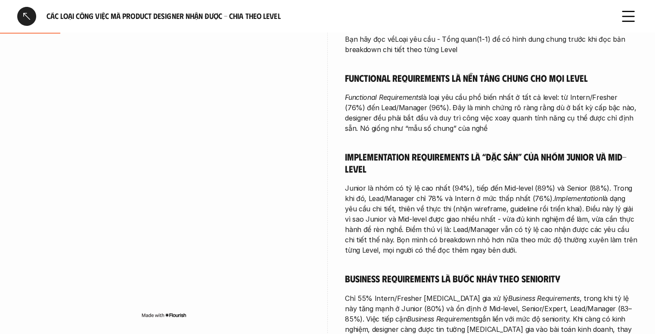
click at [536, 233] on p "Junior là nhóm có tỷ lệ cao nhất (94%), tiếp đến Mid-level (89%) và Senior (88%…" at bounding box center [491, 219] width 293 height 72
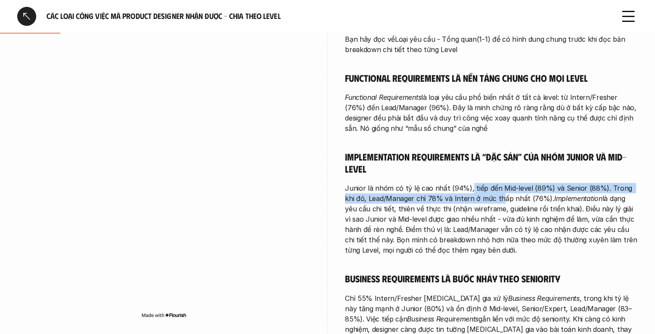
drag, startPoint x: 472, startPoint y: 183, endPoint x: 488, endPoint y: 200, distance: 23.1
click at [488, 200] on div "Bạn hãy đọc về Loại yêu cầu - Tổng quan (1-1) để có hình dung chung trước khi đ…" at bounding box center [491, 229] width 293 height 390
click at [488, 200] on p "Junior là nhóm có tỷ lệ cao nhất (94%), tiếp đến Mid-level (89%) và Senior (88%…" at bounding box center [491, 219] width 293 height 72
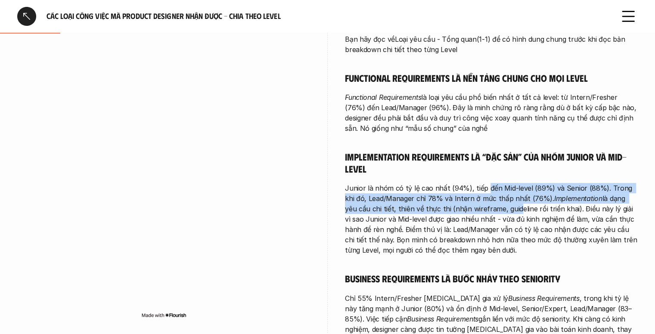
drag, startPoint x: 484, startPoint y: 187, endPoint x: 487, endPoint y: 208, distance: 21.4
click at [487, 208] on p "Junior là nhóm có tỷ lệ cao nhất (94%), tiếp đến Mid-level (89%) và Senior (88%…" at bounding box center [491, 219] width 293 height 72
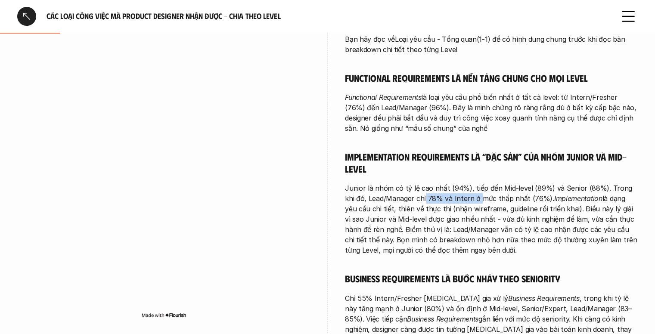
drag, startPoint x: 414, startPoint y: 195, endPoint x: 472, endPoint y: 203, distance: 59.0
click at [471, 203] on p "Junior là nhóm có tỷ lệ cao nhất (94%), tiếp đến Mid-level (89%) và Senior (88%…" at bounding box center [491, 219] width 293 height 72
click at [474, 203] on p "Junior là nhóm có tỷ lệ cao nhất (94%), tiếp đến Mid-level (89%) và Senior (88%…" at bounding box center [491, 219] width 293 height 72
drag, startPoint x: 413, startPoint y: 200, endPoint x: 480, endPoint y: 204, distance: 67.2
click at [478, 204] on p "Junior là nhóm có tỷ lệ cao nhất (94%), tiếp đến Mid-level (89%) và Senior (88%…" at bounding box center [491, 219] width 293 height 72
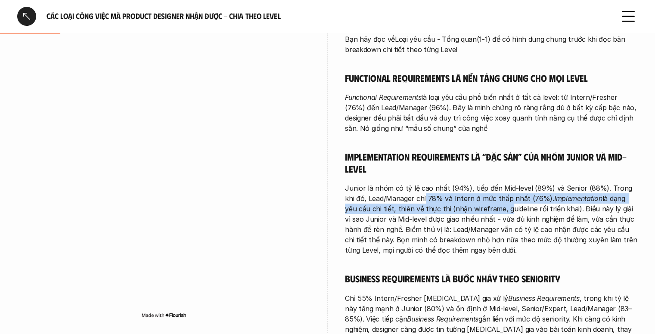
click at [480, 204] on p "Junior là nhóm có tỷ lệ cao nhất (94%), tiếp đến Mid-level (89%) và Senior (88%…" at bounding box center [491, 219] width 293 height 72
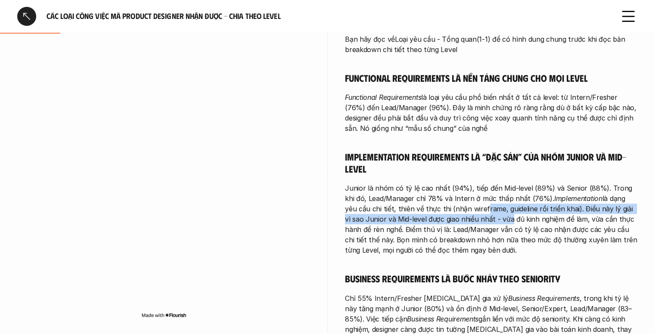
drag, startPoint x: 455, startPoint y: 211, endPoint x: 489, endPoint y: 222, distance: 36.8
click at [489, 221] on p "Junior là nhóm có tỷ lệ cao nhất (94%), tiếp đến Mid-level (89%) và Senior (88%…" at bounding box center [491, 219] width 293 height 72
click at [489, 222] on p "Junior là nhóm có tỷ lệ cao nhất (94%), tiếp đến Mid-level (89%) và Senior (88%…" at bounding box center [491, 219] width 293 height 72
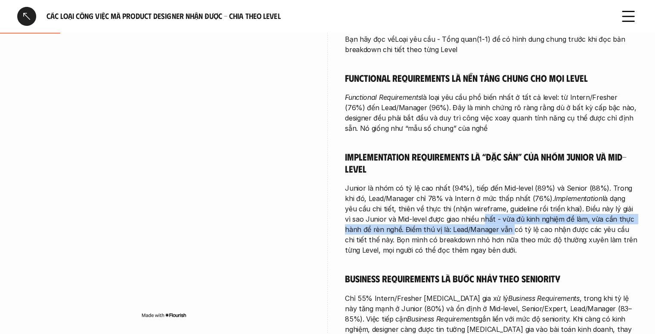
drag, startPoint x: 459, startPoint y: 216, endPoint x: 480, endPoint y: 233, distance: 26.3
click at [480, 233] on p "Junior là nhóm có tỷ lệ cao nhất (94%), tiếp đến Mid-level (89%) và Senior (88%…" at bounding box center [491, 219] width 293 height 72
drag, startPoint x: 424, startPoint y: 219, endPoint x: 462, endPoint y: 229, distance: 38.4
click at [462, 229] on p "Junior là nhóm có tỷ lệ cao nhất (94%), tiếp đến Mid-level (89%) và Senior (88%…" at bounding box center [491, 219] width 293 height 72
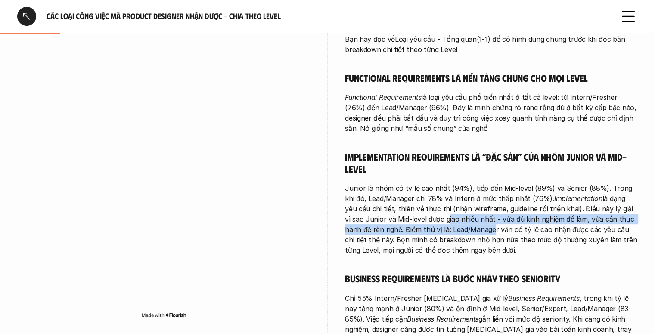
click at [462, 229] on p "Junior là nhóm có tỷ lệ cao nhất (94%), tiếp đến Mid-level (89%) và Senior (88%…" at bounding box center [491, 219] width 293 height 72
drag, startPoint x: 452, startPoint y: 220, endPoint x: 476, endPoint y: 227, distance: 24.7
click at [476, 227] on p "Junior là nhóm có tỷ lệ cao nhất (94%), tiếp đến Mid-level (89%) và Senior (88%…" at bounding box center [491, 219] width 293 height 72
drag, startPoint x: 479, startPoint y: 216, endPoint x: 507, endPoint y: 231, distance: 32.2
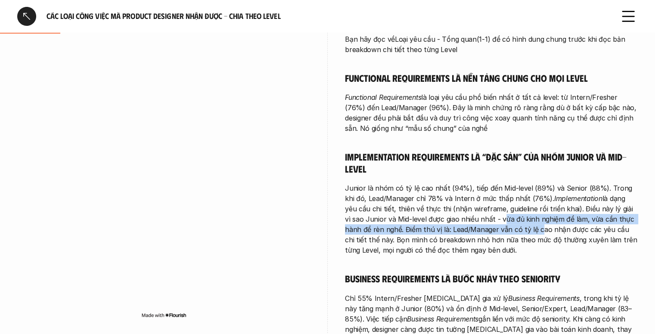
click at [507, 231] on p "Junior là nhóm có tỷ lệ cao nhất (94%), tiếp đến Mid-level (89%) và Senior (88%…" at bounding box center [491, 219] width 293 height 72
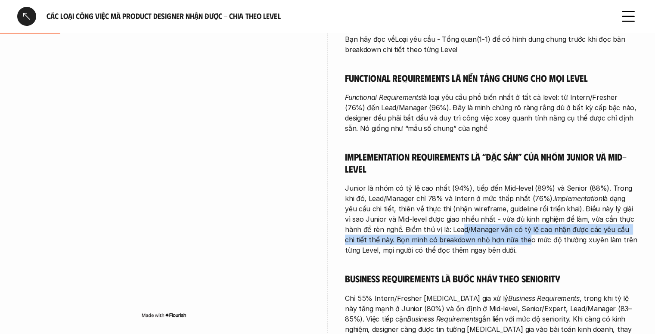
drag, startPoint x: 431, startPoint y: 225, endPoint x: 486, endPoint y: 242, distance: 57.6
click at [483, 242] on p "Junior là nhóm có tỷ lệ cao nhất (94%), tiếp đến Mid-level (89%) và Senior (88%…" at bounding box center [491, 219] width 293 height 72
click at [486, 242] on p "Junior là nhóm có tỷ lệ cao nhất (94%), tiếp đến Mid-level (89%) và Senior (88%…" at bounding box center [491, 219] width 293 height 72
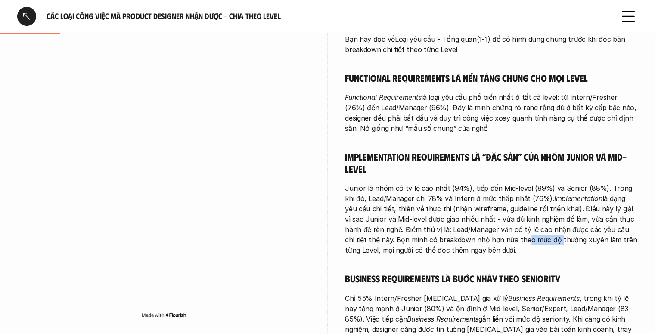
drag, startPoint x: 485, startPoint y: 236, endPoint x: 518, endPoint y: 243, distance: 34.2
click at [518, 243] on p "Junior là nhóm có tỷ lệ cao nhất (94%), tiếp đến Mid-level (89%) và Senior (88%…" at bounding box center [491, 219] width 293 height 72
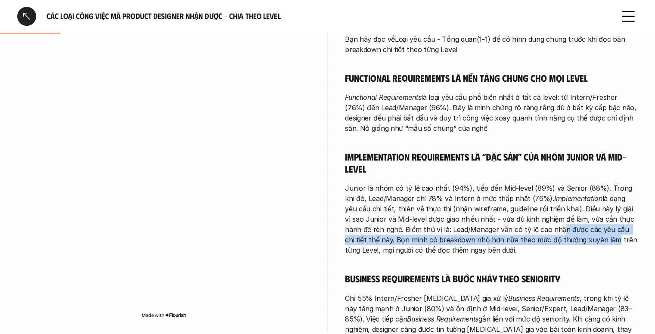
drag, startPoint x: 530, startPoint y: 228, endPoint x: 570, endPoint y: 239, distance: 41.7
click at [570, 239] on p "Junior là nhóm có tỷ lệ cao nhất (94%), tiếp đến Mid-level (89%) và Senior (88%…" at bounding box center [491, 219] width 293 height 72
drag, startPoint x: 437, startPoint y: 239, endPoint x: 492, endPoint y: 248, distance: 54.9
click at [491, 248] on p "Junior là nhóm có tỷ lệ cao nhất (94%), tiếp đến Mid-level (89%) và Senior (88%…" at bounding box center [491, 219] width 293 height 72
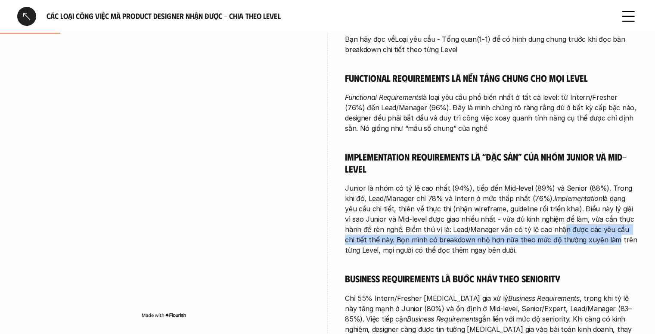
click at [492, 248] on p "Junior là nhóm có tỷ lệ cao nhất (94%), tiếp đến Mid-level (89%) và Senior (88%…" at bounding box center [491, 219] width 293 height 72
drag, startPoint x: 455, startPoint y: 242, endPoint x: 476, endPoint y: 255, distance: 25.2
click at [476, 255] on div "Bạn hãy đọc về Loại yêu cầu - Tổng quan (1-1) để có hình dung chung trước khi đ…" at bounding box center [491, 229] width 293 height 390
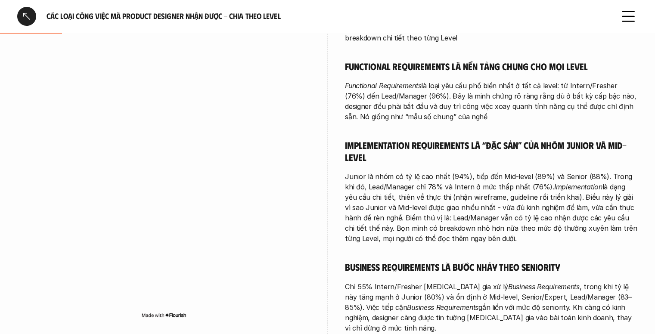
scroll to position [387, 0]
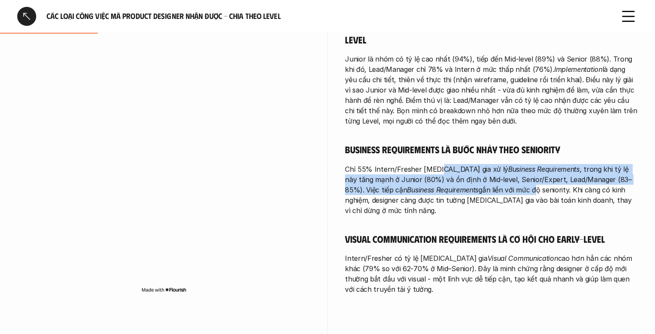
drag, startPoint x: 446, startPoint y: 175, endPoint x: 478, endPoint y: 186, distance: 33.6
click at [477, 186] on p "Chỉ 55% Intern/Fresher [MEDICAL_DATA] gia xử lý Business Requirements , trong k…" at bounding box center [491, 190] width 293 height 52
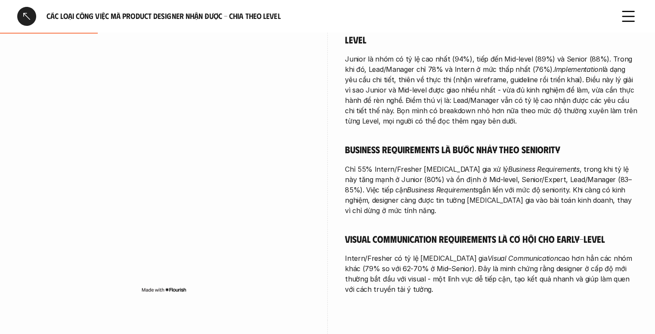
click at [479, 186] on p "Chỉ 55% Intern/Fresher [MEDICAL_DATA] gia xử lý Business Requirements , trong k…" at bounding box center [491, 190] width 293 height 52
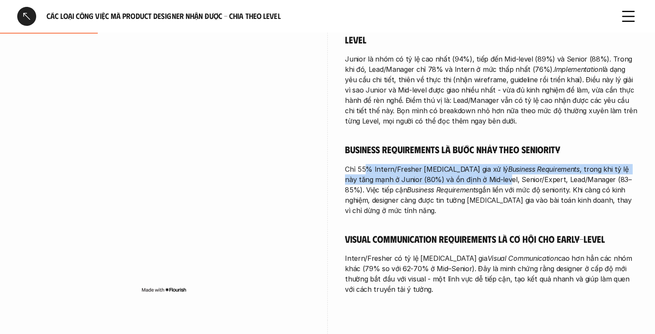
drag, startPoint x: 369, startPoint y: 170, endPoint x: 466, endPoint y: 179, distance: 97.7
click at [462, 178] on p "Chỉ 55% Intern/Fresher [MEDICAL_DATA] gia xử lý Business Requirements , trong k…" at bounding box center [491, 190] width 293 height 52
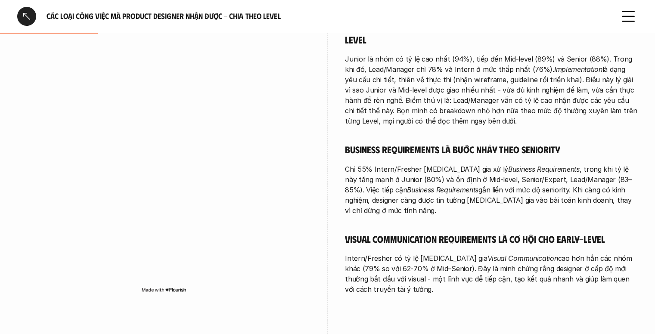
click at [471, 180] on p "Chỉ 55% Intern/Fresher [MEDICAL_DATA] gia xử lý Business Requirements , trong k…" at bounding box center [491, 190] width 293 height 52
drag, startPoint x: 509, startPoint y: 162, endPoint x: 572, endPoint y: 174, distance: 63.6
click at [564, 174] on p "Chỉ 55% Intern/Fresher [MEDICAL_DATA] gia xử lý Business Requirements , trong k…" at bounding box center [491, 190] width 293 height 52
click at [572, 174] on p "Chỉ 55% Intern/Fresher [MEDICAL_DATA] gia xử lý Business Requirements , trong k…" at bounding box center [491, 190] width 293 height 52
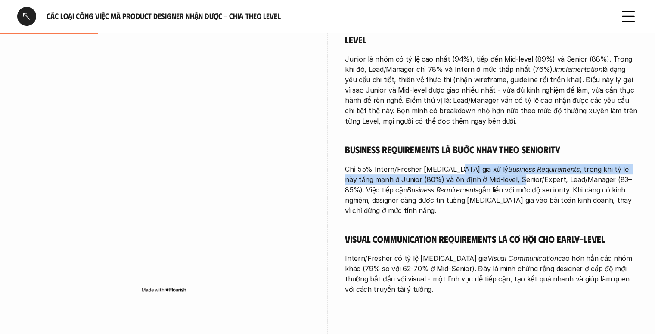
drag, startPoint x: 450, startPoint y: 166, endPoint x: 480, endPoint y: 186, distance: 35.7
click at [473, 183] on p "Chỉ 55% Intern/Fresher [MEDICAL_DATA] gia xử lý Business Requirements , trong k…" at bounding box center [491, 190] width 293 height 52
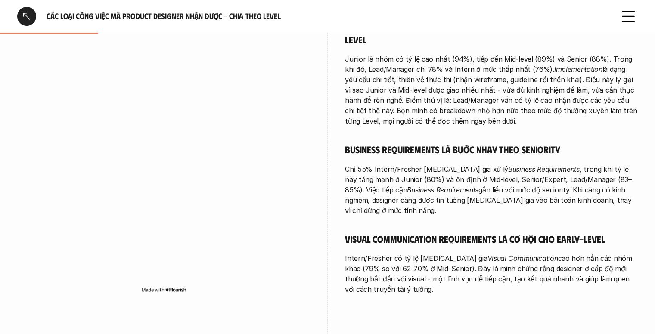
click at [484, 186] on p "Chỉ 55% Intern/Fresher [MEDICAL_DATA] gia xử lý Business Requirements , trong k…" at bounding box center [491, 190] width 293 height 52
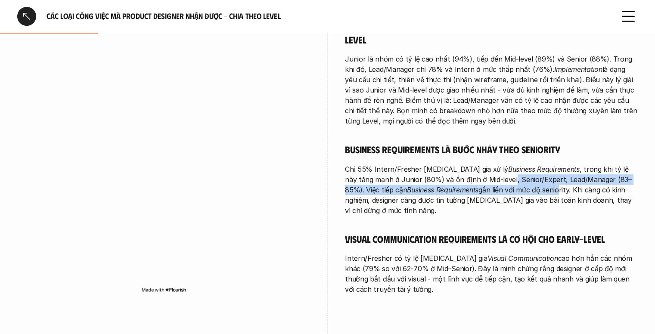
drag, startPoint x: 462, startPoint y: 175, endPoint x: 503, endPoint y: 193, distance: 44.3
click at [501, 192] on p "Chỉ 55% Intern/Fresher [MEDICAL_DATA] gia xử lý Business Requirements , trong k…" at bounding box center [491, 190] width 293 height 52
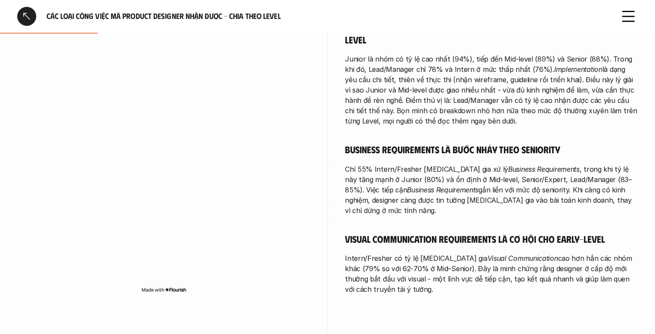
click at [503, 193] on p "Chỉ 55% Intern/Fresher [MEDICAL_DATA] gia xử lý Business Requirements , trong k…" at bounding box center [491, 190] width 293 height 52
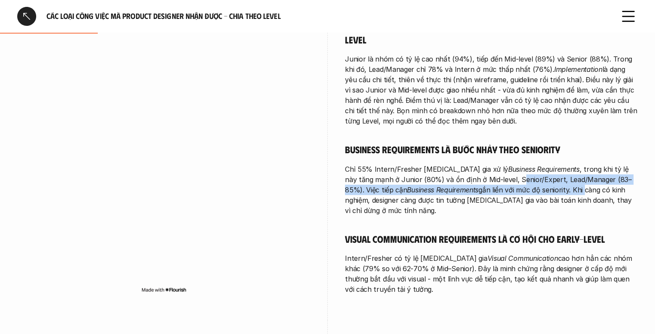
drag, startPoint x: 470, startPoint y: 180, endPoint x: 525, endPoint y: 186, distance: 55.5
click at [525, 186] on p "Chỉ 55% Intern/Fresher [MEDICAL_DATA] gia xử lý Business Requirements , trong k…" at bounding box center [491, 190] width 293 height 52
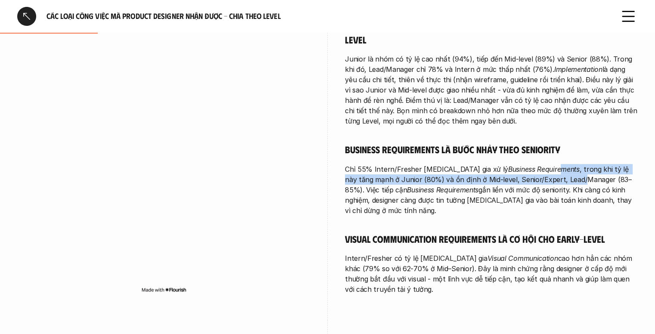
drag, startPoint x: 517, startPoint y: 173, endPoint x: 530, endPoint y: 183, distance: 15.3
click at [530, 183] on p "Chỉ 55% Intern/Fresher [MEDICAL_DATA] gia xử lý Business Requirements , trong k…" at bounding box center [491, 190] width 293 height 52
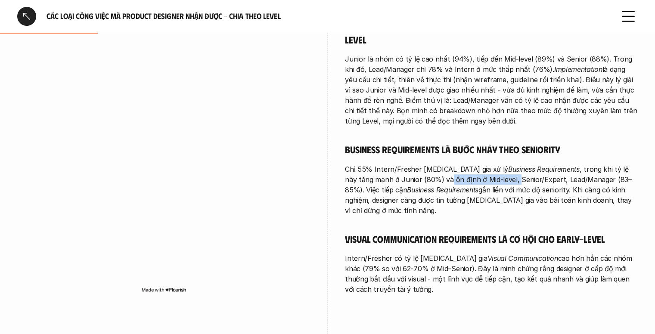
drag, startPoint x: 402, startPoint y: 177, endPoint x: 473, endPoint y: 183, distance: 71.4
click at [470, 183] on p "Chỉ 55% Intern/Fresher [MEDICAL_DATA] gia xử lý Business Requirements , trong k…" at bounding box center [491, 190] width 293 height 52
click at [473, 183] on p "Chỉ 55% Intern/Fresher [MEDICAL_DATA] gia xử lý Business Requirements , trong k…" at bounding box center [491, 190] width 293 height 52
drag, startPoint x: 455, startPoint y: 186, endPoint x: 487, endPoint y: 187, distance: 32.7
click at [487, 187] on p "Chỉ 55% Intern/Fresher [MEDICAL_DATA] gia xử lý Business Requirements , trong k…" at bounding box center [491, 190] width 293 height 52
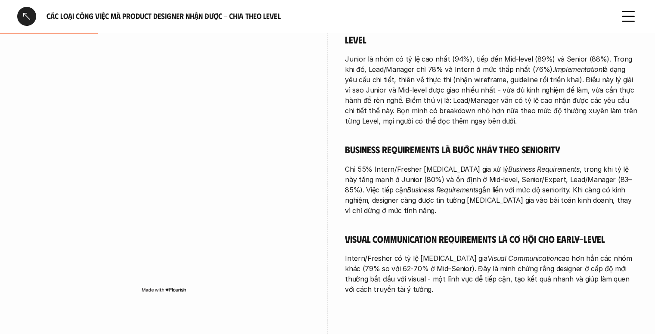
click at [493, 189] on p "Chỉ 55% Intern/Fresher [MEDICAL_DATA] gia xử lý Business Requirements , trong k…" at bounding box center [491, 190] width 293 height 52
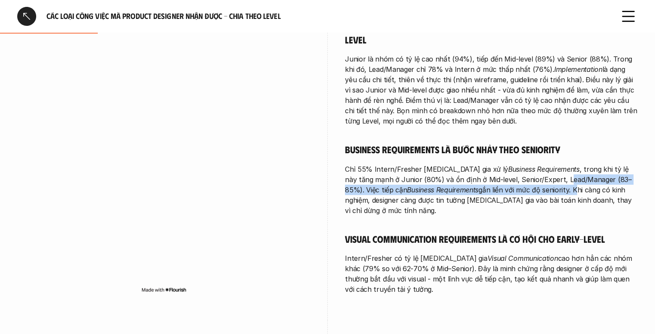
drag, startPoint x: 516, startPoint y: 175, endPoint x: 518, endPoint y: 192, distance: 16.9
click at [518, 192] on p "Chỉ 55% Intern/Fresher [MEDICAL_DATA] gia xử lý Business Requirements , trong k…" at bounding box center [491, 190] width 293 height 52
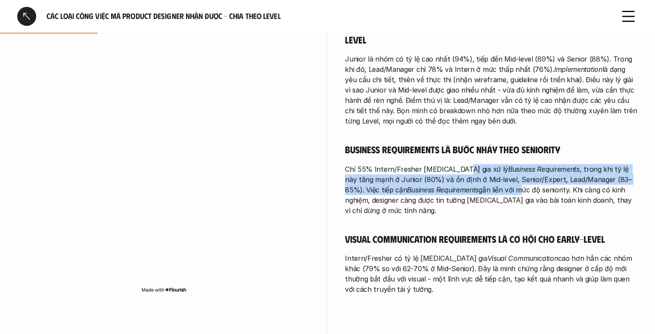
drag, startPoint x: 458, startPoint y: 173, endPoint x: 462, endPoint y: 190, distance: 17.2
click at [462, 190] on p "Chỉ 55% Intern/Fresher [MEDICAL_DATA] gia xử lý Business Requirements , trong k…" at bounding box center [491, 190] width 293 height 52
click at [462, 191] on p "Chỉ 55% Intern/Fresher [MEDICAL_DATA] gia xử lý Business Requirements , trong k…" at bounding box center [491, 190] width 293 height 52
drag, startPoint x: 478, startPoint y: 167, endPoint x: 490, endPoint y: 194, distance: 28.9
click at [490, 193] on p "Chỉ 55% Intern/Fresher [MEDICAL_DATA] gia xử lý Business Requirements , trong k…" at bounding box center [491, 190] width 293 height 52
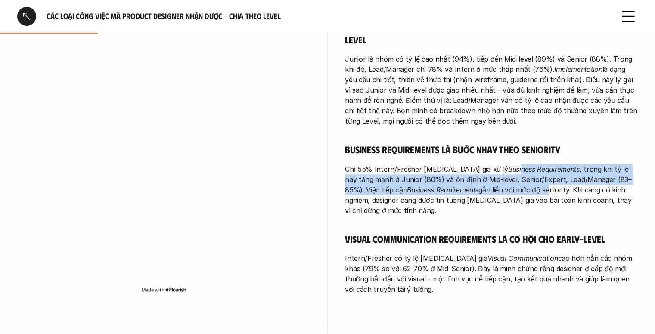
click at [490, 194] on p "Chỉ 55% Intern/Fresher [MEDICAL_DATA] gia xử lý Business Requirements , trong k…" at bounding box center [491, 190] width 293 height 52
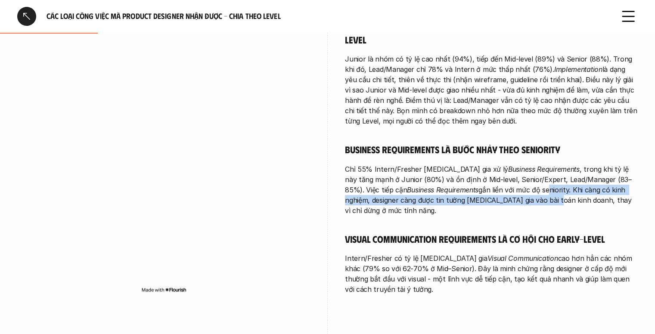
click at [496, 202] on p "Chỉ 55% Intern/Fresher [MEDICAL_DATA] gia xử lý Business Requirements , trong k…" at bounding box center [491, 190] width 293 height 52
drag, startPoint x: 493, startPoint y: 185, endPoint x: 499, endPoint y: 200, distance: 17.0
click at [499, 200] on p "Chỉ 55% Intern/Fresher [MEDICAL_DATA] gia xử lý Business Requirements , trong k…" at bounding box center [491, 190] width 293 height 52
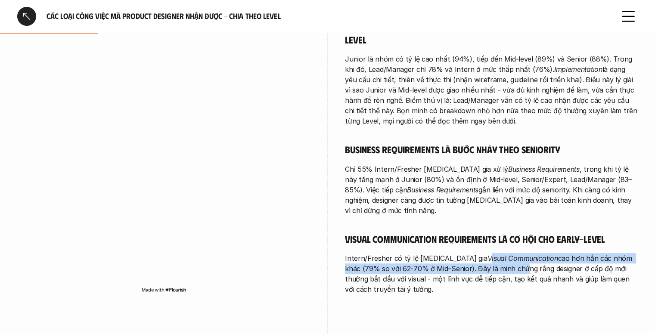
drag, startPoint x: 452, startPoint y: 250, endPoint x: 479, endPoint y: 259, distance: 28.0
click at [478, 258] on p "Intern/Fresher có tỷ lệ [MEDICAL_DATA] gia Visual Communication cao hơn hẳn các…" at bounding box center [491, 273] width 293 height 41
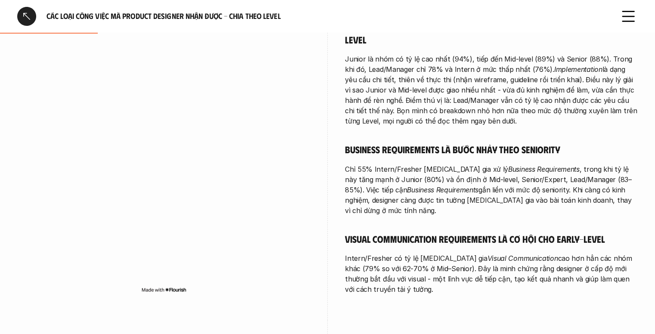
click at [479, 259] on p "Intern/Fresher có tỷ lệ [MEDICAL_DATA] gia Visual Communication cao hơn hẳn các…" at bounding box center [491, 273] width 293 height 41
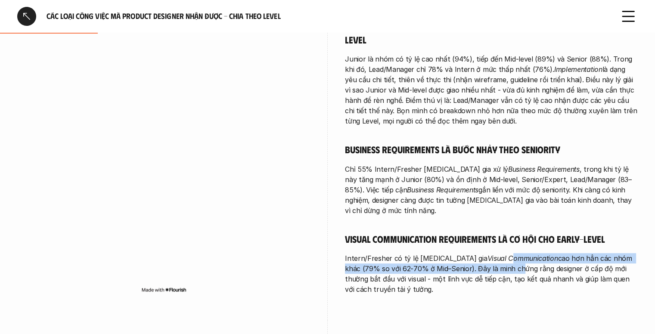
drag, startPoint x: 470, startPoint y: 252, endPoint x: 474, endPoint y: 258, distance: 7.3
click at [474, 258] on p "Intern/Fresher có tỷ lệ [MEDICAL_DATA] gia Visual Communication cao hơn hẳn các…" at bounding box center [491, 273] width 293 height 41
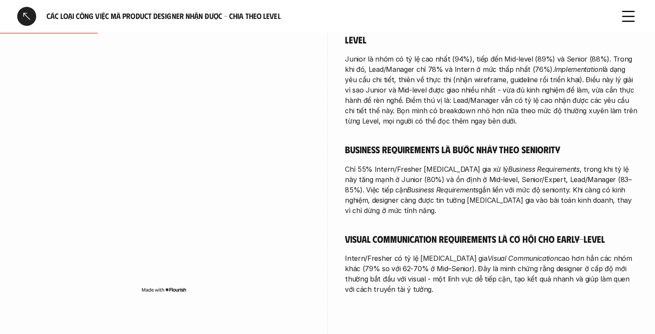
click at [474, 260] on p "Intern/Fresher có tỷ lệ [MEDICAL_DATA] gia Visual Communication cao hơn hẳn các…" at bounding box center [491, 273] width 293 height 41
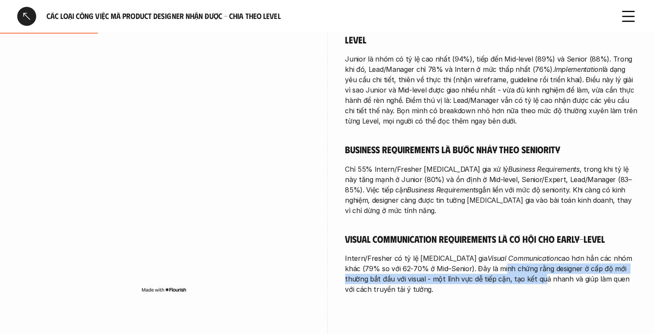
drag, startPoint x: 456, startPoint y: 258, endPoint x: 482, endPoint y: 268, distance: 27.3
click at [476, 267] on p "Intern/Fresher có tỷ lệ [MEDICAL_DATA] gia Visual Communication cao hơn hẳn các…" at bounding box center [491, 273] width 293 height 41
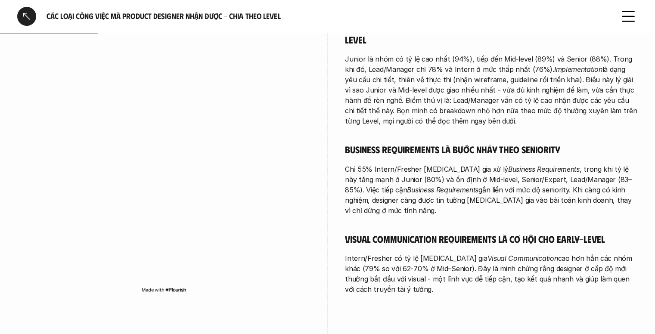
click at [482, 268] on p "Intern/Fresher có tỷ lệ [MEDICAL_DATA] gia Visual Communication cao hơn hẳn các…" at bounding box center [491, 273] width 293 height 41
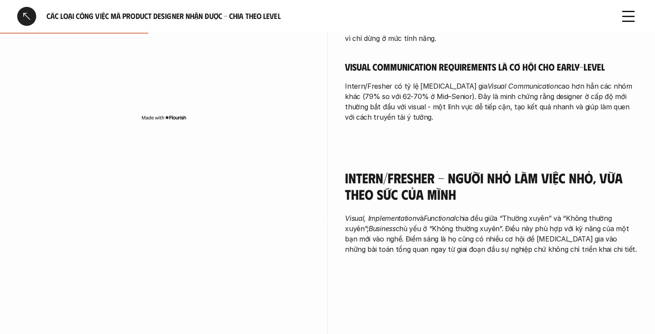
scroll to position [603, 0]
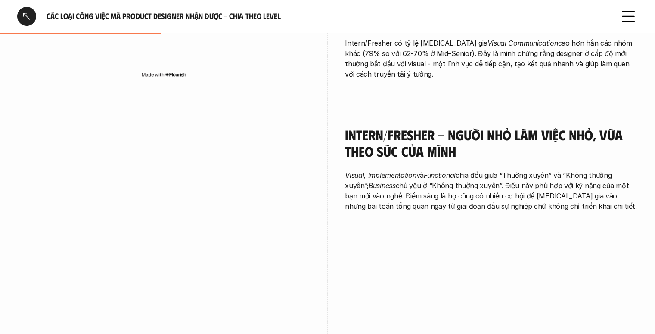
drag, startPoint x: 515, startPoint y: 128, endPoint x: 525, endPoint y: 155, distance: 28.2
click at [524, 153] on div "Intern/Fresher - Người nhỏ làm việc nhỏ, vừa theo sức của mình Visual, Implemen…" at bounding box center [491, 169] width 293 height 85
click at [525, 155] on div "Intern/Fresher - Người nhỏ làm việc nhỏ, vừa theo sức của mình Visual, Implemen…" at bounding box center [491, 169] width 293 height 85
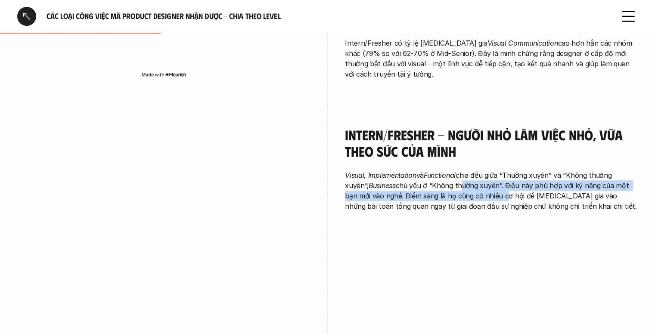
drag, startPoint x: 464, startPoint y: 175, endPoint x: 510, endPoint y: 190, distance: 48.6
click at [506, 190] on p "Visual, Implementation và Functional chia đều giữa “Thường xuyên” và “Không thư…" at bounding box center [491, 190] width 293 height 41
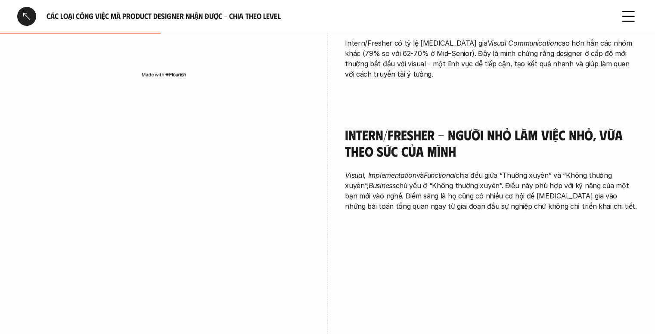
click at [510, 190] on p "Visual, Implementation và Functional chia đều giữa “Thường xuyên” và “Không thư…" at bounding box center [491, 190] width 293 height 41
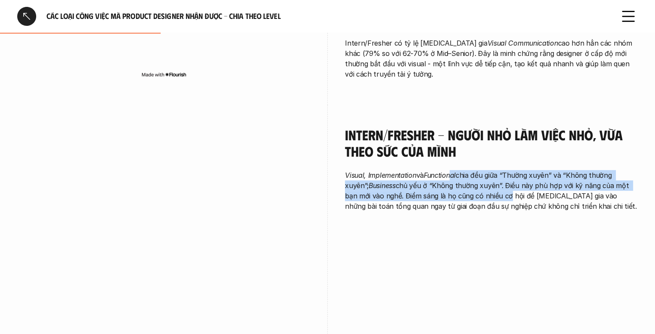
drag, startPoint x: 456, startPoint y: 167, endPoint x: 506, endPoint y: 188, distance: 54.4
click at [506, 188] on p "Visual, Implementation và Functional chia đều giữa “Thường xuyên” và “Không thư…" at bounding box center [491, 190] width 293 height 41
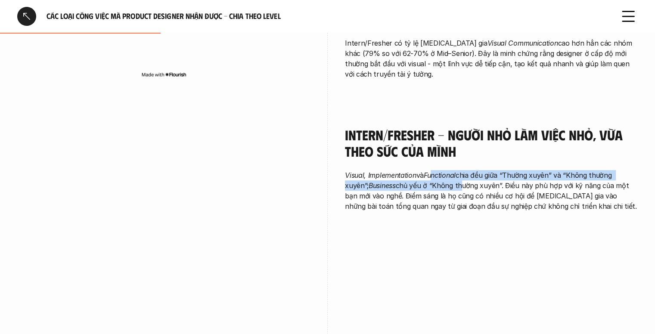
drag, startPoint x: 436, startPoint y: 163, endPoint x: 462, endPoint y: 181, distance: 31.8
click at [462, 181] on p "Visual, Implementation và Functional chia đều giữa “Thường xuyên” và “Không thư…" at bounding box center [491, 190] width 293 height 41
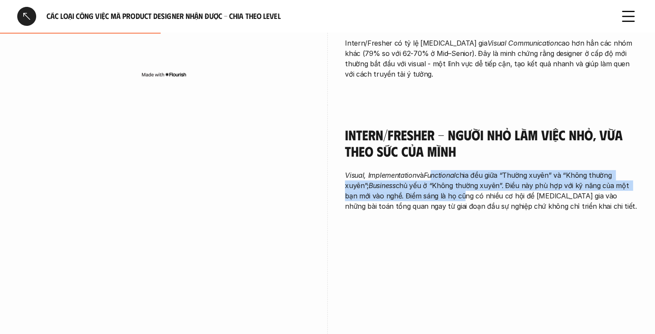
click at [462, 181] on p "Visual, Implementation và Functional chia đều giữa “Thường xuyên” và “Không thư…" at bounding box center [491, 190] width 293 height 41
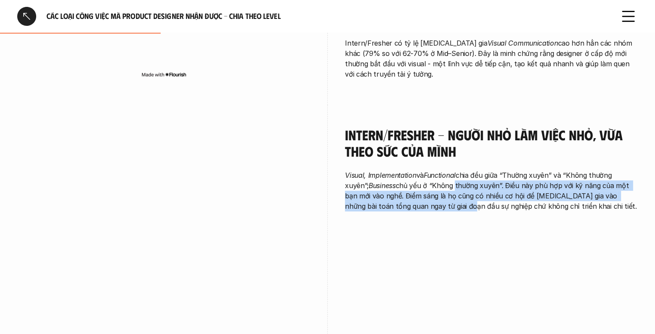
drag, startPoint x: 454, startPoint y: 176, endPoint x: 454, endPoint y: 196, distance: 20.2
click at [454, 195] on p "Visual, Implementation và Functional chia đều giữa “Thường xuyên” và “Không thư…" at bounding box center [491, 190] width 293 height 41
click at [454, 196] on p "Visual, Implementation và Functional chia đều giữa “Thường xuyên” và “Không thư…" at bounding box center [491, 190] width 293 height 41
drag, startPoint x: 453, startPoint y: 176, endPoint x: 457, endPoint y: 195, distance: 19.8
click at [457, 195] on p "Visual, Implementation và Functional chia đều giữa “Thường xuyên” và “Không thư…" at bounding box center [491, 190] width 293 height 41
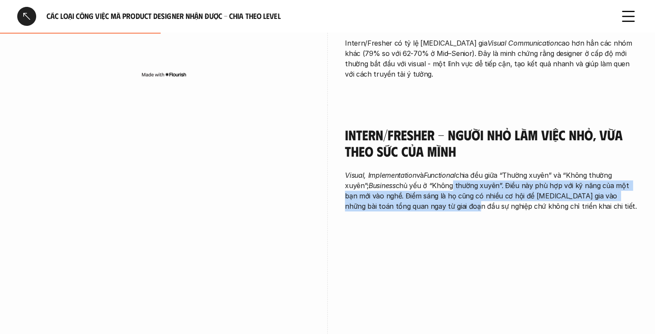
click at [457, 195] on p "Visual, Implementation và Functional chia đều giữa “Thường xuyên” và “Không thư…" at bounding box center [491, 190] width 293 height 41
drag, startPoint x: 455, startPoint y: 178, endPoint x: 463, endPoint y: 193, distance: 16.9
click at [463, 193] on p "Visual, Implementation và Functional chia đều giữa “Thường xuyên” và “Không thư…" at bounding box center [491, 190] width 293 height 41
drag, startPoint x: 465, startPoint y: 175, endPoint x: 470, endPoint y: 193, distance: 18.3
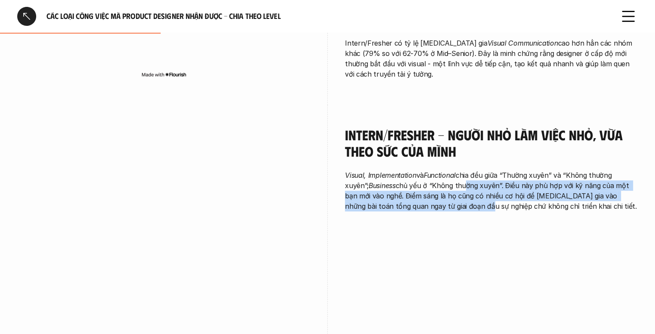
click at [470, 193] on p "Visual, Implementation và Functional chia đều giữa “Thường xuyên” và “Không thư…" at bounding box center [491, 190] width 293 height 41
click at [468, 183] on p "Visual, Implementation và Functional chia đều giữa “Thường xuyên” và “Không thư…" at bounding box center [491, 190] width 293 height 41
drag, startPoint x: 464, startPoint y: 178, endPoint x: 468, endPoint y: 195, distance: 17.1
click at [468, 195] on p "Visual, Implementation và Functional chia đều giữa “Thường xuyên” và “Không thư…" at bounding box center [491, 190] width 293 height 41
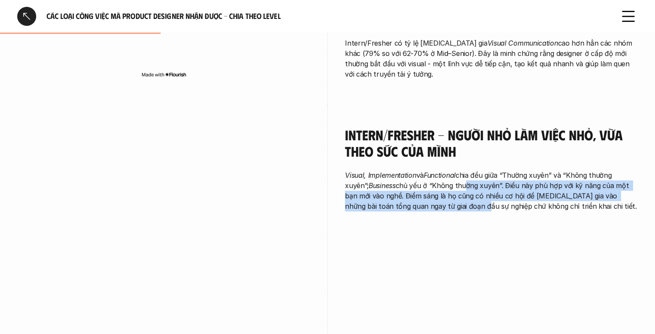
click at [468, 195] on p "Visual, Implementation và Functional chia đều giữa “Thường xuyên” và “Không thư…" at bounding box center [491, 190] width 293 height 41
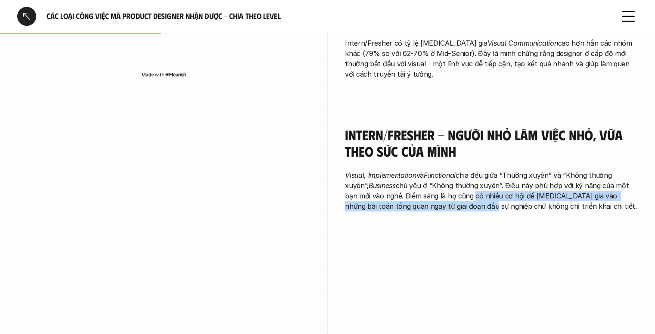
drag, startPoint x: 471, startPoint y: 184, endPoint x: 474, endPoint y: 196, distance: 12.7
click at [474, 196] on p "Visual, Implementation và Functional chia đều giữa “Thường xuyên” và “Không thư…" at bounding box center [491, 190] width 293 height 41
drag, startPoint x: 474, startPoint y: 188, endPoint x: 480, endPoint y: 206, distance: 18.7
click at [480, 206] on div "Intern/Fresher - Người nhỏ làm việc nhỏ, vừa theo sức của mình Visual, Implemen…" at bounding box center [491, 171] width 293 height 132
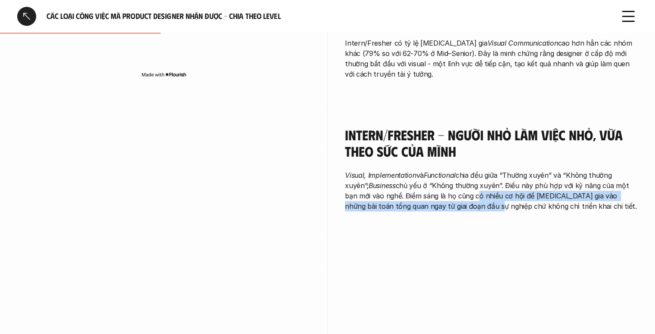
click at [480, 206] on div "Intern/Fresher - Người nhỏ làm việc nhỏ, vừa theo sức của mình Visual, Implemen…" at bounding box center [491, 171] width 293 height 132
drag, startPoint x: 475, startPoint y: 190, endPoint x: 477, endPoint y: 207, distance: 16.5
click at [477, 206] on div "Intern/Fresher - Người nhỏ làm việc nhỏ, vừa theo sức của mình Visual, Implemen…" at bounding box center [491, 171] width 293 height 132
click at [477, 207] on div "Intern/Fresher - Người nhỏ làm việc nhỏ, vừa theo sức của mình Visual, Implemen…" at bounding box center [491, 171] width 293 height 132
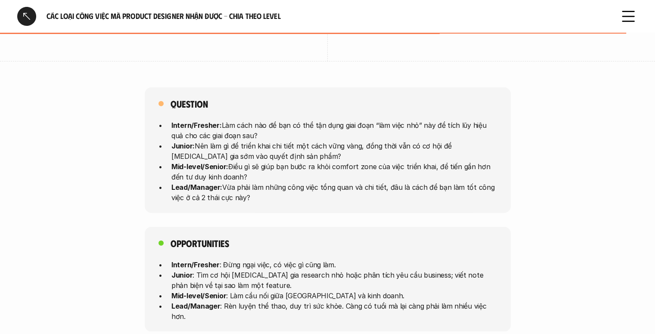
scroll to position [2196, 0]
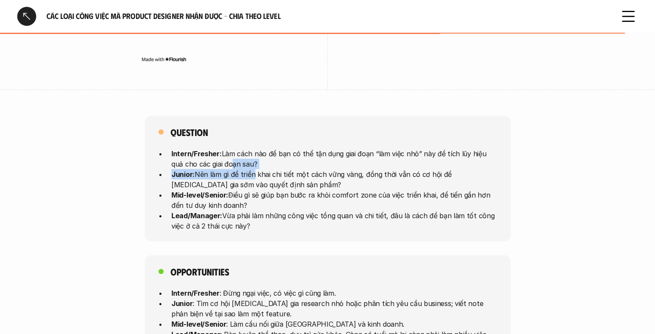
drag, startPoint x: 215, startPoint y: 155, endPoint x: 262, endPoint y: 170, distance: 49.2
click at [257, 168] on ul "Intern/Fresher: Làm cách nào để bạn có thể tận dụng giai đoạn “làm việc nhỏ” nà…" at bounding box center [327, 190] width 338 height 83
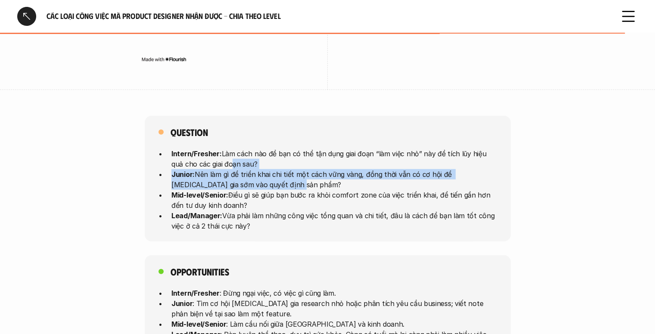
click at [272, 173] on p "Junior: Nên làm gì để triển khai chi tiết một cách vững vàng, đồng thời vẫn có …" at bounding box center [333, 179] width 325 height 21
drag, startPoint x: 280, startPoint y: 165, endPoint x: 335, endPoint y: 180, distance: 56.9
click at [331, 179] on ul "Intern/Fresher: Làm cách nào để bạn có thể tận dụng giai đoạn “làm việc nhỏ” nà…" at bounding box center [327, 190] width 338 height 83
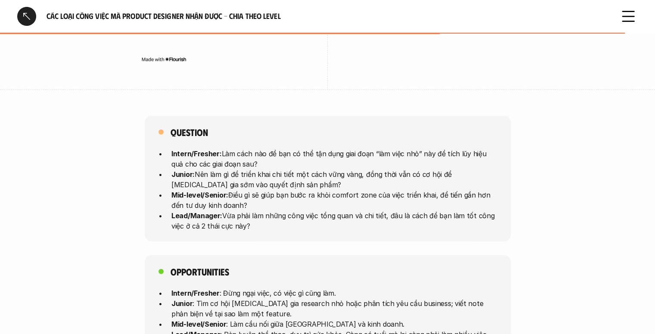
click at [335, 190] on p "Mid-level/Senior: Điều gì sẽ giúp bạn bước ra khỏi comfort zone của việc triển …" at bounding box center [333, 200] width 325 height 21
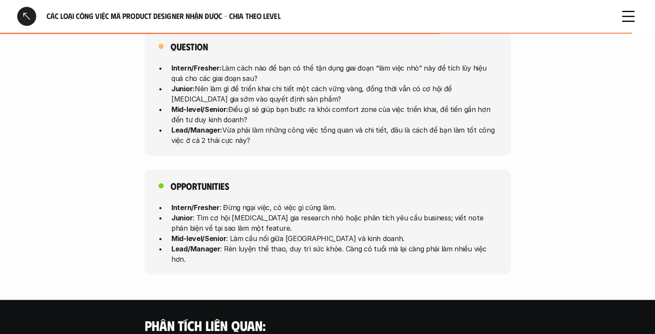
scroll to position [2282, 0]
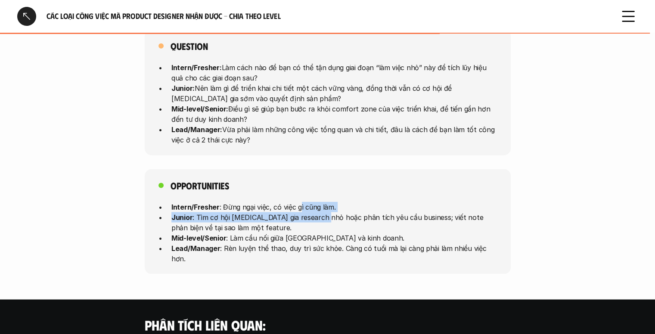
drag, startPoint x: 300, startPoint y: 192, endPoint x: 338, endPoint y: 207, distance: 41.0
click at [330, 204] on ul "Intern/Fresher : Đừng ngại việc, có việc gì cũng làm. Junior : Tìm cơ hội [MEDI…" at bounding box center [327, 232] width 338 height 62
click at [338, 212] on p "Junior : Tìm cơ hội [MEDICAL_DATA] gia research nhỏ hoặc phân tích yêu cầu busi…" at bounding box center [333, 222] width 325 height 21
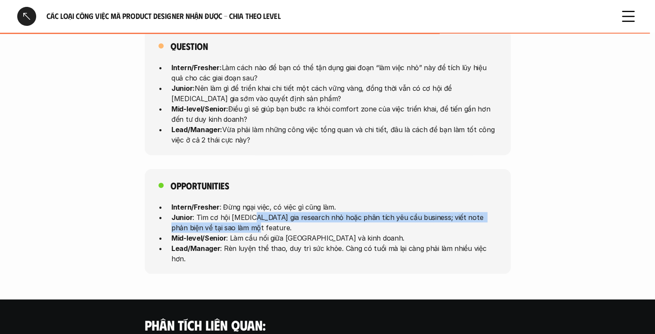
drag, startPoint x: 250, startPoint y: 208, endPoint x: 428, endPoint y: 212, distance: 178.7
click at [428, 212] on p "Junior : Tìm cơ hội [MEDICAL_DATA] gia research nhỏ hoặc phân tích yêu cầu busi…" at bounding box center [333, 222] width 325 height 21
click at [428, 214] on p "Junior : Tìm cơ hội [MEDICAL_DATA] gia research nhỏ hoặc phân tích yêu cầu busi…" at bounding box center [333, 222] width 325 height 21
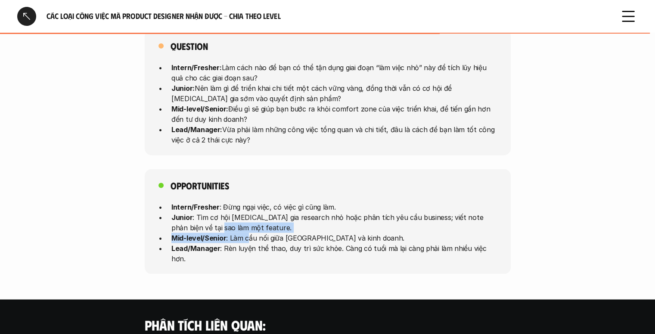
drag, startPoint x: 205, startPoint y: 213, endPoint x: 247, endPoint y: 223, distance: 42.8
click at [247, 223] on ul "Intern/Fresher : Đừng ngại việc, có việc gì cũng làm. Junior : Tìm cơ hội [MEDI…" at bounding box center [327, 232] width 338 height 62
click at [247, 232] on p "Mid-level/Senior : Làm cầu nối giữa [GEOGRAPHIC_DATA] và kinh doanh." at bounding box center [333, 237] width 325 height 10
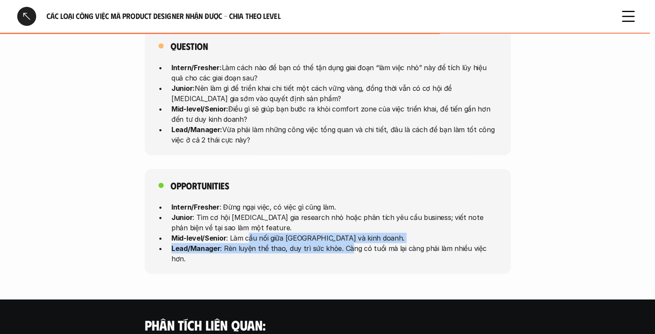
drag, startPoint x: 247, startPoint y: 223, endPoint x: 345, endPoint y: 231, distance: 99.0
click at [345, 231] on ul "Intern/Fresher : Đừng ngại việc, có việc gì cũng làm. Junior : Tìm cơ hội [MEDI…" at bounding box center [327, 232] width 338 height 62
click at [345, 243] on p "Lead/Manager : Rèn luyện thể thao, duy trì sức khỏe. Càng có tuổi mà lại càng p…" at bounding box center [333, 253] width 325 height 21
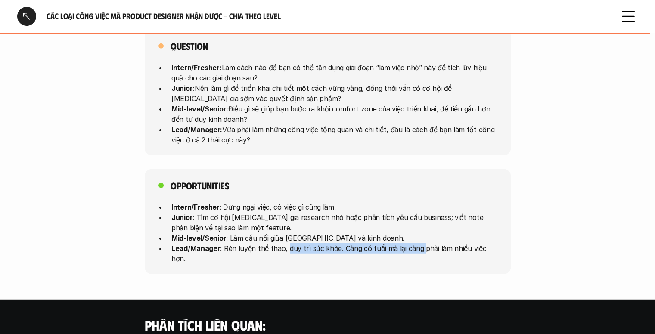
drag, startPoint x: 291, startPoint y: 235, endPoint x: 418, endPoint y: 245, distance: 127.4
click at [417, 245] on div "Opportunities Intern/Fresher : Đừng ngại việc, có việc gì cũng làm. Junior : Tì…" at bounding box center [328, 221] width 366 height 105
click at [418, 245] on div "Opportunities Intern/Fresher : Đừng ngại việc, có việc gì cũng làm. Junior : Tì…" at bounding box center [328, 221] width 366 height 105
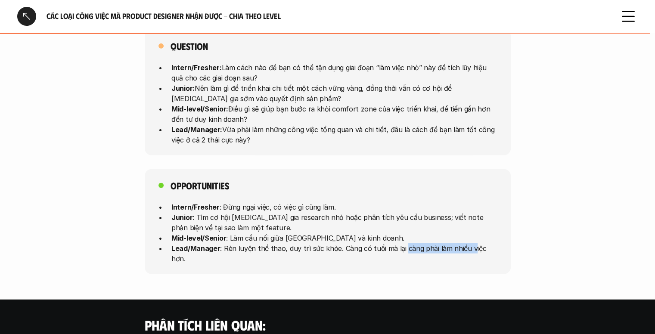
drag, startPoint x: 401, startPoint y: 244, endPoint x: 470, endPoint y: 246, distance: 68.5
click at [469, 245] on div "Opportunities Intern/Fresher : Đừng ngại việc, có việc gì cũng làm. Junior : Tì…" at bounding box center [328, 221] width 366 height 105
click at [470, 246] on div "Opportunities Intern/Fresher : Đừng ngại việc, có việc gì cũng làm. Junior : Tì…" at bounding box center [328, 221] width 366 height 105
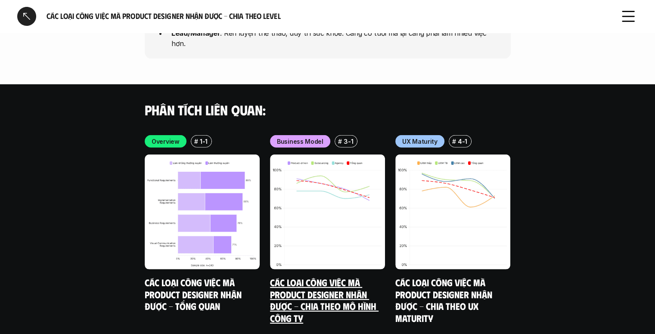
scroll to position [2513, 0]
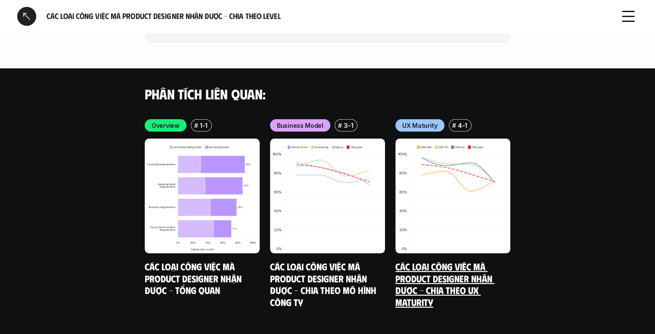
click at [462, 266] on link "Các loại công việc mà Product Designer nhận được - Chia theo UX Maturity" at bounding box center [444, 284] width 99 height 47
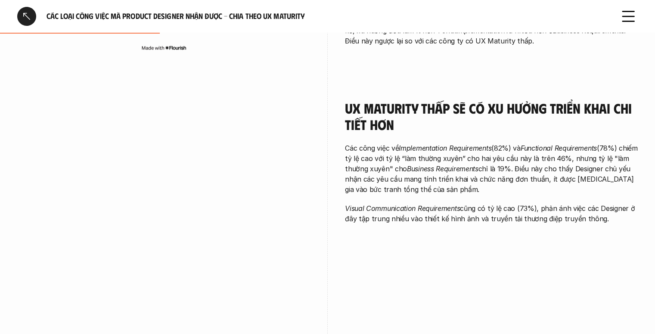
scroll to position [387, 0]
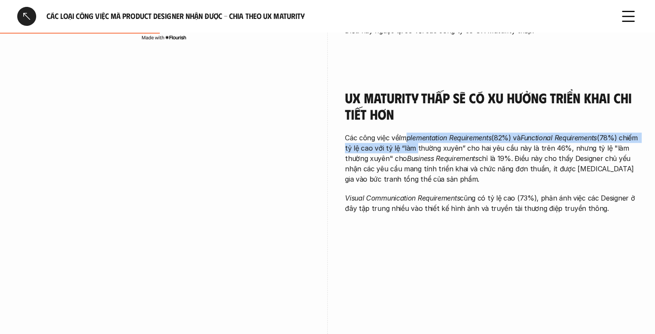
drag, startPoint x: 408, startPoint y: 134, endPoint x: 436, endPoint y: 149, distance: 31.6
click at [434, 147] on p "Các công việc về Implementation Requirements (82%) và Functional Requirements (…" at bounding box center [491, 159] width 293 height 52
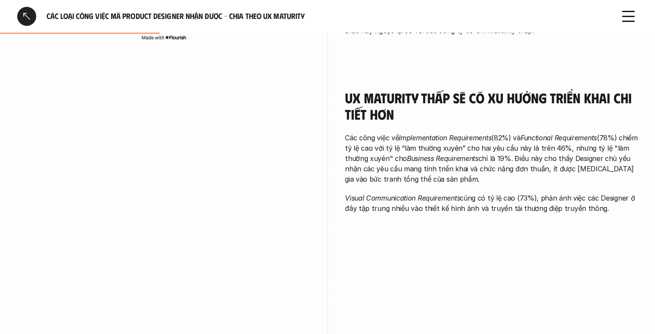
click at [436, 149] on p "Các công việc về Implementation Requirements (82%) và Functional Requirements (…" at bounding box center [491, 159] width 293 height 52
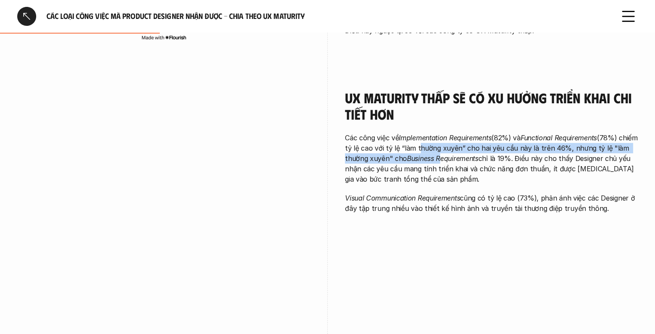
drag, startPoint x: 436, startPoint y: 149, endPoint x: 459, endPoint y: 164, distance: 27.7
click at [456, 162] on p "Các công việc về Implementation Requirements (82%) và Functional Requirements (…" at bounding box center [491, 159] width 293 height 52
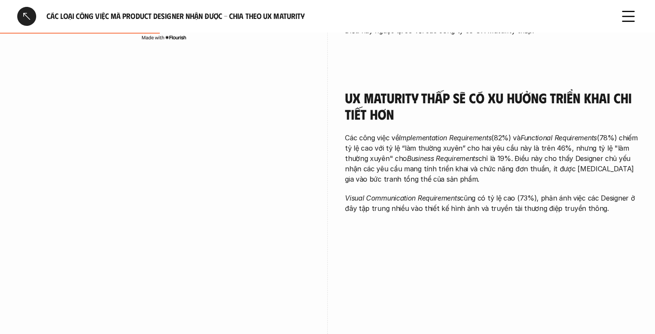
click at [459, 164] on p "Các công việc về Implementation Requirements (82%) và Functional Requirements (…" at bounding box center [491, 159] width 293 height 52
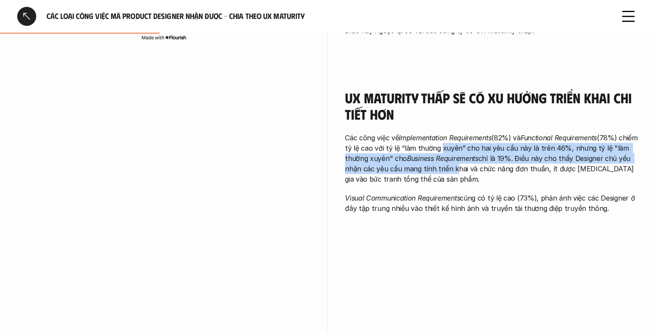
drag, startPoint x: 457, startPoint y: 152, endPoint x: 465, endPoint y: 174, distance: 24.2
click at [465, 171] on p "Các công việc về Implementation Requirements (82%) và Functional Requirements (…" at bounding box center [491, 159] width 293 height 52
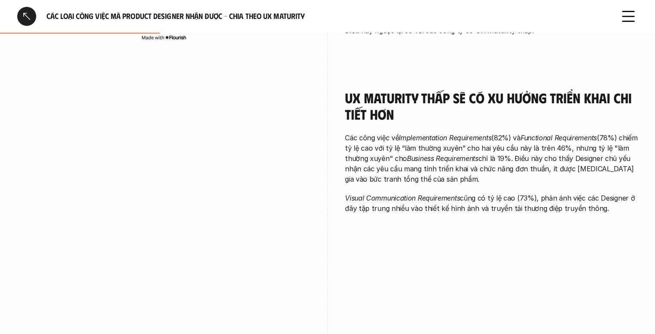
click at [465, 174] on p "Các công việc về Implementation Requirements (82%) và Functional Requirements (…" at bounding box center [491, 159] width 293 height 52
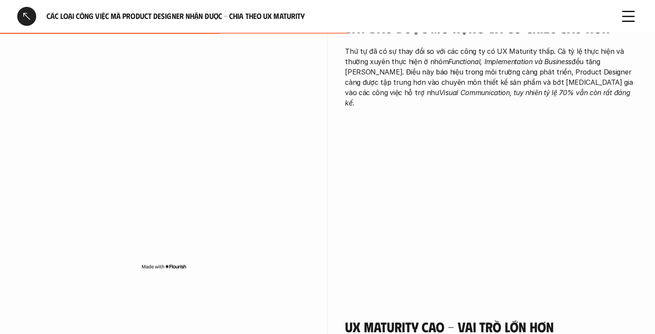
scroll to position [646, 0]
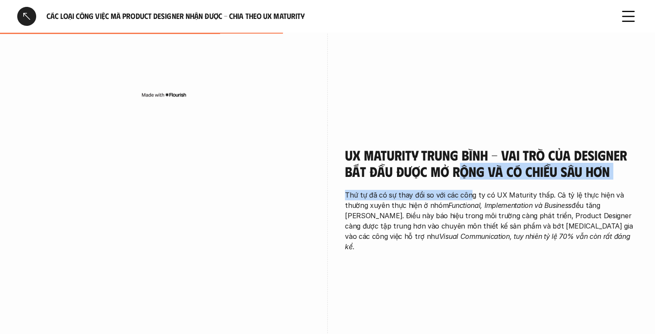
drag, startPoint x: 455, startPoint y: 170, endPoint x: 469, endPoint y: 194, distance: 26.8
click at [468, 192] on div "UX Maturity trung bình - vai trò của Designer bắt đầu được mở rộng và có chiều …" at bounding box center [491, 199] width 293 height 105
click at [469, 194] on p "Thứ tự đã có sự thay đổi so với các công ty có UX Maturity thấp. Cả tỷ lệ thực …" at bounding box center [491, 221] width 293 height 62
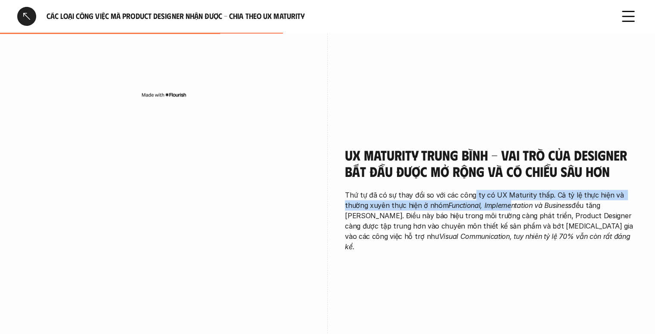
drag, startPoint x: 473, startPoint y: 191, endPoint x: 483, endPoint y: 208, distance: 19.3
click at [483, 208] on p "Thứ tự đã có sự thay đổi so với các công ty có UX Maturity thấp. Cả tỷ lệ thực …" at bounding box center [491, 221] width 293 height 62
click at [484, 209] on em "Functional, Implementation và Business" at bounding box center [509, 205] width 123 height 9
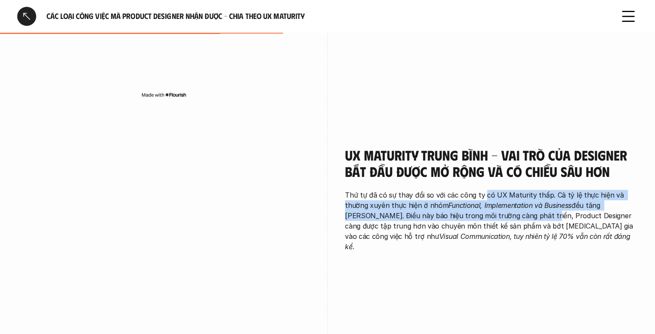
drag, startPoint x: 482, startPoint y: 197, endPoint x: 487, endPoint y: 217, distance: 20.6
click at [486, 214] on p "Thứ tự đã có sự thay đổi so với các công ty có UX Maturity thấp. Cả tỷ lệ thực …" at bounding box center [491, 221] width 293 height 62
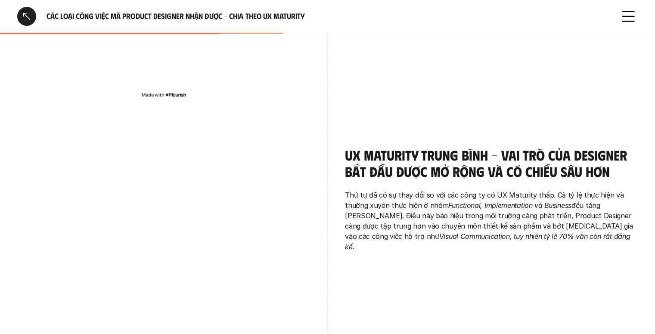
click at [487, 217] on p "Thứ tự đã có sự thay đổi so với các công ty có UX Maturity thấp. Cả tỷ lệ thực …" at bounding box center [491, 221] width 293 height 62
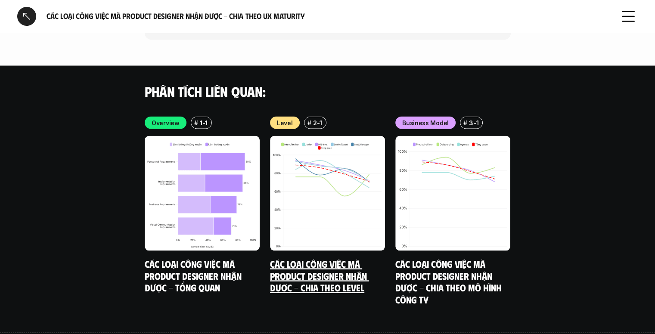
scroll to position [1567, 0]
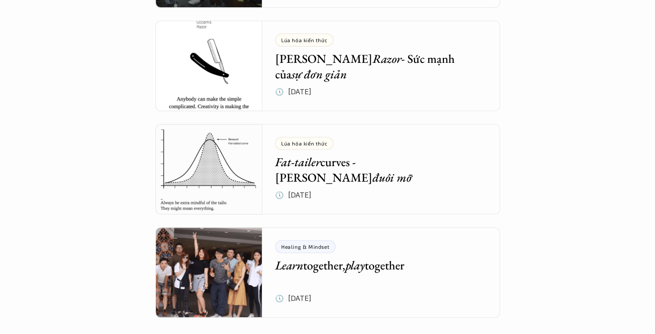
scroll to position [3767, 0]
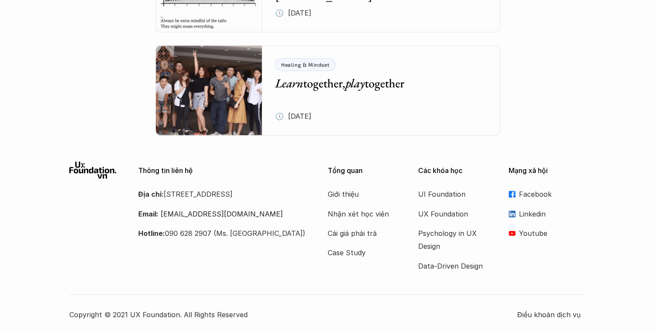
click at [372, 80] on h5 "Learn together, play together" at bounding box center [374, 82] width 199 height 15
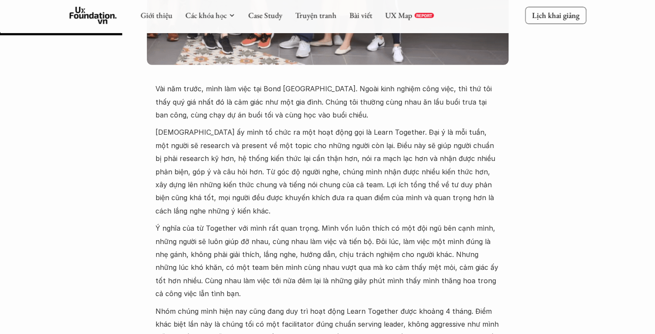
scroll to position [344, 0]
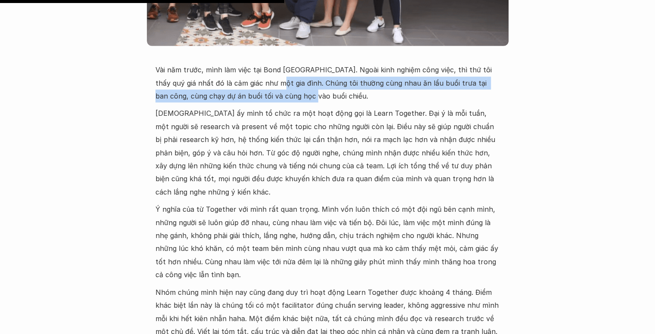
drag, startPoint x: 265, startPoint y: 92, endPoint x: 280, endPoint y: 101, distance: 18.2
click at [272, 97] on p "Vài năm trước, mình làm việc tại Bond Vietnam. Ngoài kinh nghiệm công việc, thì…" at bounding box center [327, 82] width 344 height 39
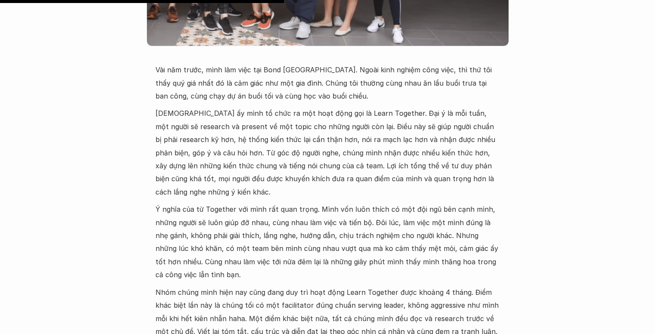
click at [284, 102] on p "Vài năm trước, mình làm việc tại Bond Vietnam. Ngoài kinh nghiệm công việc, thì…" at bounding box center [327, 82] width 344 height 39
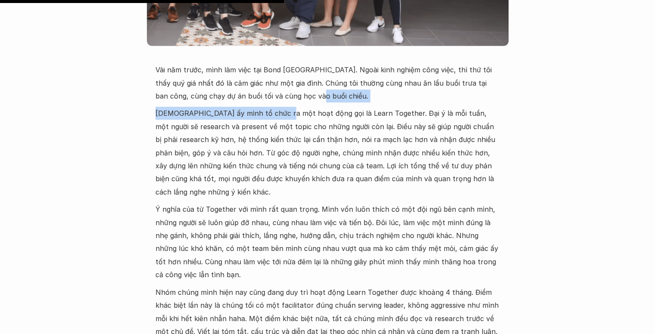
drag, startPoint x: 274, startPoint y: 90, endPoint x: 278, endPoint y: 115, distance: 24.9
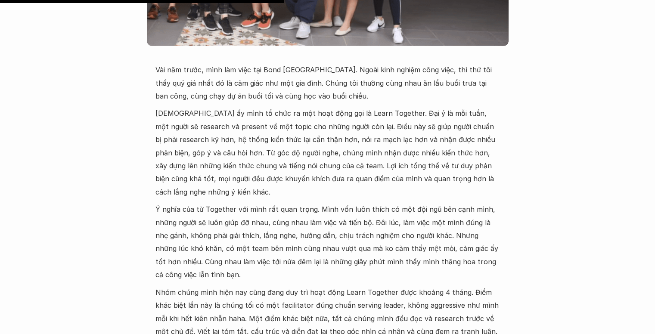
click at [279, 116] on p "Hồi ấy mình tổ chức ra một hoạt động gọi là Learn Together. Đại ý là mỗi tuần, …" at bounding box center [327, 153] width 344 height 92
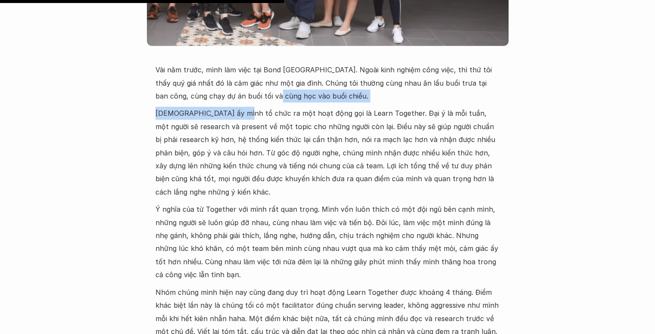
drag, startPoint x: 233, startPoint y: 99, endPoint x: 239, endPoint y: 116, distance: 18.4
click at [239, 116] on p "Hồi ấy mình tổ chức ra một hoạt động gọi là Learn Together. Đại ý là mỗi tuần, …" at bounding box center [327, 153] width 344 height 92
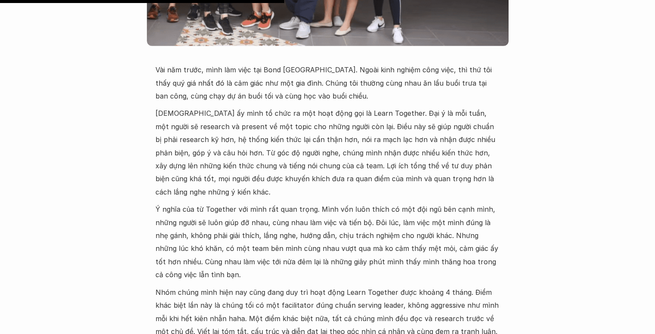
drag, startPoint x: 241, startPoint y: 91, endPoint x: 276, endPoint y: 97, distance: 36.2
click at [275, 97] on p "Vài năm trước, mình làm việc tại Bond Vietnam. Ngoài kinh nghiệm công việc, thì…" at bounding box center [327, 82] width 344 height 39
click at [280, 97] on p "Vài năm trước, mình làm việc tại Bond Vietnam. Ngoài kinh nghiệm công việc, thì…" at bounding box center [327, 82] width 344 height 39
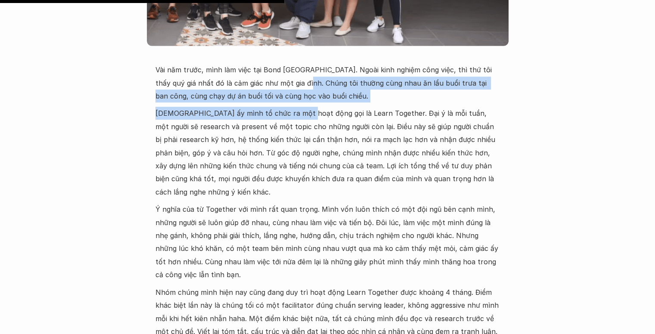
drag, startPoint x: 287, startPoint y: 88, endPoint x: 293, endPoint y: 109, distance: 21.5
click at [293, 109] on p "Hồi ấy mình tổ chức ra một hoạt động gọi là Learn Together. Đại ý là mỗi tuần, …" at bounding box center [327, 153] width 344 height 92
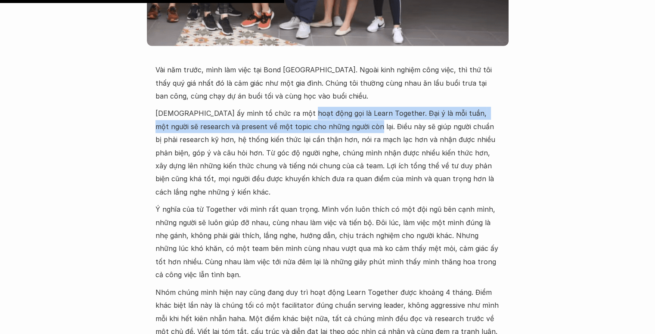
drag, startPoint x: 293, startPoint y: 109, endPoint x: 338, endPoint y: 125, distance: 48.1
click at [338, 125] on p "Hồi ấy mình tổ chức ra một hoạt động gọi là Learn Together. Đại ý là mỗi tuần, …" at bounding box center [327, 153] width 344 height 92
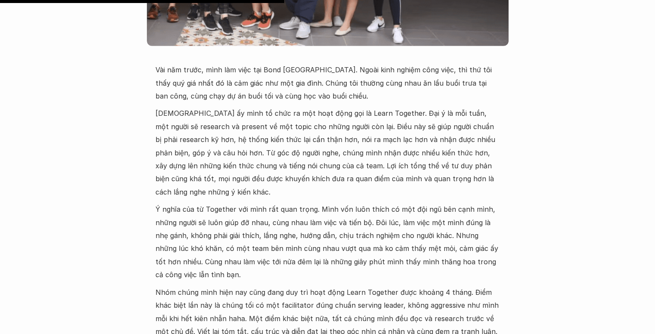
click at [338, 125] on p "Hồi ấy mình tổ chức ra một hoạt động gọi là Learn Together. Đại ý là mỗi tuần, …" at bounding box center [327, 153] width 344 height 92
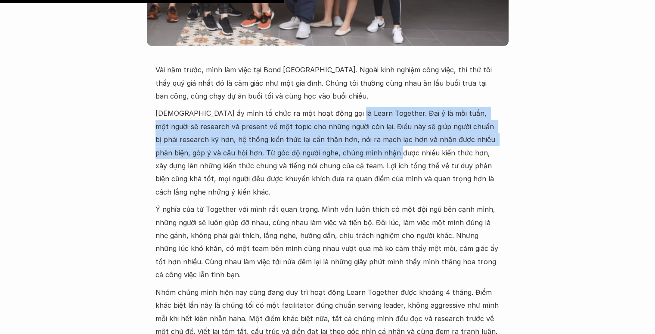
drag, startPoint x: 341, startPoint y: 115, endPoint x: 356, endPoint y: 148, distance: 36.6
click at [356, 148] on p "Hồi ấy mình tổ chức ra một hoạt động gọi là Learn Together. Đại ý là mỗi tuần, …" at bounding box center [327, 153] width 344 height 92
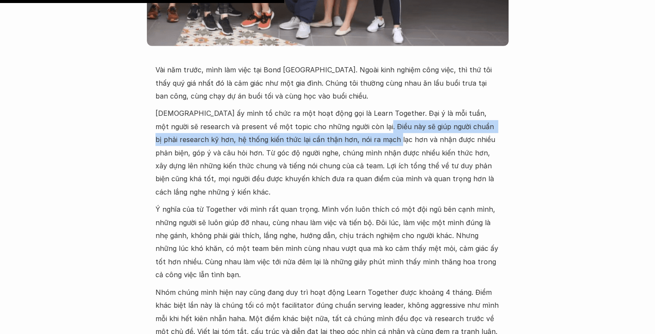
drag, startPoint x: 350, startPoint y: 123, endPoint x: 354, endPoint y: 143, distance: 21.0
click at [354, 143] on p "Hồi ấy mình tổ chức ra một hoạt động gọi là Learn Together. Đại ý là mỗi tuần, …" at bounding box center [327, 153] width 344 height 92
drag, startPoint x: 357, startPoint y: 122, endPoint x: 357, endPoint y: 143, distance: 21.5
click at [357, 143] on p "Hồi ấy mình tổ chức ra một hoạt động gọi là Learn Together. Đại ý là mỗi tuần, …" at bounding box center [327, 153] width 344 height 92
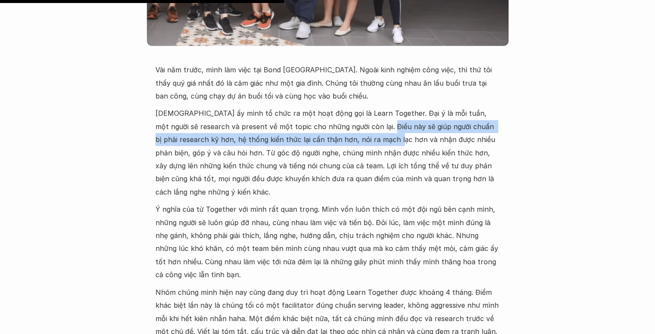
click at [357, 143] on p "Hồi ấy mình tổ chức ra một hoạt động gọi là Learn Together. Đại ý là mỗi tuần, …" at bounding box center [327, 153] width 344 height 92
drag, startPoint x: 360, startPoint y: 123, endPoint x: 360, endPoint y: 144, distance: 21.1
click at [360, 144] on p "Hồi ấy mình tổ chức ra một hoạt động gọi là Learn Together. Đại ý là mỗi tuần, …" at bounding box center [327, 153] width 344 height 92
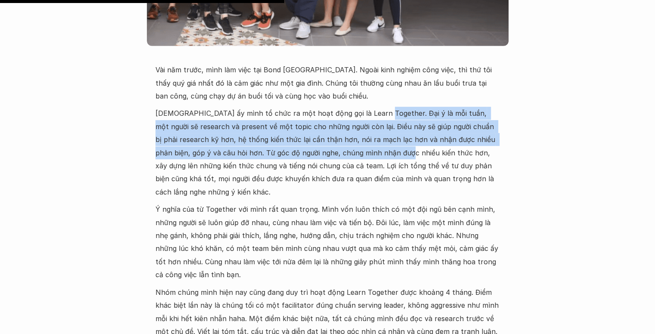
drag, startPoint x: 369, startPoint y: 110, endPoint x: 364, endPoint y: 149, distance: 39.9
click at [364, 149] on p "Hồi ấy mình tổ chức ra một hoạt động gọi là Learn Together. Đại ý là mỗi tuần, …" at bounding box center [327, 153] width 344 height 92
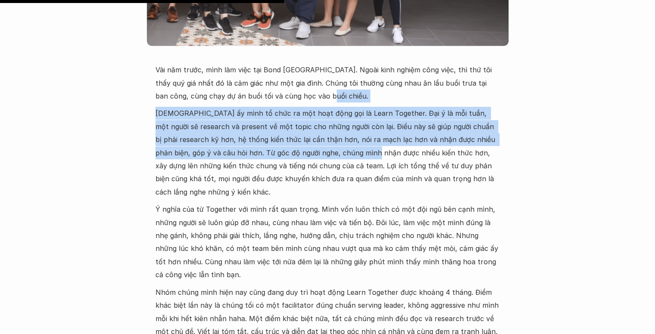
drag, startPoint x: 300, startPoint y: 104, endPoint x: 339, endPoint y: 147, distance: 58.2
click at [339, 147] on p "Hồi ấy mình tổ chức ra một hoạt động gọi là Learn Together. Đại ý là mỗi tuần, …" at bounding box center [327, 153] width 344 height 92
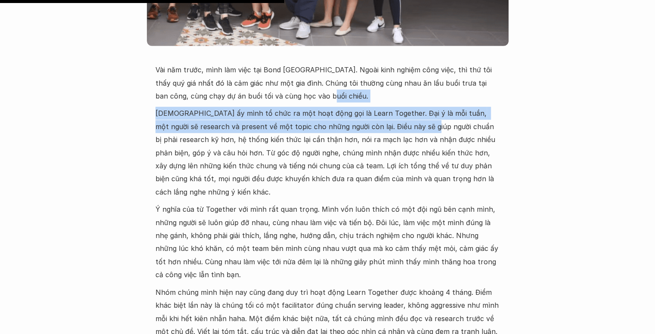
drag, startPoint x: 301, startPoint y: 102, endPoint x: 401, endPoint y: 121, distance: 101.4
click at [401, 121] on p "Hồi ấy mình tổ chức ra một hoạt động gọi là Learn Together. Đại ý là mỗi tuần, …" at bounding box center [327, 153] width 344 height 92
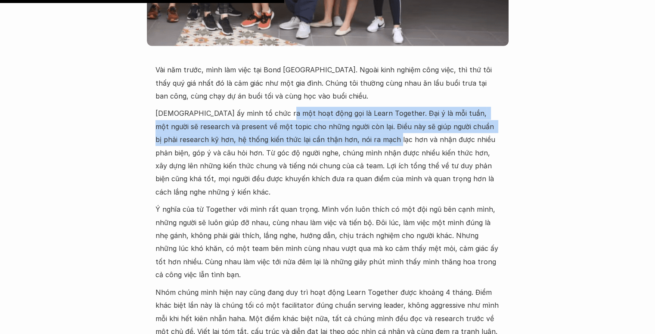
drag, startPoint x: 279, startPoint y: 112, endPoint x: 353, endPoint y: 140, distance: 79.7
click at [353, 140] on p "Hồi ấy mình tổ chức ra một hoạt động gọi là Learn Together. Đại ý là mỗi tuần, …" at bounding box center [327, 153] width 344 height 92
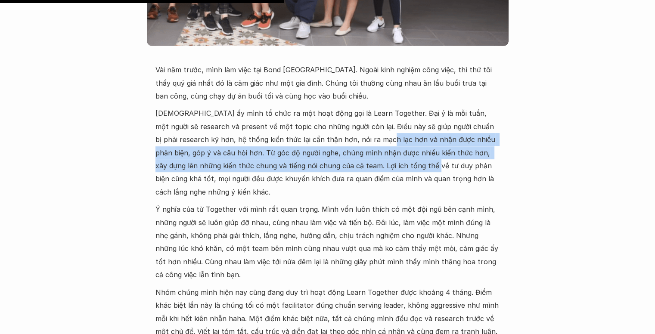
drag, startPoint x: 346, startPoint y: 138, endPoint x: 386, endPoint y: 173, distance: 53.1
click at [386, 173] on p "Hồi ấy mình tổ chức ra một hoạt động gọi là Learn Together. Đại ý là mỗi tuần, …" at bounding box center [327, 153] width 344 height 92
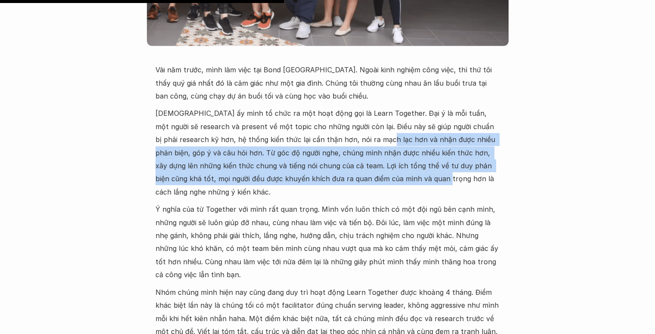
click at [387, 171] on p "Hồi ấy mình tổ chức ra một hoạt động gọi là Learn Together. Đại ý là mỗi tuần, …" at bounding box center [327, 153] width 344 height 92
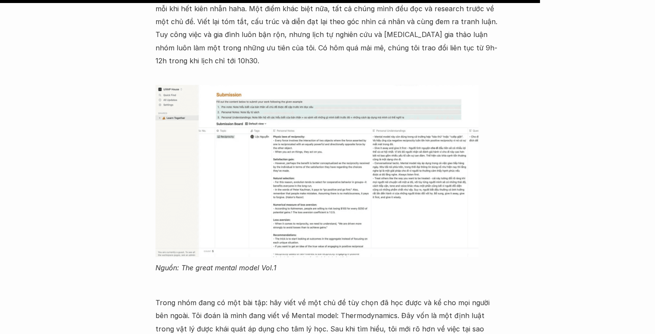
scroll to position [654, 0]
click at [338, 211] on img at bounding box center [316, 171] width 323 height 172
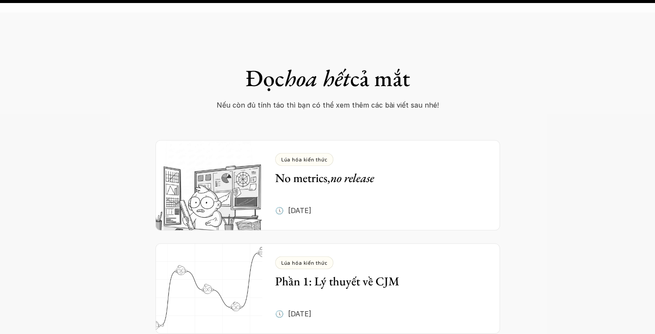
scroll to position [1199, 0]
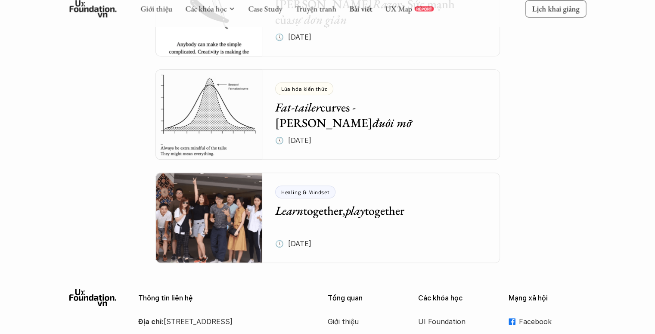
scroll to position [3640, 0]
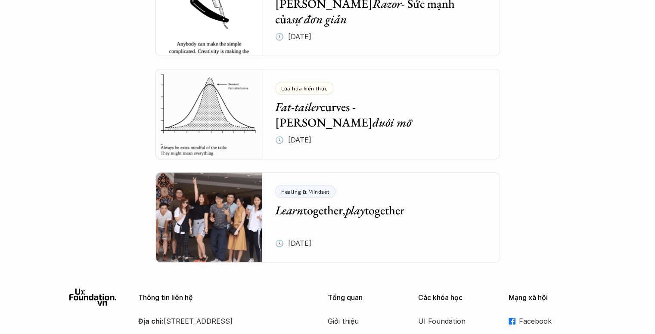
click at [353, 99] on h5 "Fat-tailer curves - Đường cong đuôi mỡ" at bounding box center [374, 114] width 199 height 31
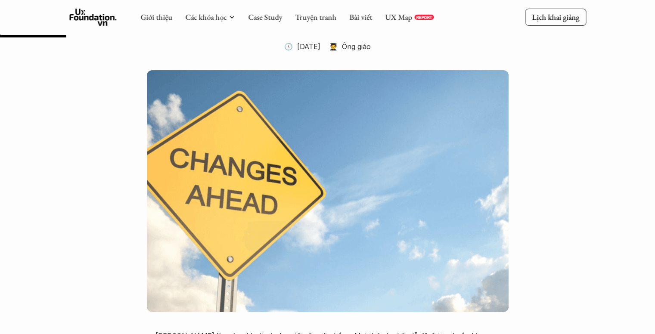
scroll to position [104, 0]
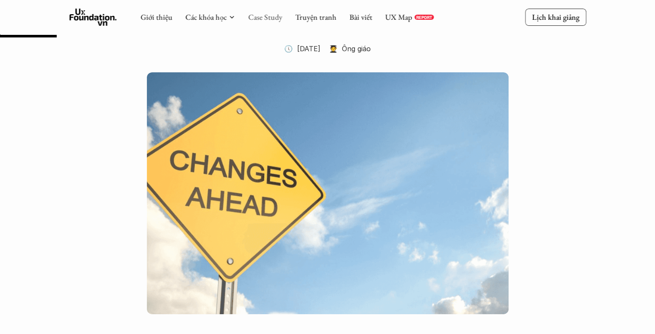
click at [260, 18] on link "Case Study" at bounding box center [265, 17] width 34 height 10
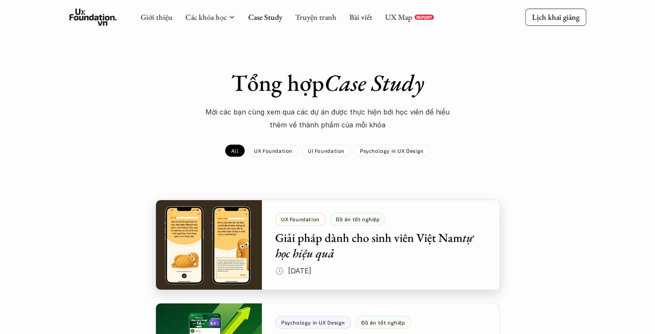
scroll to position [158, 0]
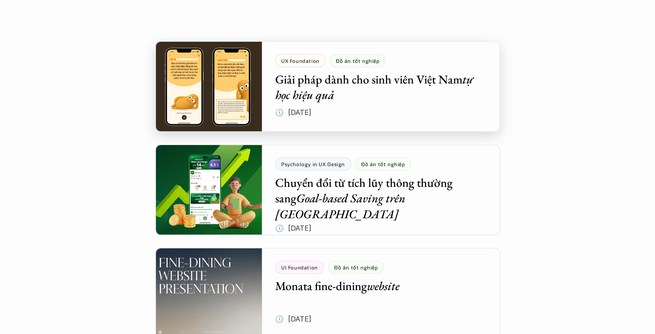
click at [385, 96] on div at bounding box center [327, 86] width 344 height 90
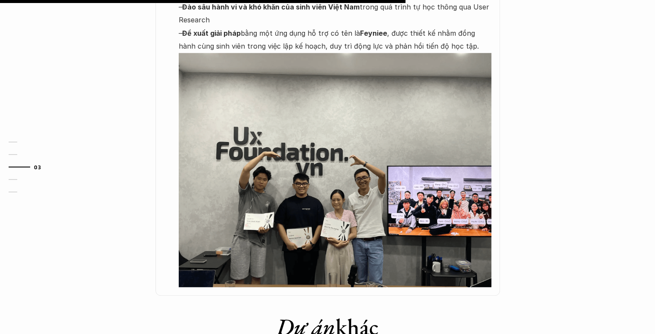
scroll to position [653, 0]
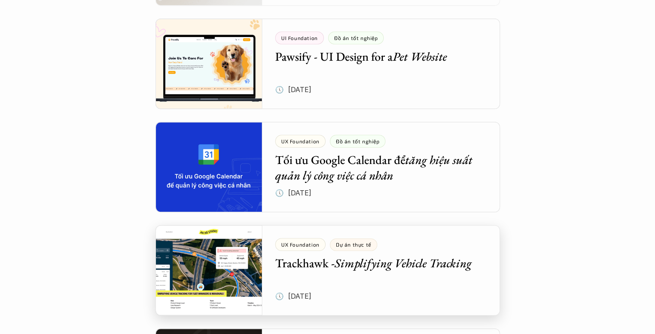
scroll to position [491, 0]
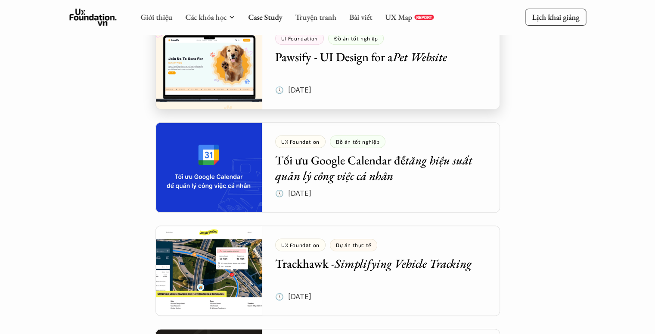
click at [403, 75] on div at bounding box center [327, 64] width 344 height 90
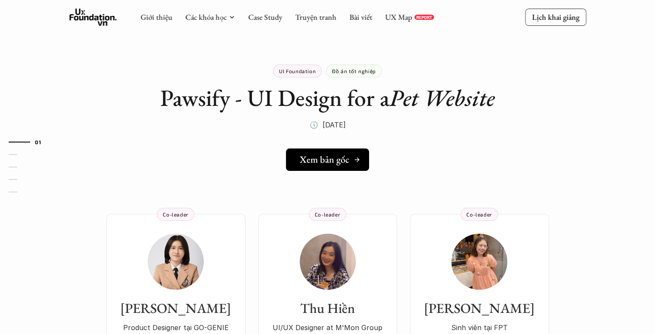
click at [322, 152] on link "Xem bản gốc" at bounding box center [327, 160] width 83 height 22
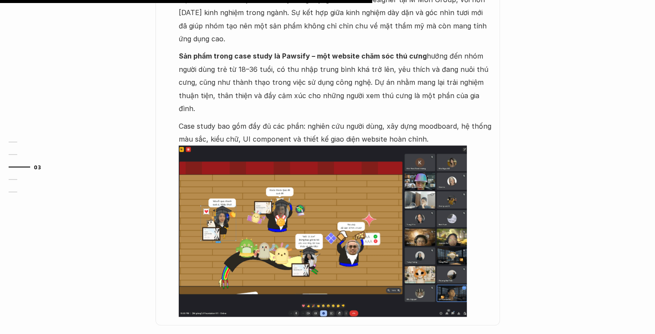
scroll to position [560, 0]
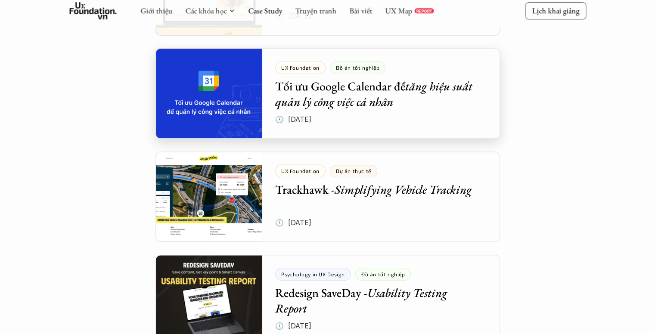
scroll to position [620, 0]
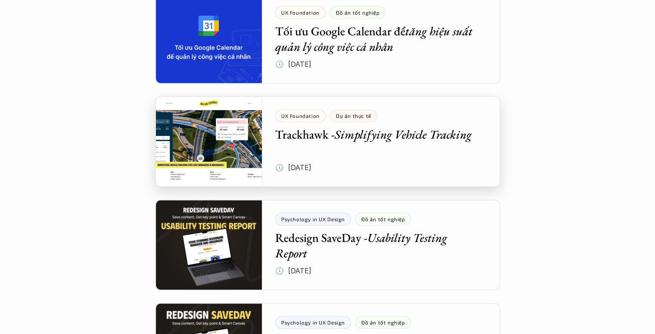
click at [381, 142] on div at bounding box center [327, 141] width 344 height 90
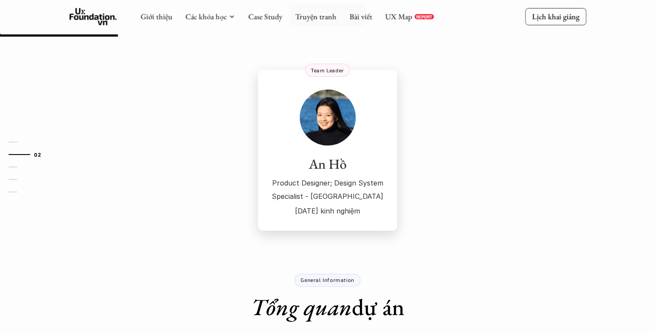
scroll to position [431, 0]
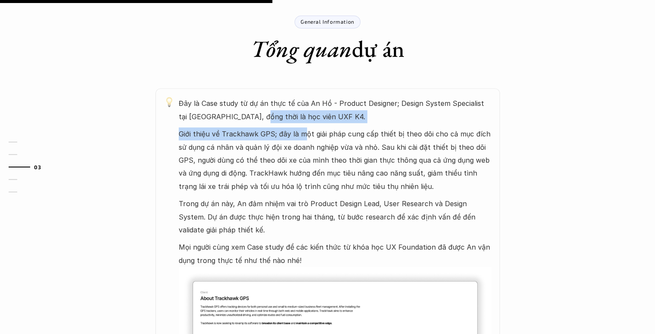
drag, startPoint x: 242, startPoint y: 118, endPoint x: 322, endPoint y: 147, distance: 85.5
click at [315, 144] on div "Đây là Case study từ dự án thực tế của An Hồ - Product Designer; Design System …" at bounding box center [335, 280] width 313 height 366
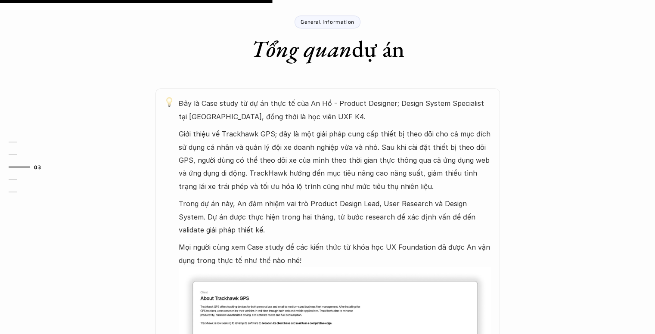
click at [322, 147] on p "Giới thiệu về Trackhawk GPS; đây là một giải pháp cung cấp thiết bị theo dõi ch…" at bounding box center [335, 159] width 313 height 65
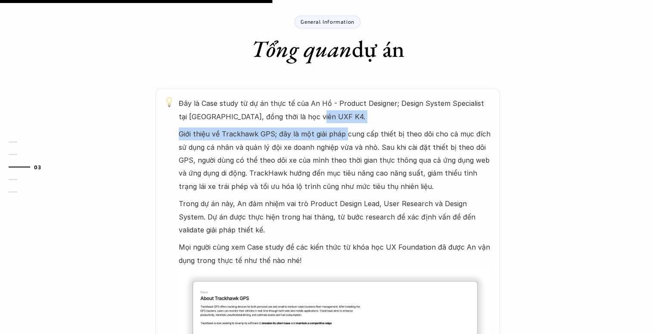
drag, startPoint x: 333, startPoint y: 115, endPoint x: 345, endPoint y: 142, distance: 29.7
click at [344, 140] on div "Đây là Case study từ dự án thực tế của An Hồ - Product Designer; Design System …" at bounding box center [335, 280] width 313 height 366
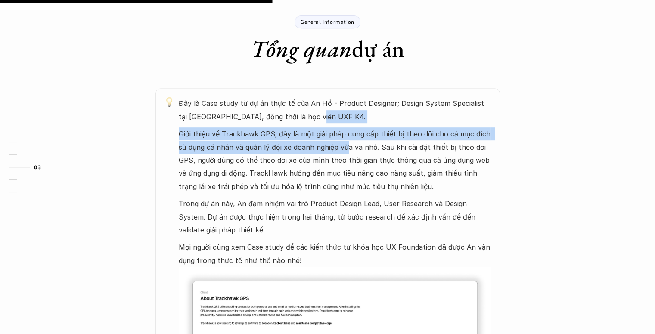
click at [345, 142] on p "Giới thiệu về Trackhawk GPS; đây là một giải pháp cung cấp thiết bị theo dõi ch…" at bounding box center [335, 159] width 313 height 65
drag, startPoint x: 284, startPoint y: 118, endPoint x: 329, endPoint y: 150, distance: 55.6
click at [328, 150] on div "Đây là Case study từ dự án thực tế của An Hồ - Product Designer; Design System …" at bounding box center [335, 280] width 313 height 366
click at [329, 150] on p "Giới thiệu về Trackhawk GPS; đây là một giải pháp cung cấp thiết bị theo dõi ch…" at bounding box center [335, 159] width 313 height 65
drag, startPoint x: 317, startPoint y: 125, endPoint x: 336, endPoint y: 154, distance: 35.1
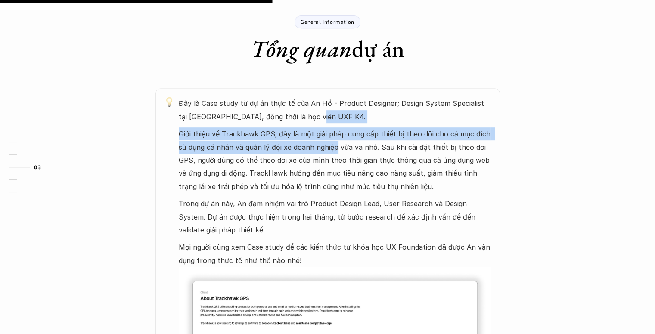
click at [336, 154] on div "Đây là Case study từ dự án thực tế của An Hồ - Product Designer; Design System …" at bounding box center [335, 280] width 313 height 366
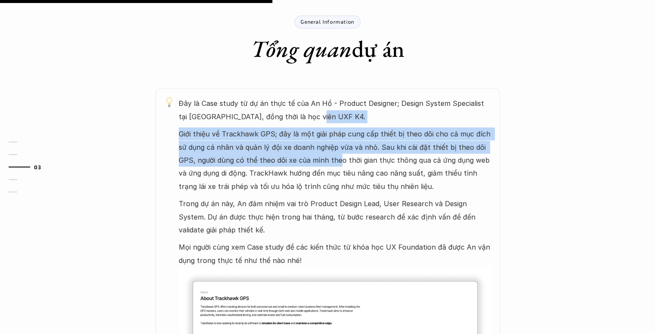
click at [336, 154] on p "Giới thiệu về Trackhawk GPS; đây là một giải pháp cung cấp thiết bị theo dõi ch…" at bounding box center [335, 159] width 313 height 65
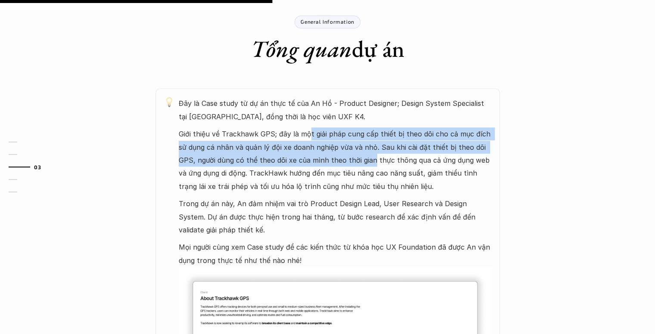
drag, startPoint x: 307, startPoint y: 127, endPoint x: 372, endPoint y: 155, distance: 71.2
click at [372, 155] on p "Giới thiệu về Trackhawk GPS; đây là một giải pháp cung cấp thiết bị theo dõi ch…" at bounding box center [335, 159] width 313 height 65
drag, startPoint x: 368, startPoint y: 136, endPoint x: 408, endPoint y: 170, distance: 52.8
click at [405, 170] on p "Giới thiệu về Trackhawk GPS; đây là một giải pháp cung cấp thiết bị theo dõi ch…" at bounding box center [335, 159] width 313 height 65
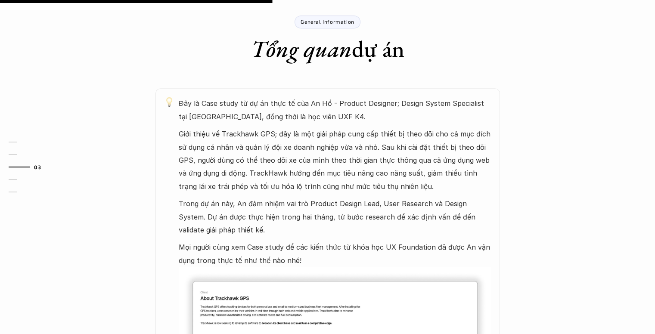
click at [409, 170] on p "Giới thiệu về Trackhawk GPS; đây là một giải pháp cung cấp thiết bị theo dõi ch…" at bounding box center [335, 159] width 313 height 65
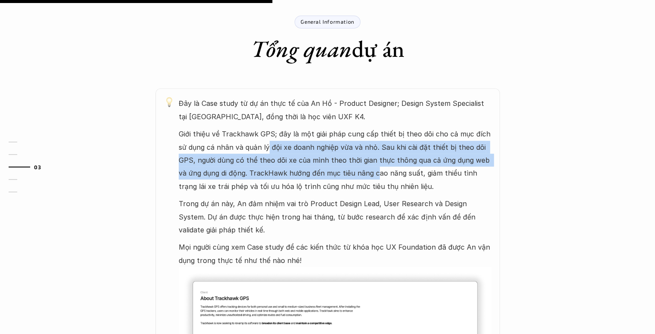
drag, startPoint x: 269, startPoint y: 152, endPoint x: 371, endPoint y: 170, distance: 103.5
click at [370, 170] on p "Giới thiệu về Trackhawk GPS; đây là một giải pháp cung cấp thiết bị theo dõi ch…" at bounding box center [335, 159] width 313 height 65
click at [371, 170] on p "Giới thiệu về Trackhawk GPS; đây là một giải pháp cung cấp thiết bị theo dõi ch…" at bounding box center [335, 159] width 313 height 65
drag, startPoint x: 369, startPoint y: 150, endPoint x: 407, endPoint y: 173, distance: 44.0
click at [405, 172] on p "Giới thiệu về Trackhawk GPS; đây là một giải pháp cung cấp thiết bị theo dõi ch…" at bounding box center [335, 159] width 313 height 65
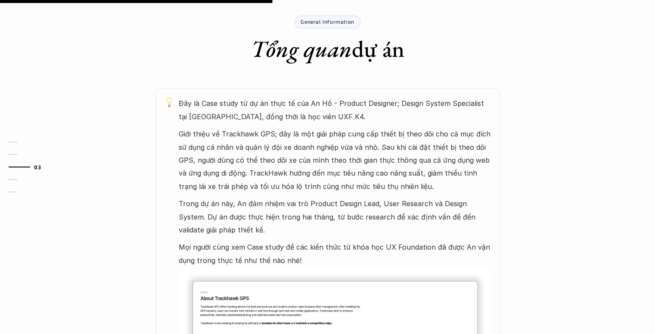
click at [407, 173] on p "Giới thiệu về Trackhawk GPS; đây là một giải pháp cung cấp thiết bị theo dõi ch…" at bounding box center [335, 159] width 313 height 65
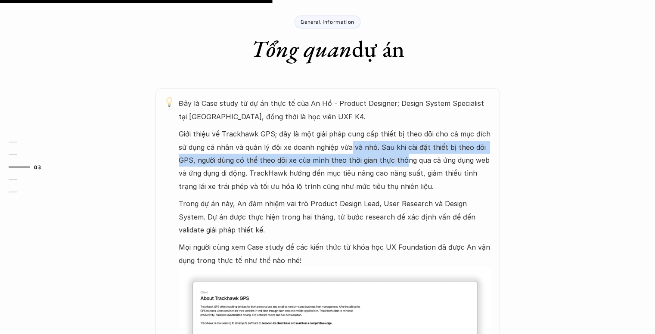
drag, startPoint x: 351, startPoint y: 141, endPoint x: 407, endPoint y: 168, distance: 62.0
click at [407, 168] on p "Giới thiệu về Trackhawk GPS; đây là một giải pháp cung cấp thiết bị theo dõi ch…" at bounding box center [335, 159] width 313 height 65
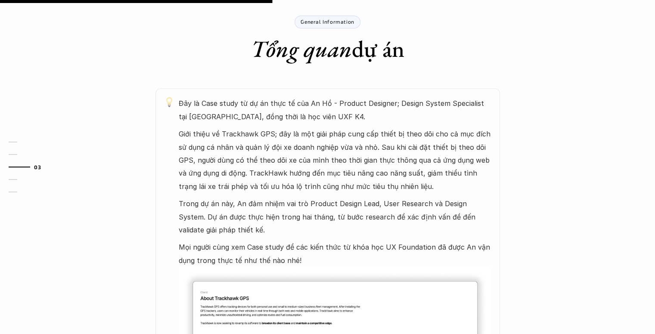
click at [412, 170] on p "Giới thiệu về Trackhawk GPS; đây là một giải pháp cung cấp thiết bị theo dõi ch…" at bounding box center [335, 159] width 313 height 65
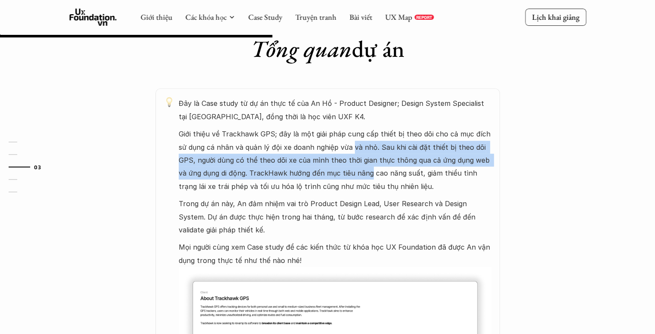
drag, startPoint x: 352, startPoint y: 144, endPoint x: 359, endPoint y: 169, distance: 25.6
click at [359, 167] on p "Giới thiệu về Trackhawk GPS; đây là một giải pháp cung cấp thiết bị theo dõi ch…" at bounding box center [335, 159] width 313 height 65
drag, startPoint x: 359, startPoint y: 169, endPoint x: 362, endPoint y: 162, distance: 7.1
click at [359, 167] on p "Giới thiệu về Trackhawk GPS; đây là một giải pháp cung cấp thiết bị theo dõi ch…" at bounding box center [335, 159] width 313 height 65
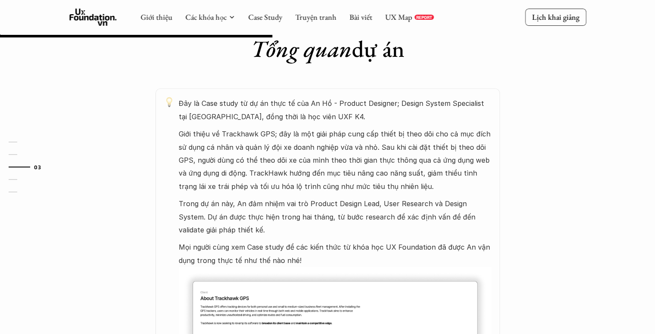
click at [398, 132] on p "Giới thiệu về Trackhawk GPS; đây là một giải pháp cung cấp thiết bị theo dõi ch…" at bounding box center [335, 159] width 313 height 65
click at [413, 208] on p "Trong dự án này, An đảm nhiệm vai trò Product Design Lead, User Research và Des…" at bounding box center [335, 216] width 313 height 39
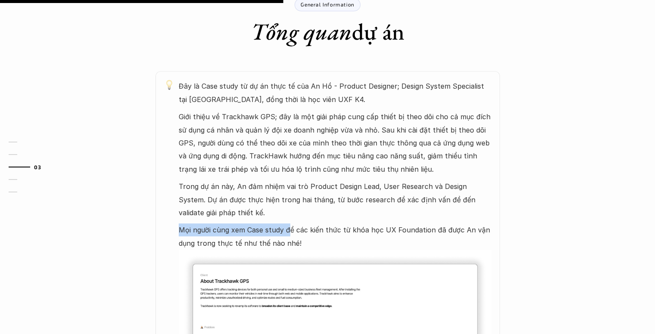
drag, startPoint x: 273, startPoint y: 214, endPoint x: 308, endPoint y: 234, distance: 40.3
click at [300, 233] on div "Đây là Case study từ dự án thực tế của An Hồ - Product Designer; Design System …" at bounding box center [335, 263] width 313 height 366
click at [308, 234] on p "Mọi người cùng xem Case study để các kiến thức từ khóa học UX Foundation đã đượ…" at bounding box center [335, 236] width 313 height 26
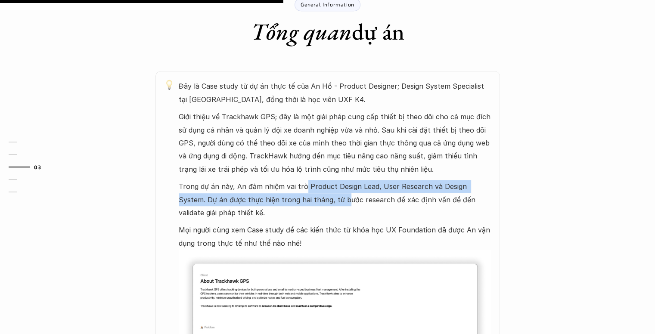
drag, startPoint x: 308, startPoint y: 186, endPoint x: 320, endPoint y: 200, distance: 18.3
click at [316, 197] on div "Đây là Case study từ dự án thực tế của An Hồ - Product Designer; Design System …" at bounding box center [335, 263] width 313 height 366
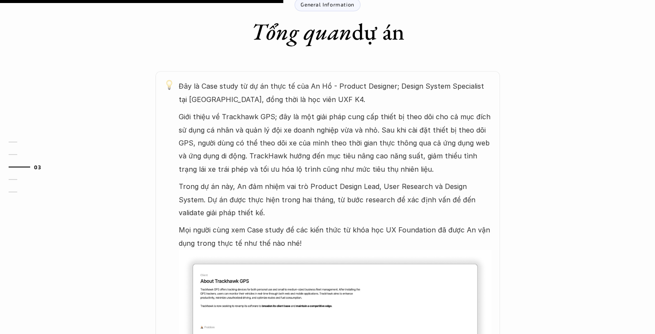
click at [320, 200] on p "Trong dự án này, An đảm nhiệm vai trò Product Design Lead, User Research và Des…" at bounding box center [335, 199] width 313 height 39
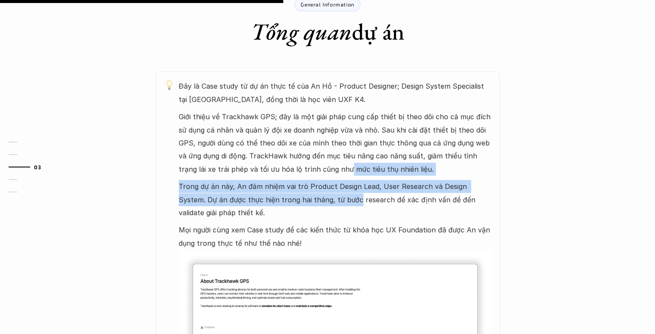
drag, startPoint x: 316, startPoint y: 175, endPoint x: 328, endPoint y: 207, distance: 33.7
click at [327, 205] on div "Đây là Case study từ dự án thực tế của An Hồ - Product Designer; Design System …" at bounding box center [335, 263] width 313 height 366
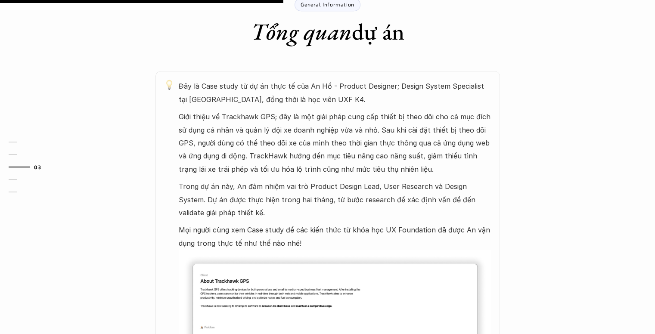
click at [328, 207] on p "Trong dự án này, An đảm nhiệm vai trò Product Design Lead, User Research và Des…" at bounding box center [335, 199] width 313 height 39
drag, startPoint x: 315, startPoint y: 221, endPoint x: 331, endPoint y: 239, distance: 23.5
click at [328, 238] on div "Đây là Case study từ dự án thực tế của An Hồ - Product Designer; Design System …" at bounding box center [335, 263] width 313 height 366
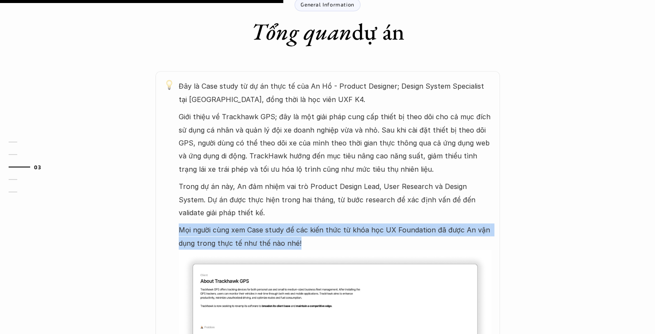
click at [331, 239] on p "Mọi người cùng xem Case study để các kiến thức từ khóa học UX Foundation đã đượ…" at bounding box center [335, 236] width 313 height 26
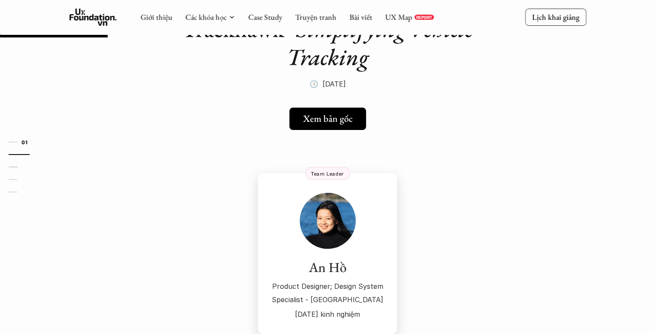
scroll to position [43, 0]
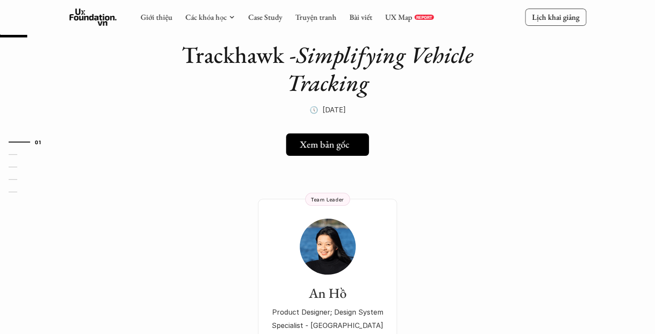
click at [326, 149] on h5 "Xem bản gốc" at bounding box center [325, 144] width 50 height 11
